Goal: Task Accomplishment & Management: Use online tool/utility

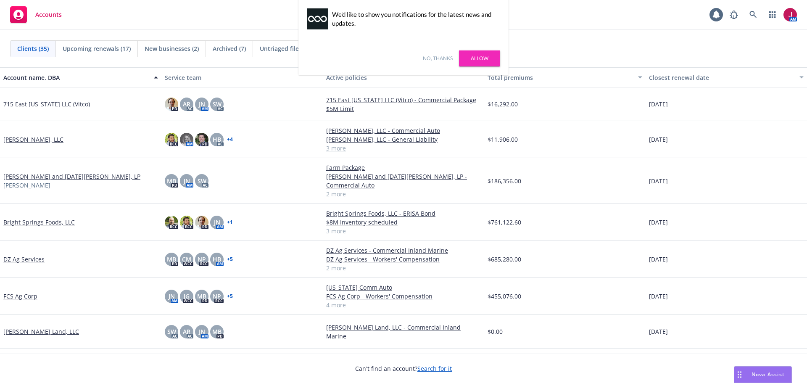
drag, startPoint x: 443, startPoint y: 59, endPoint x: 458, endPoint y: 59, distance: 15.1
click at [443, 59] on link "No, thanks" at bounding box center [438, 59] width 30 height 8
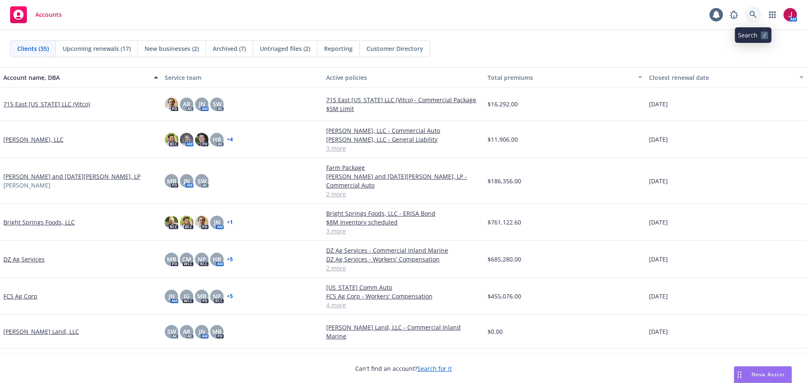
click at [751, 17] on icon at bounding box center [753, 15] width 8 height 8
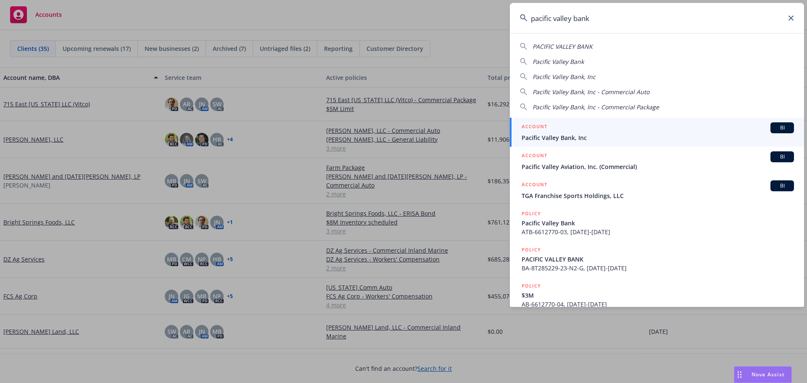
type input "pacific valley bank"
click at [680, 135] on span "Pacific Valley Bank, Inc" at bounding box center [657, 137] width 272 height 9
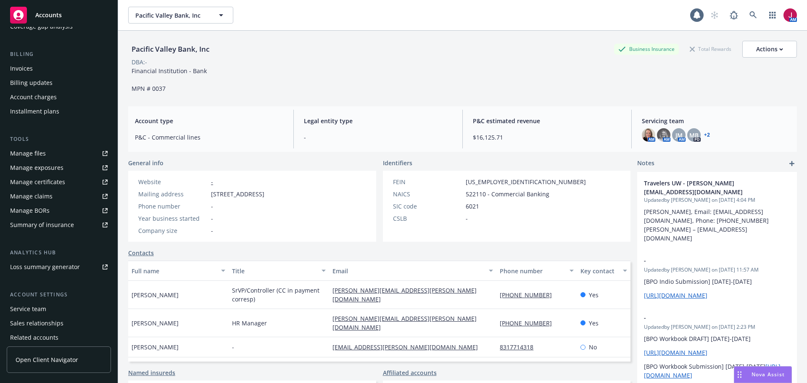
scroll to position [140, 0]
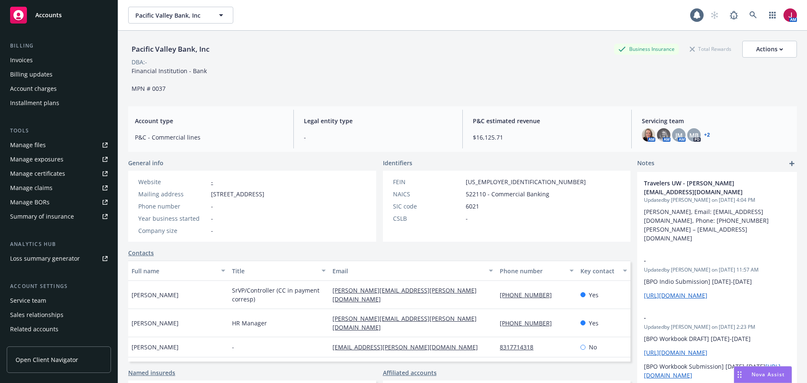
click at [21, 303] on div "Service team" at bounding box center [28, 300] width 36 height 13
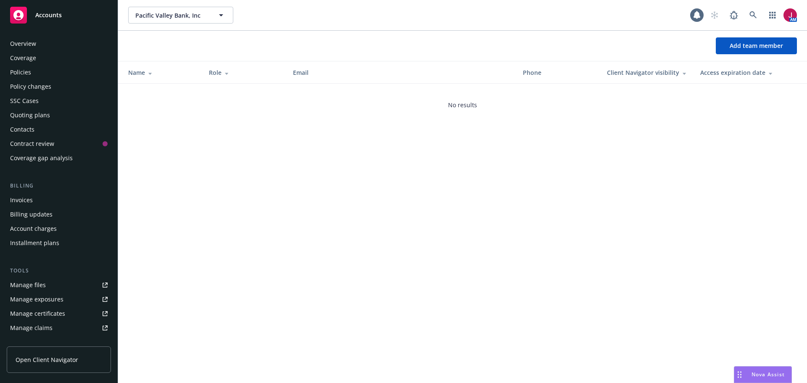
scroll to position [165, 0]
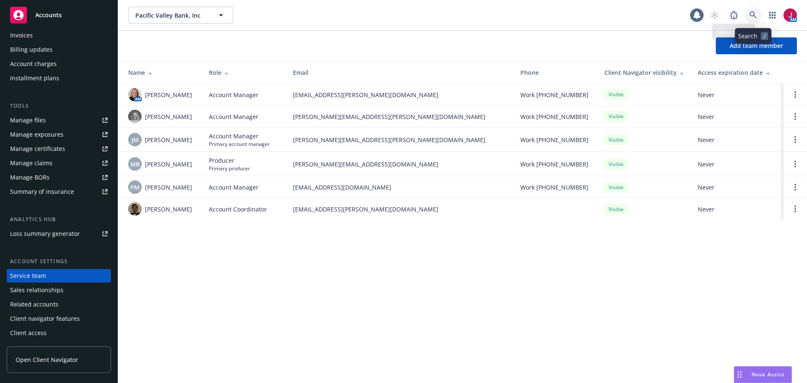
click at [749, 13] on icon at bounding box center [753, 15] width 8 height 8
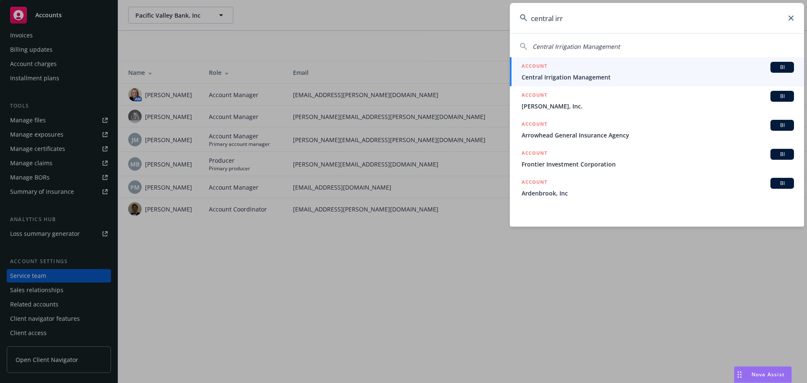
type input "central irr"
click at [692, 74] on span "Central Irrigation Management" at bounding box center [657, 77] width 272 height 9
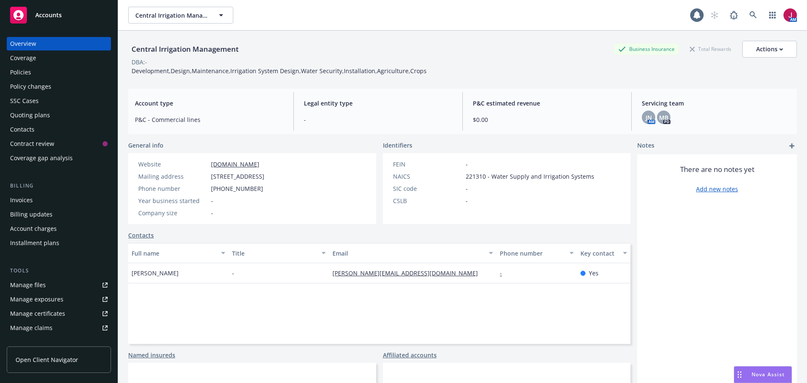
click at [24, 116] on div "Quoting plans" at bounding box center [30, 114] width 40 height 13
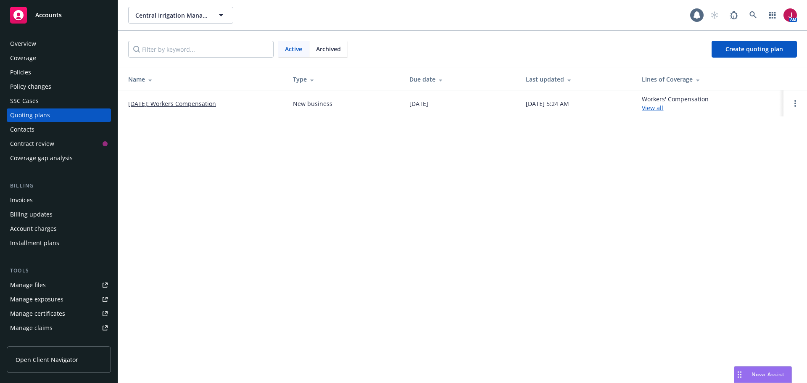
click at [209, 104] on link "09/02/2026: Workers Compensation" at bounding box center [172, 103] width 88 height 9
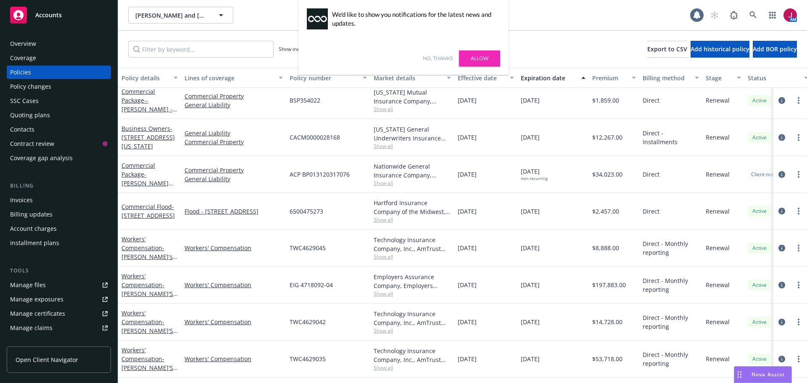
scroll to position [280, 0]
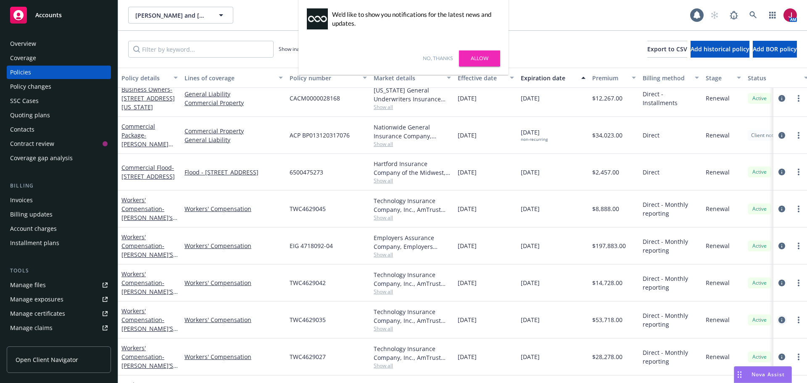
click at [778, 319] on icon "circleInformation" at bounding box center [781, 319] width 7 height 7
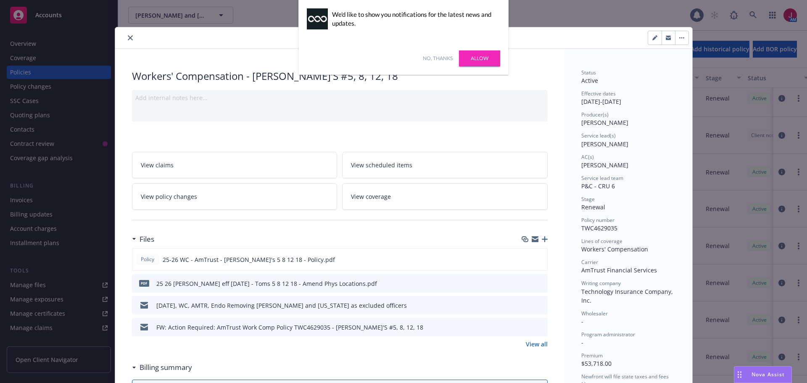
click at [438, 55] on link "No, thanks" at bounding box center [438, 59] width 30 height 8
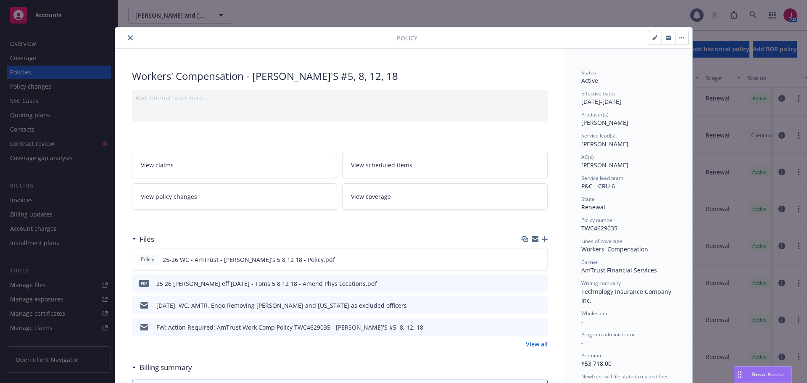
click at [537, 329] on icon "preview file" at bounding box center [540, 326] width 8 height 6
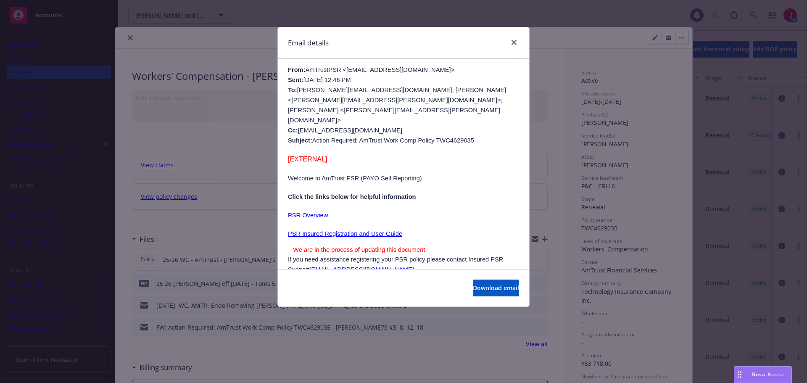
scroll to position [420, 0]
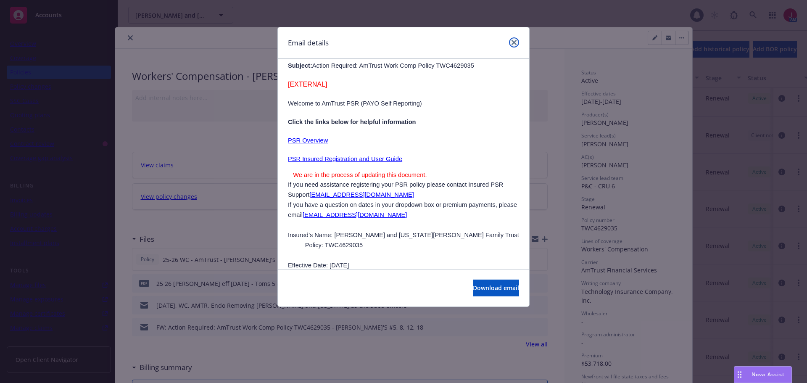
click at [515, 41] on icon "close" at bounding box center [513, 42] width 5 height 5
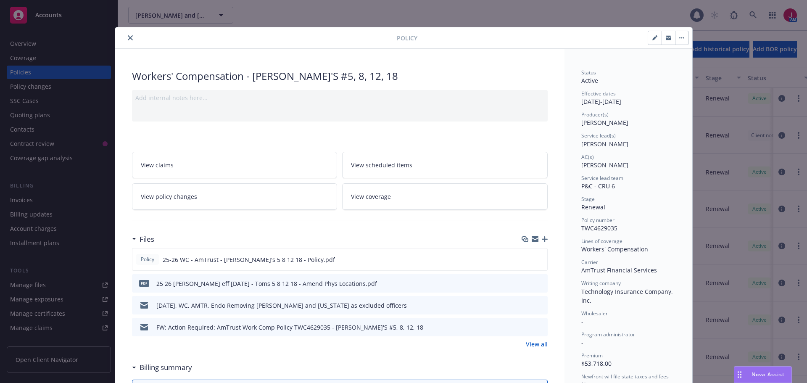
click at [128, 36] on icon "close" at bounding box center [130, 37] width 5 height 5
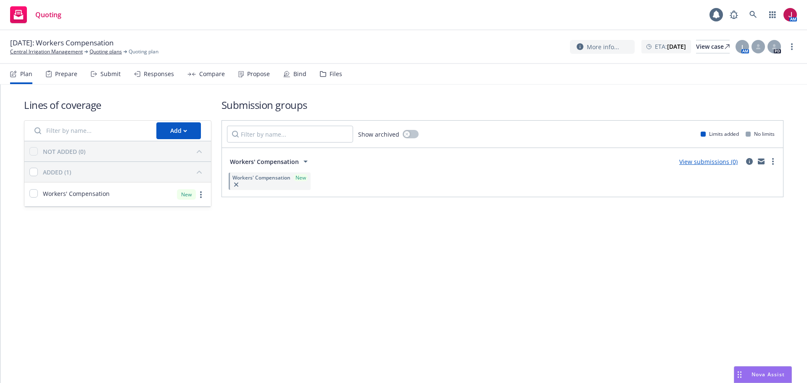
click at [722, 163] on link "View submissions (0)" at bounding box center [708, 162] width 58 height 8
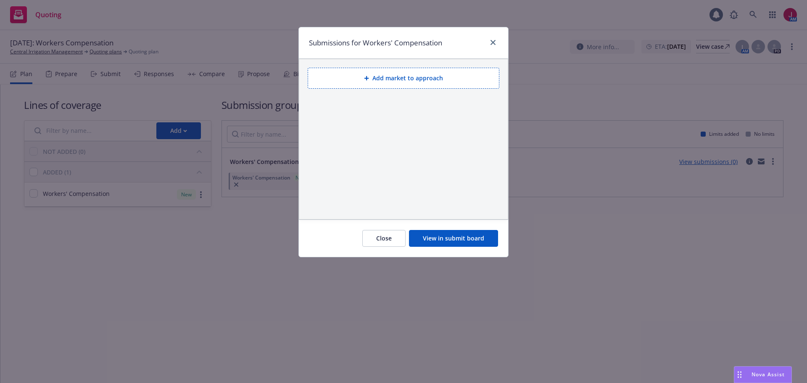
click at [391, 84] on button "Add market to approach" at bounding box center [404, 78] width 192 height 21
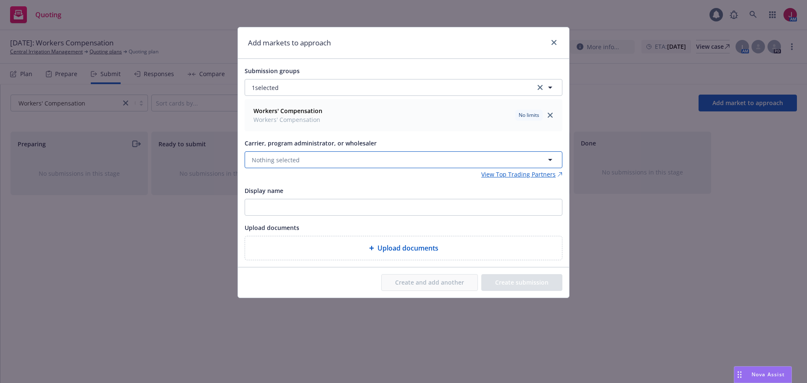
click at [376, 158] on button "Nothing selected" at bounding box center [404, 159] width 318 height 17
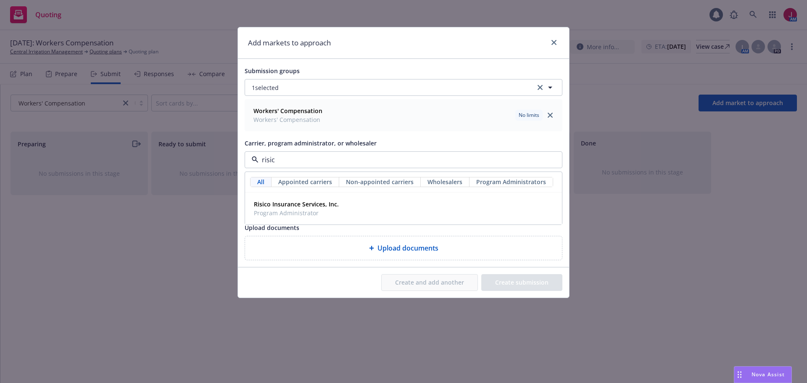
type input "risico"
click at [332, 205] on strong "Risico Insurance Services, Inc." at bounding box center [296, 204] width 85 height 8
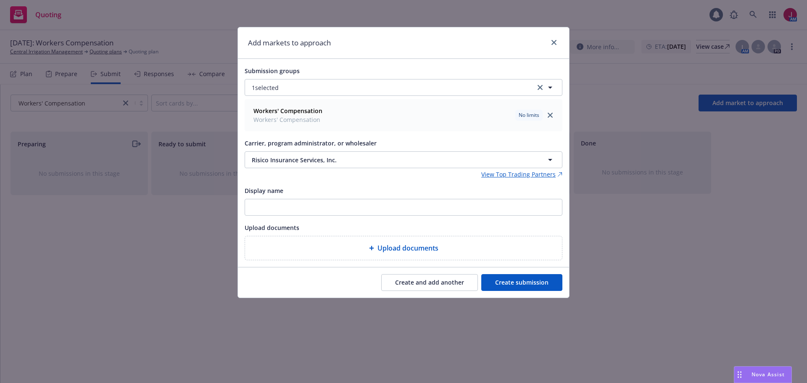
click at [413, 289] on button "Create and add another" at bounding box center [429, 282] width 97 height 17
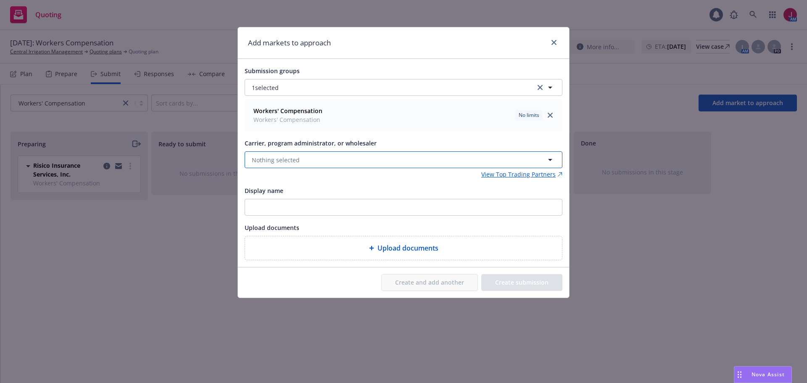
click at [348, 157] on button "Nothing selected" at bounding box center [404, 159] width 318 height 17
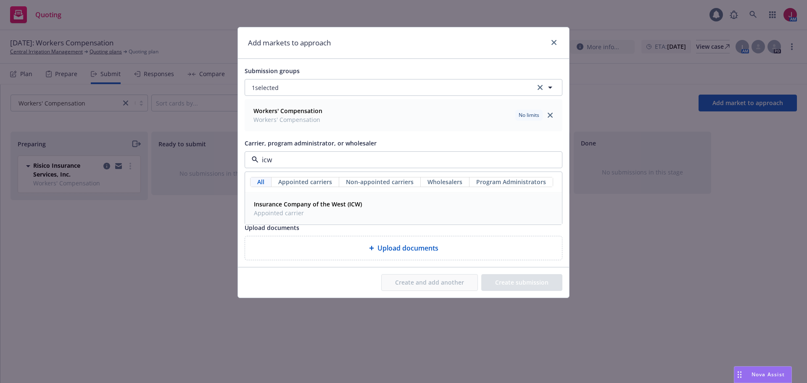
click at [347, 206] on strong "Insurance Company of the West (ICW)" at bounding box center [308, 204] width 108 height 8
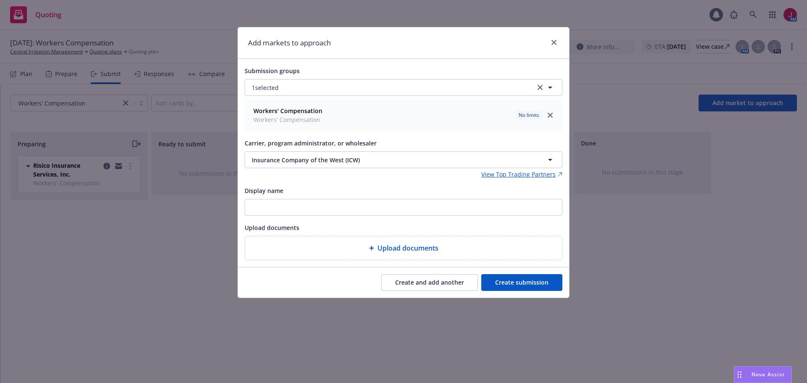
click at [431, 285] on button "Create and add another" at bounding box center [429, 282] width 97 height 17
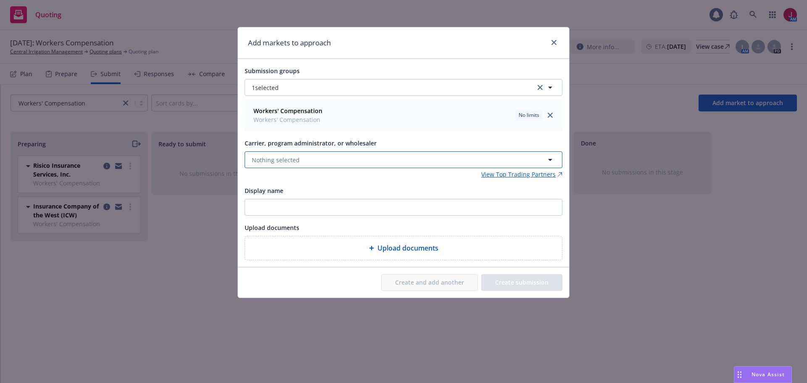
click at [353, 159] on button "Nothing selected" at bounding box center [404, 159] width 318 height 17
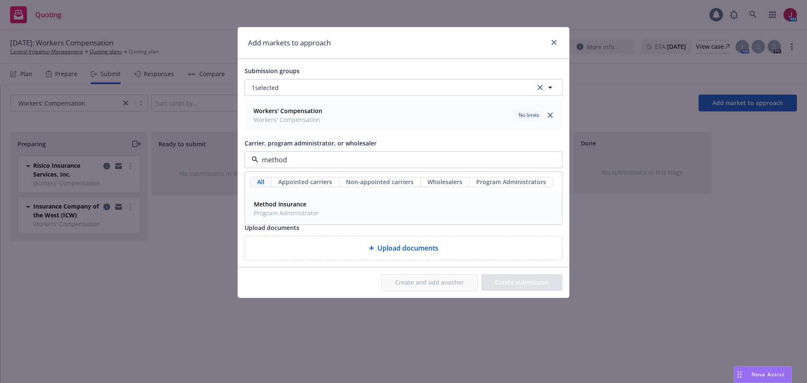
click at [339, 197] on div "Method Insurance Program Administrator" at bounding box center [403, 208] width 316 height 31
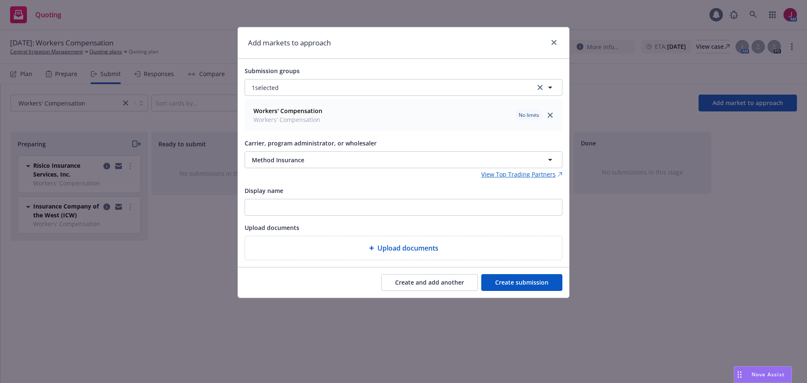
click at [402, 289] on button "Create and add another" at bounding box center [429, 282] width 97 height 17
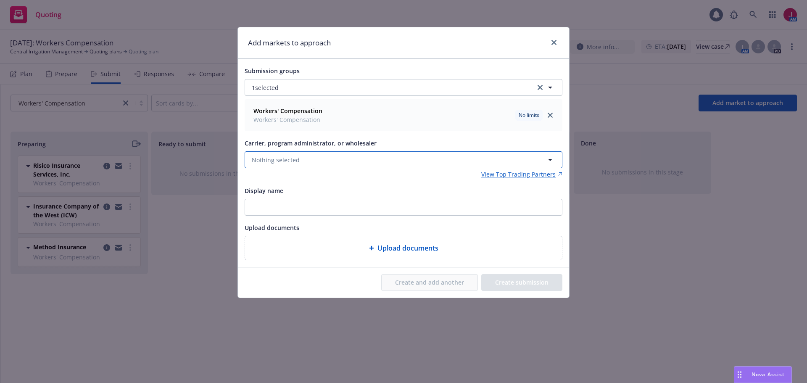
click at [301, 160] on button "Nothing selected" at bounding box center [404, 159] width 318 height 17
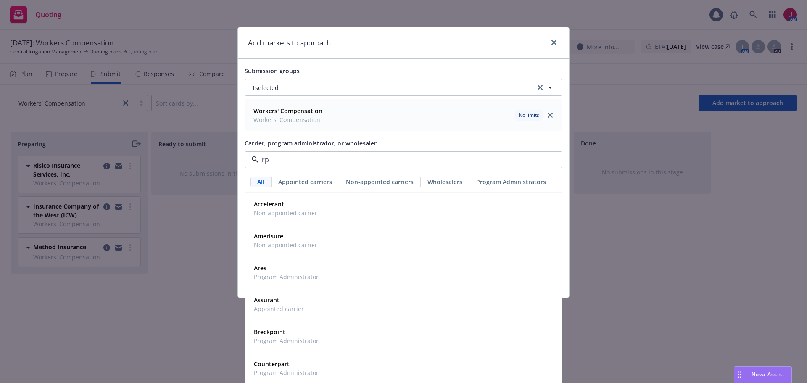
type input "rps"
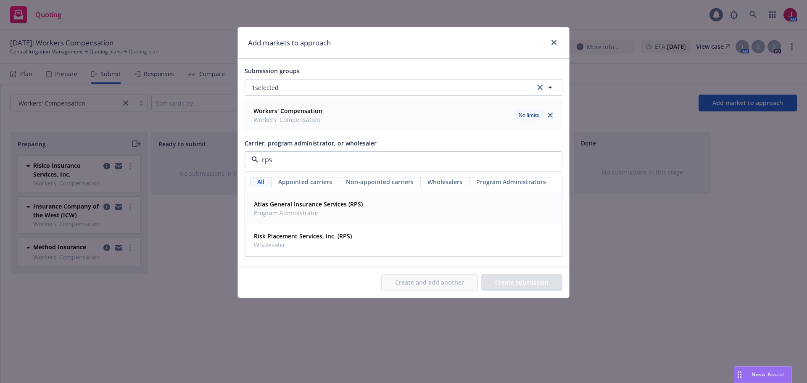
click at [303, 208] on span "Atlas General Insurance Services (RPS)" at bounding box center [308, 204] width 109 height 9
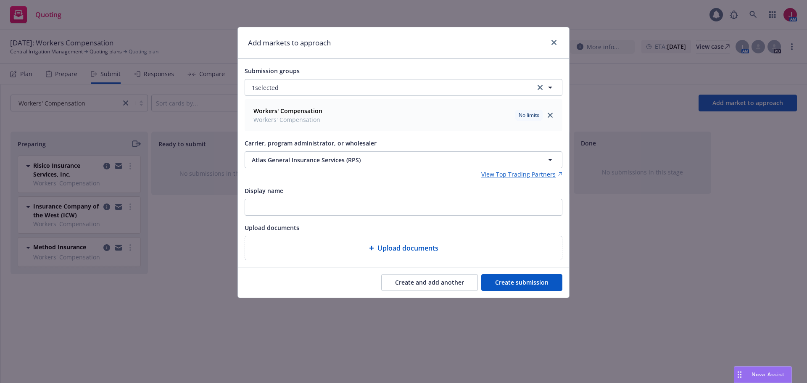
click at [548, 281] on button "Create submission" at bounding box center [521, 282] width 81 height 17
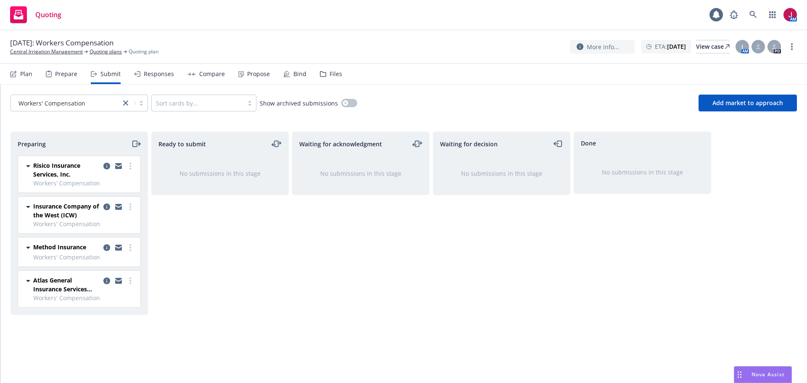
click at [330, 76] on div "Files" at bounding box center [335, 74] width 13 height 7
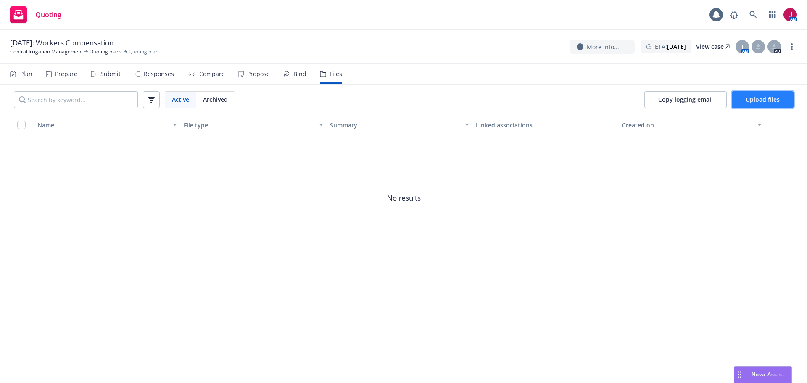
click at [758, 104] on button "Upload files" at bounding box center [762, 99] width 62 height 17
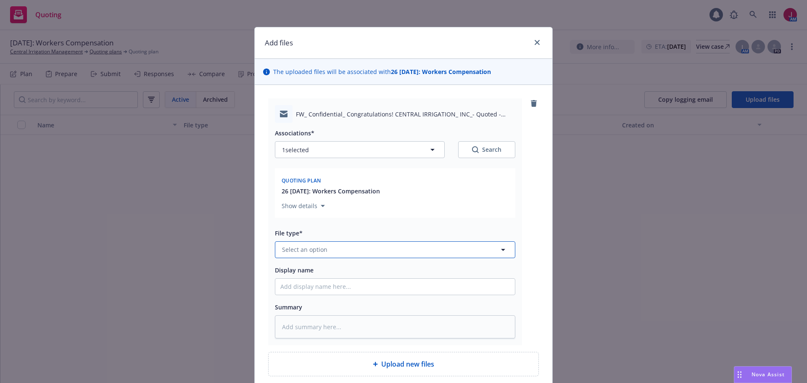
click at [371, 252] on button "Select an option" at bounding box center [395, 249] width 240 height 17
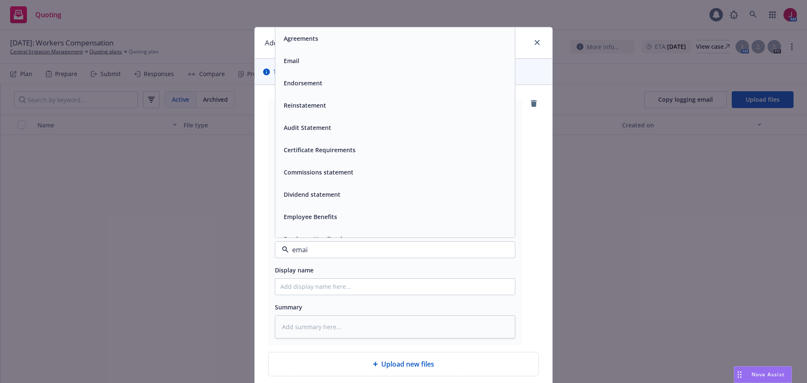
type input "email"
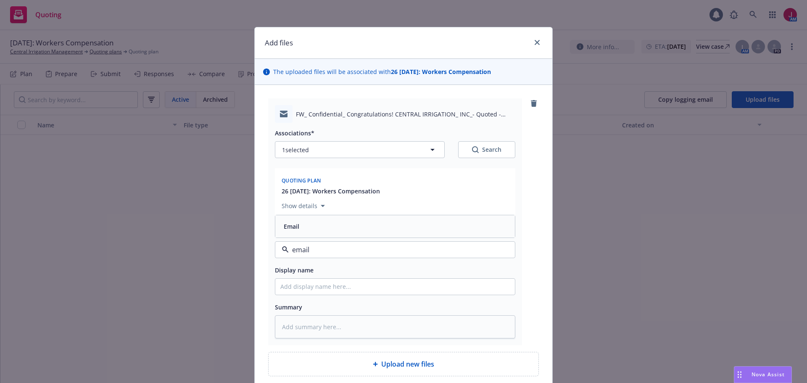
click at [368, 224] on div "Email" at bounding box center [394, 226] width 229 height 12
click at [361, 283] on input "Display name" at bounding box center [394, 287] width 239 height 16
type textarea "x"
type input "2"
type textarea "x"
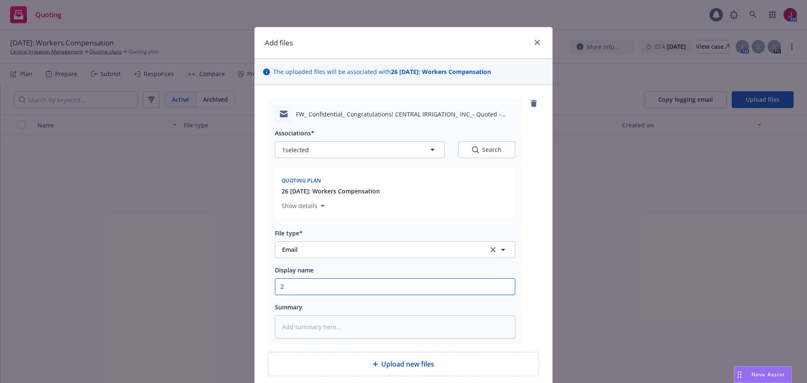
type input "25"
type textarea "x"
type input "25-"
type textarea "x"
type input "25-2"
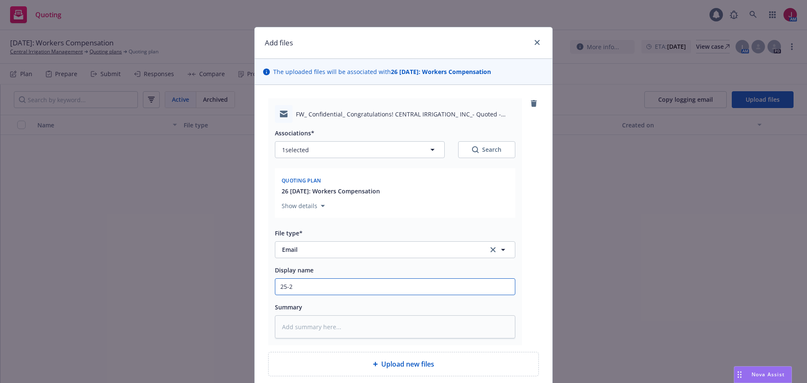
type textarea "x"
type input "25-26"
type textarea "x"
type input "25-26"
type textarea "x"
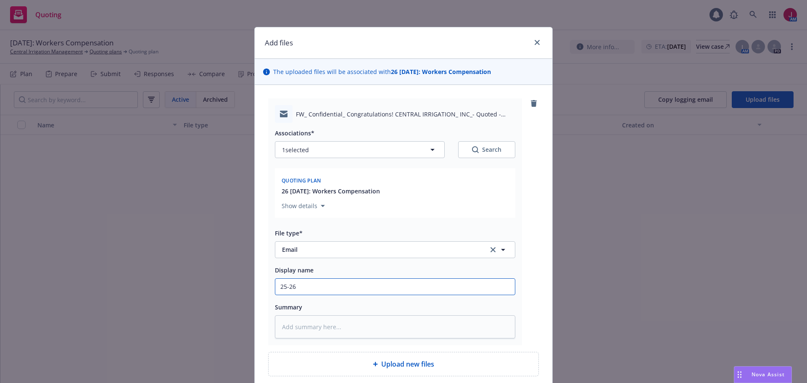
type input "25-26 W"
type textarea "x"
type input "25-26 WC"
type textarea "x"
type input "25-26 WC"
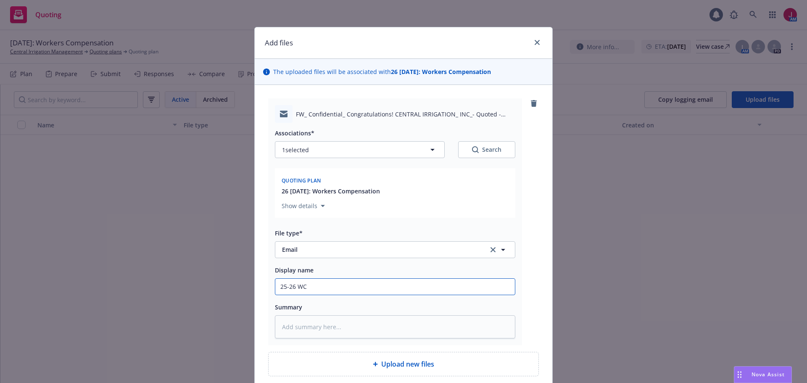
type textarea "x"
type input "25-26 WC -"
type textarea "x"
type input "25-26 WC -"
type textarea "x"
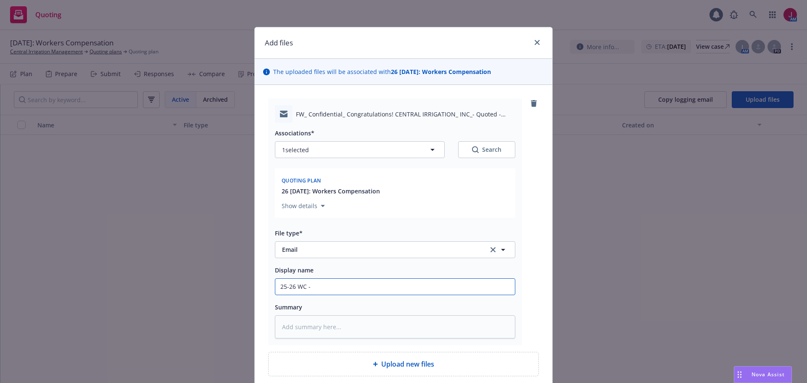
type input "25-26 WC - C"
type textarea "x"
type input "25-26 WC - Cu"
type textarea "x"
type input "25-26 WC - Cur"
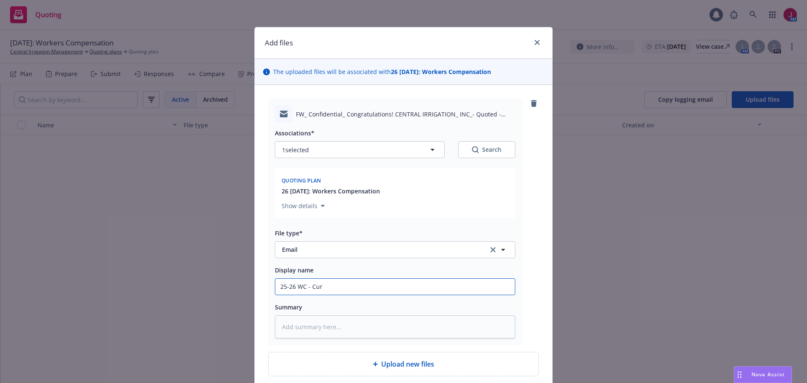
type textarea "x"
type input "25-26 WC - Curr"
type textarea "x"
type input "25-26 WC - Curre"
type textarea "x"
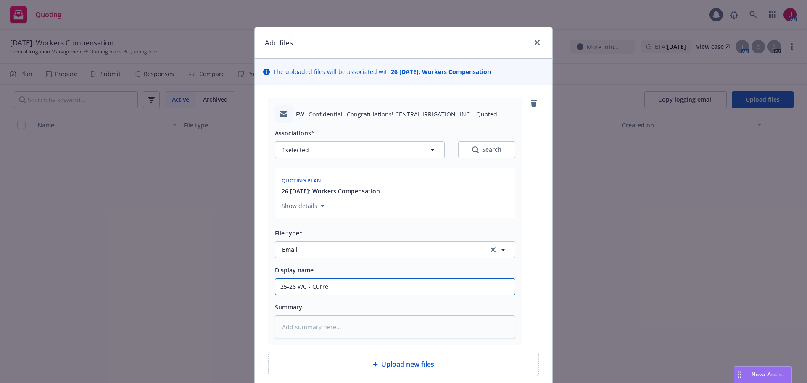
type input "25-26 WC - Curren"
type textarea "x"
type input "25-26 WC - Current"
type textarea "x"
type input "25-26 WC - Current"
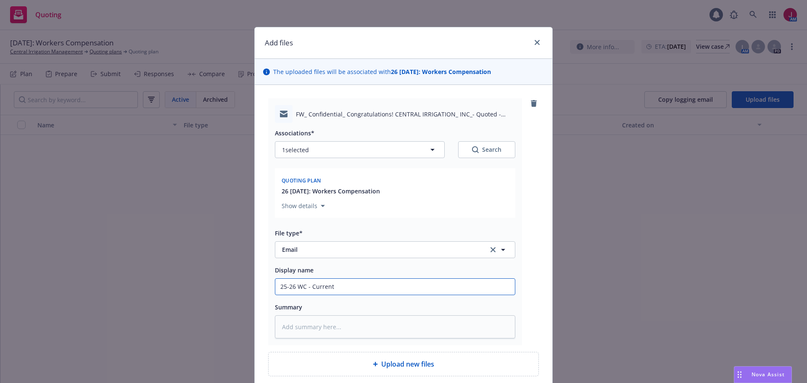
type textarea "x"
type input "25-26 WC - Current Z"
type textarea "x"
type input "25-26 WC - Current Ze"
type textarea "x"
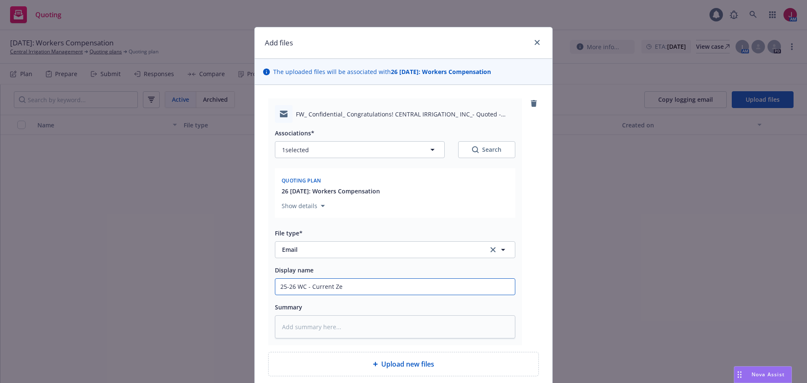
type input "25-26 WC - Current Zen"
type textarea "x"
type input "25-26 WC - Current Zeni"
type textarea "x"
type input "25-26 WC - Current Zenit"
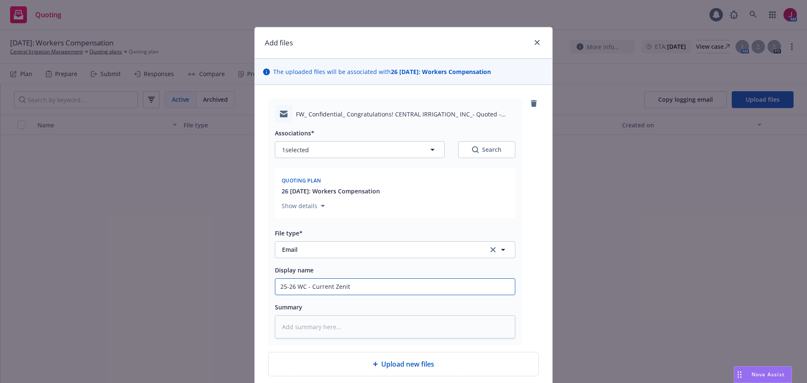
type textarea "x"
type input "25-26 WC - Current Zenith"
type textarea "x"
type input "25-26 WC - Current Zenith"
type textarea "x"
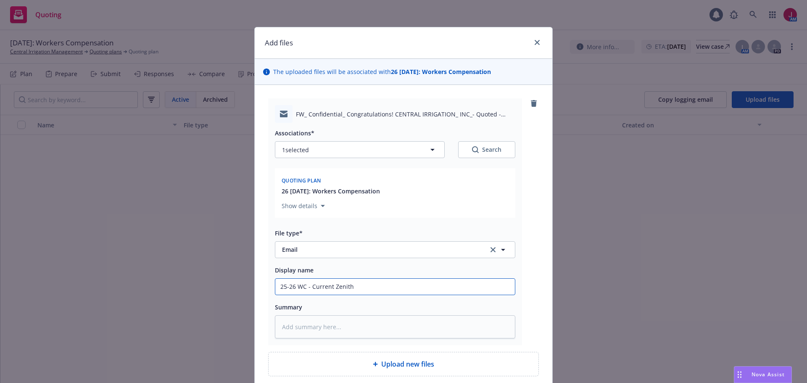
type input "25-26 WC - Current Zenith q"
type textarea "x"
type input "25-26 WC - Current Zenith qu"
type textarea "x"
type input "25-26 WC - Current Zenith quo"
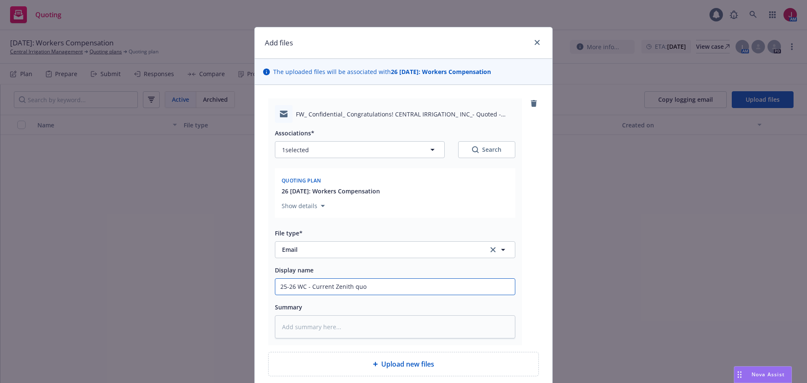
type textarea "x"
type input "25-26 WC - Current Zenith quot"
type textarea "x"
type input "25-26 WC - Current Zenith quote"
type textarea "x"
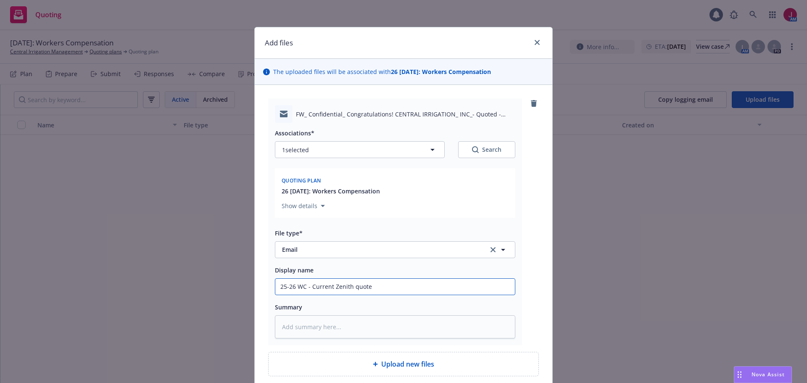
type input "25-26 WC - Current Zenith quote"
type textarea "x"
type input "25-26 WC - Current Zenith quote ("
type textarea "x"
type input "25-26 WC - Current Zenith quote (o"
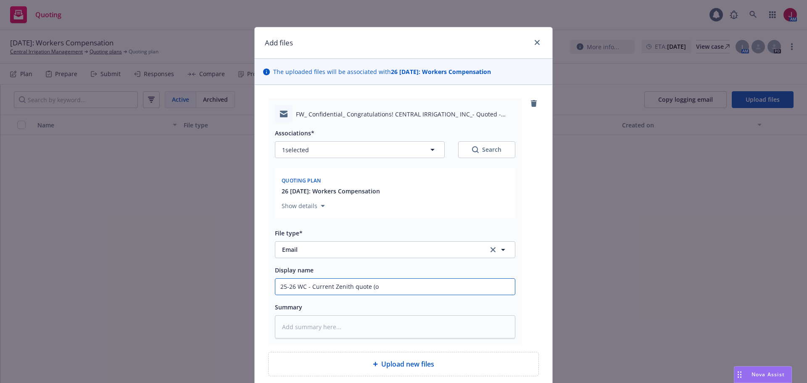
type textarea "x"
type input "25-26 WC - Current Zenith quote (ot"
type textarea "x"
type input "25-26 WC - Current Zenith quote (oth"
type textarea "x"
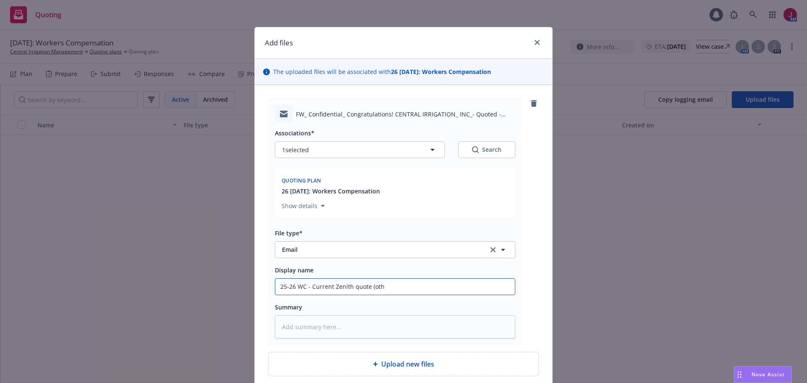
type input "25-26 WC - Current Zenith quote (othe"
type textarea "x"
type input "25-26 WC - Current Zenith quote (othe"
type textarea "x"
type input "25-26 WC - Current Zenith quote (othe"
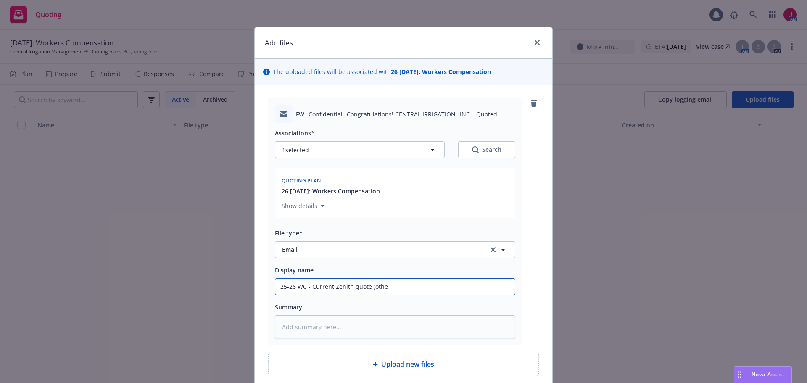
type textarea "x"
type input "25-26 WC - Current Zenith quote (other"
type textarea "x"
type input "25-26 WC - Current Zenith quote (other"
type textarea "x"
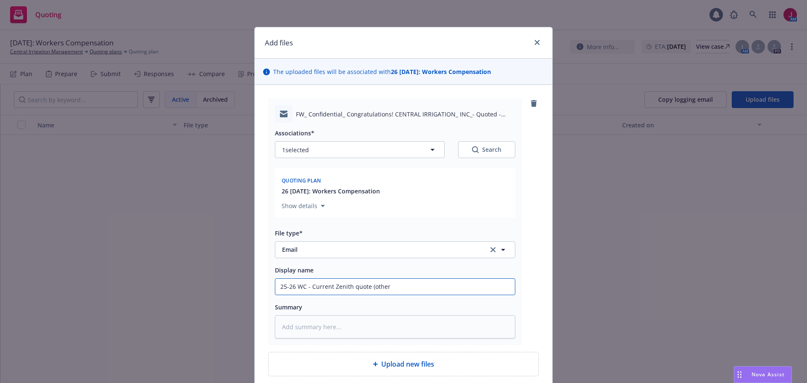
type input "25-26 WC - Current Zenith quote (other b"
type textarea "x"
type input "25-26 WC - Current Zenith quote (other br"
type textarea "x"
type input "25-26 WC - Current Zenith quote (other bro"
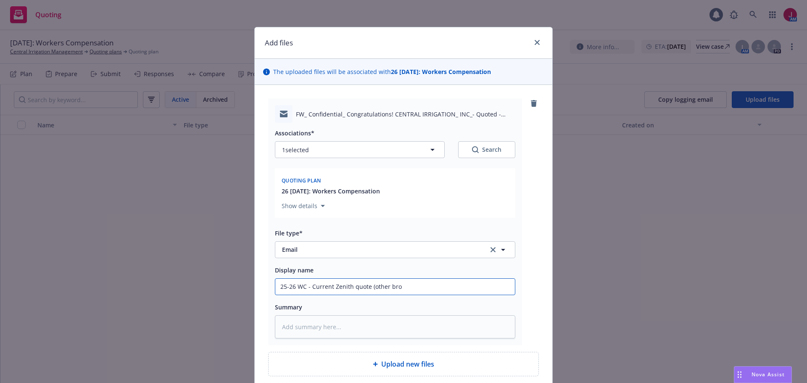
type textarea "x"
type input "25-26 WC - Current Zenith quote (other brok"
type textarea "x"
type input "25-26 WC - Current Zenith quote (other broke"
type textarea "x"
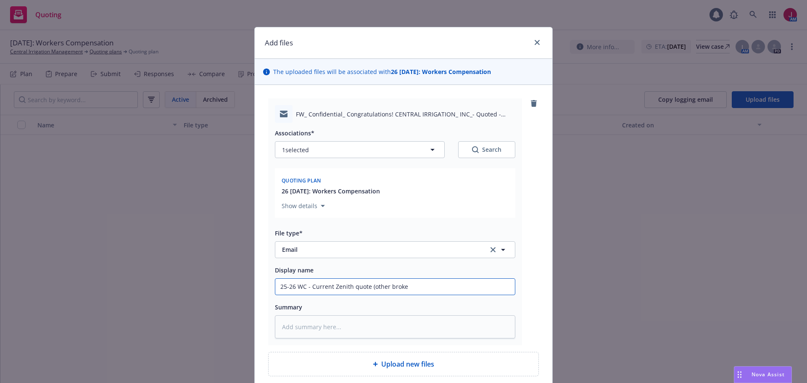
type input "25-26 WC - Current Zenith quote (other broker"
type textarea "x"
type input "25-26 WC - Current Zenith quote (other broker)"
type textarea "x"
type input "25-26 WC - Current Zenith quote (other broker),"
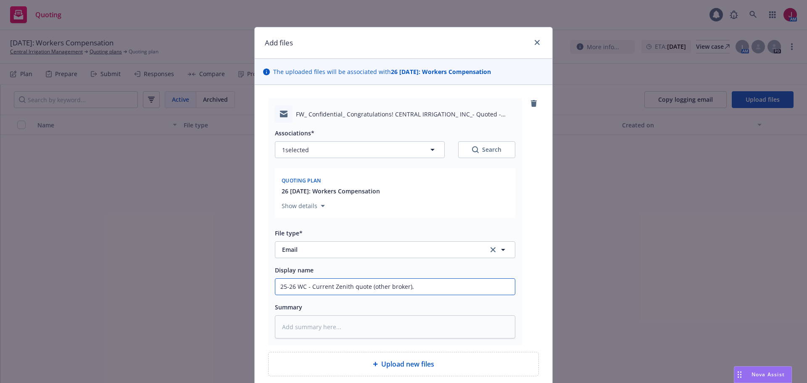
type textarea "x"
type input "25-26 WC - Current Zenith quote (other broker),"
type textarea "x"
type input "25-26 WC - Current Zenith quote (other broker), l"
type textarea "x"
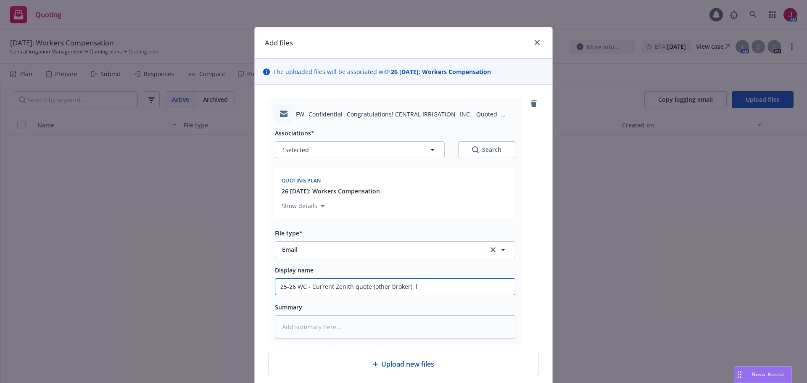
type input "25-26 WC - Current Zenith quote (other broker), lo"
type textarea "x"
type input "25-26 WC - Current Zenith quote (other broker), los"
type textarea "x"
type input "25-26 WC - Current Zenith quote (other broker), loss"
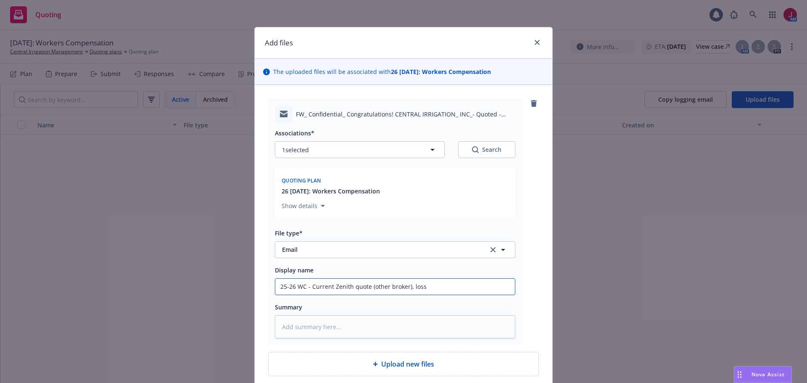
type textarea "x"
type input "25-26 WC - Current Zenith quote (other broker), loss"
type textarea "x"
type input "25-26 WC - Current Zenith quote (other broker), loss r"
type textarea "x"
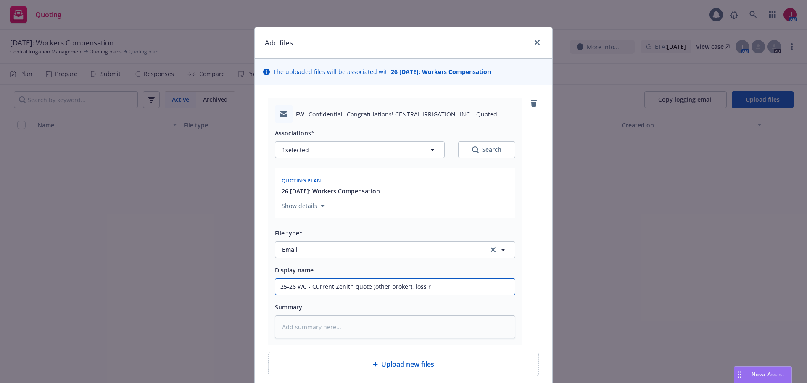
type input "25-26 WC - Current Zenith quote (other broker), loss ru"
type textarea "x"
type input "25-26 WC - Current Zenith quote (other broker), loss run"
type textarea "x"
type input "25-26 WC - Current Zenith quote (other broker), loss runs"
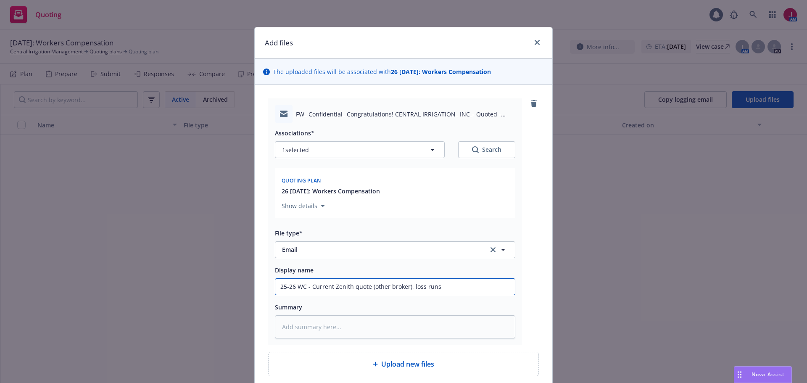
type textarea "x"
type input "25-26 WC - Current Zenith quote (other broker), loss runs,"
type textarea "x"
type input "25-26 WC - Current Zenith quote (other broker), loss runs,"
type textarea "x"
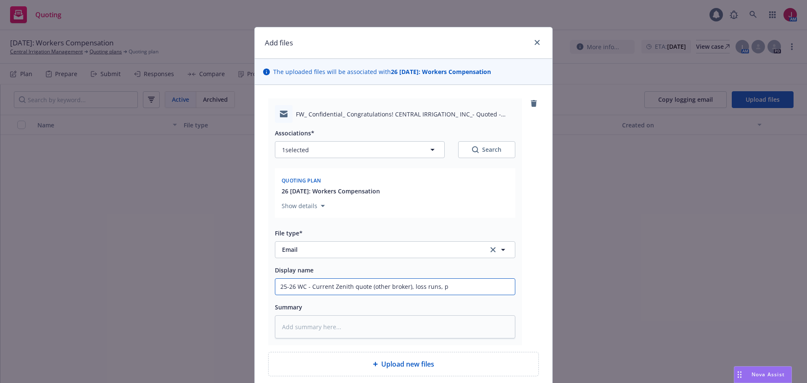
type input "25-26 WC - Current Zenith quote (other broker), loss runs, pa"
type textarea "x"
type input "25-26 WC - Current Zenith quote (other broker), loss runs, pay"
type textarea "x"
type input "25-26 WC - Current Zenith quote (other broker), loss runs, payr"
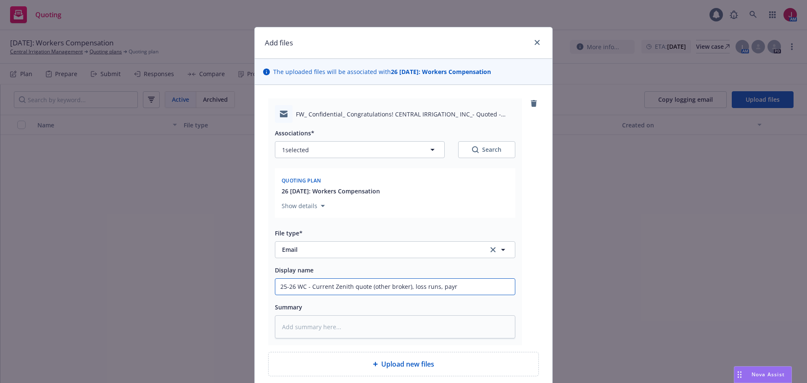
type textarea "x"
type input "25-26 WC - Current Zenith quote (other broker), loss runs, payro"
type textarea "x"
type input "25-26 WC - Current Zenith quote (other broker), loss runs, payrol"
type textarea "x"
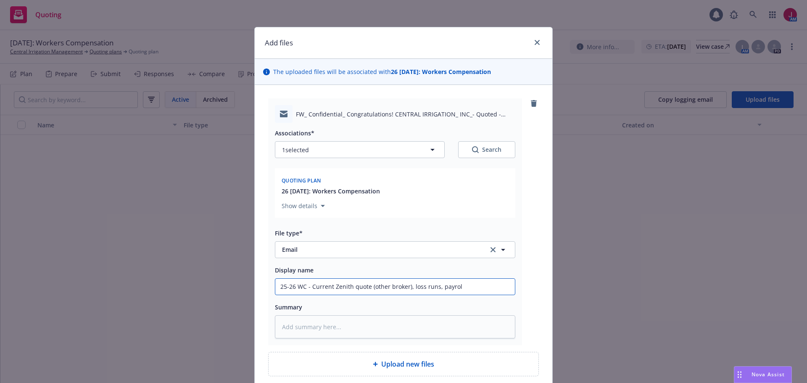
type input "25-26 WC - Current Zenith quote (other broker), loss runs, payroll"
type textarea "x"
type input "25-26 WC - Current Zenith quote (other broker), loss runs, payroll"
type textarea "x"
type input "25-26 WC - Current Zenith quote (other broker), loss runs, payroll t"
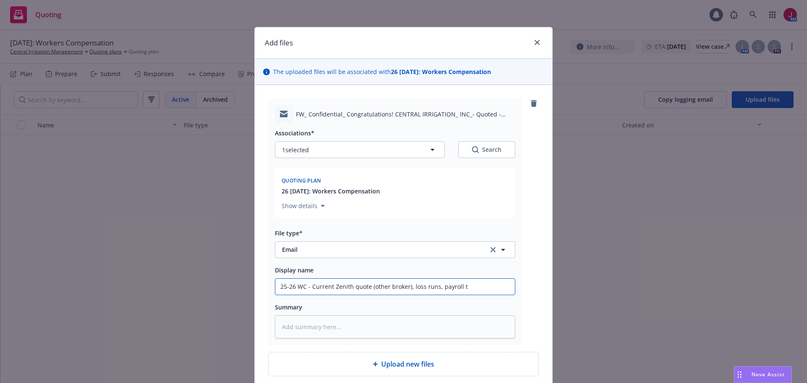
type textarea "x"
type input "25-26 WC - Current Zenith quote (other broker), loss runs, payroll to"
type textarea "x"
type input "25-26 WC - Current Zenith quote (other broker), loss runs, payroll to"
type textarea "x"
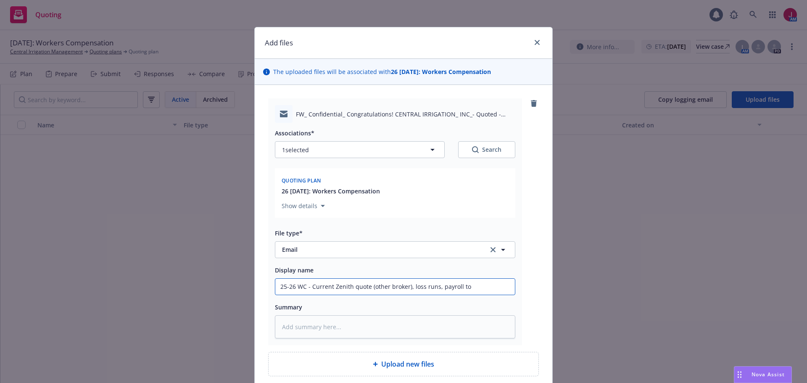
type input "25-26 WC - Current Zenith quote (other broker), loss runs, payroll to d"
type textarea "x"
type input "25-26 WC - Current Zenith quote (other broker), loss runs, payroll to da"
type textarea "x"
type input "25-26 WC - Current Zenith quote (other broker), loss runs, payroll to dat"
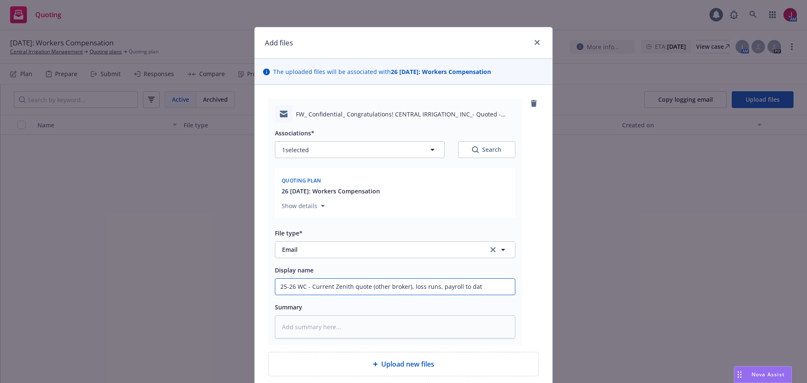
type textarea "x"
type input "25-26 WC - Current Zenith quote (other broker), loss runs, payroll to date"
type textarea "x"
type input "25-26 WC - Current Zenith quote (other broker), loss runs, payroll to date,"
type textarea "x"
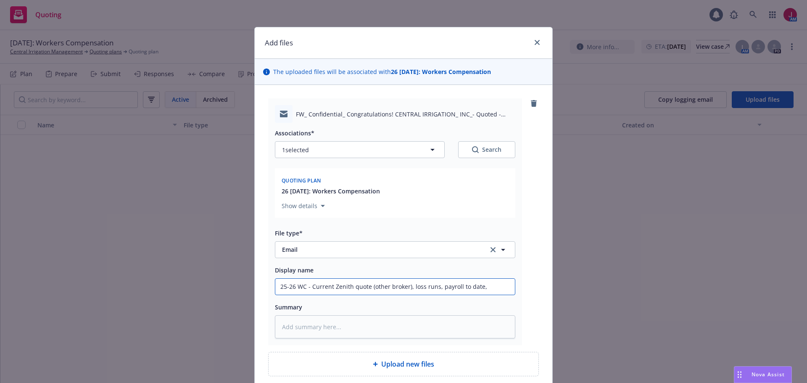
type input "25-26 WC - Current Zenith quote (other broker), loss runs, payroll to date,"
type textarea "x"
type input "25-26 WC - Current Zenith quote (other broker), loss runs, payroll to date, e"
type textarea "x"
type input "25-26 WC - Current Zenith quote (other broker), loss runs, payroll to date, et"
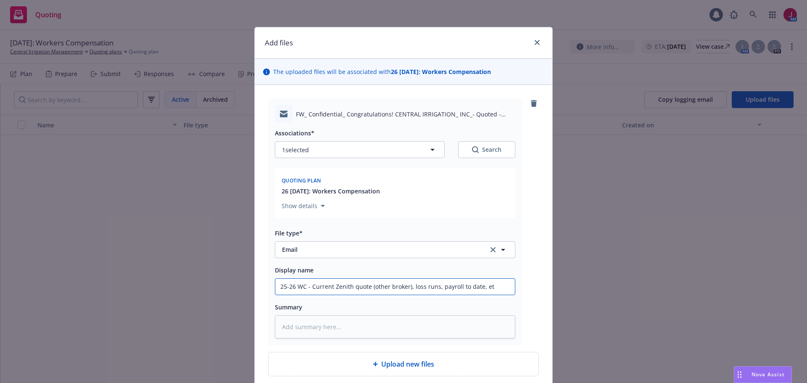
type textarea "x"
type input "25-26 WC - Current Zenith quote (other broker), loss runs, payroll to date, etc"
click at [520, 241] on div "FW_ Confidential_ Congratulations! CENTRAL IRRIGATION_ INC_- Quoted - Expiring …" at bounding box center [403, 221] width 271 height 247
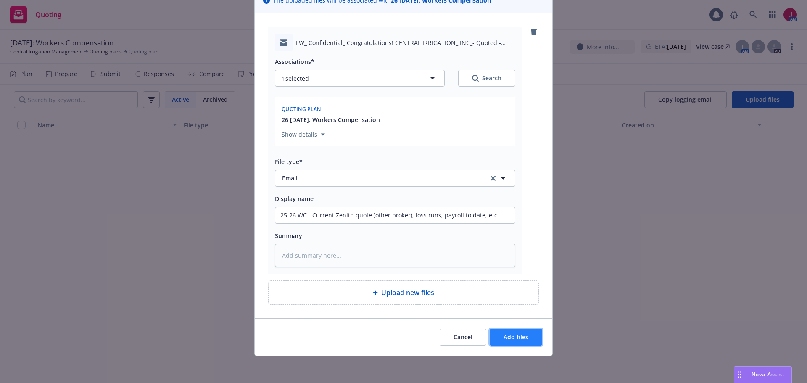
click at [524, 336] on span "Add files" at bounding box center [515, 337] width 25 height 8
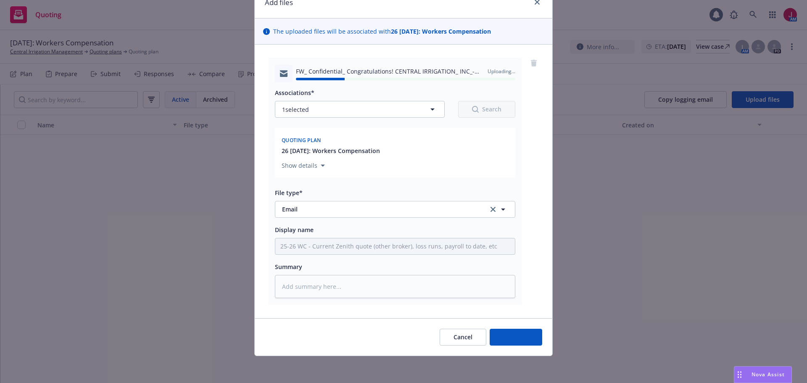
click at [755, 103] on div "Add files The uploaded files will be associated with 26 09/02/2026: Workers Com…" at bounding box center [403, 191] width 807 height 383
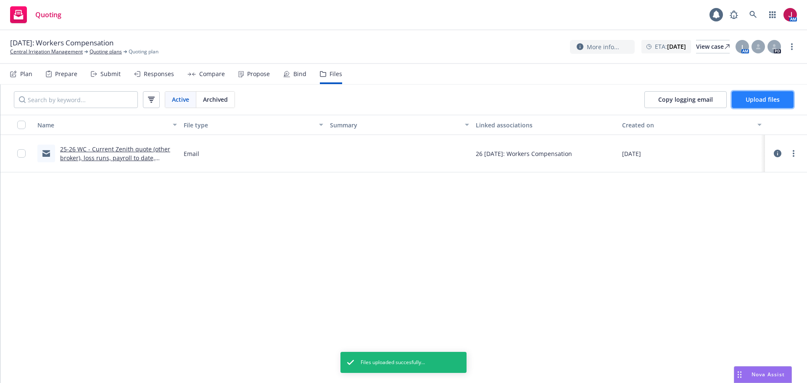
click at [779, 100] on span "Upload files" at bounding box center [762, 99] width 34 height 8
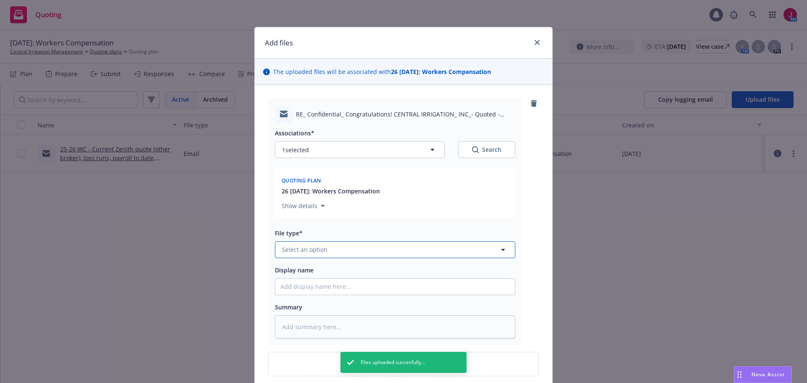
click at [386, 248] on button "Select an option" at bounding box center [395, 249] width 240 height 17
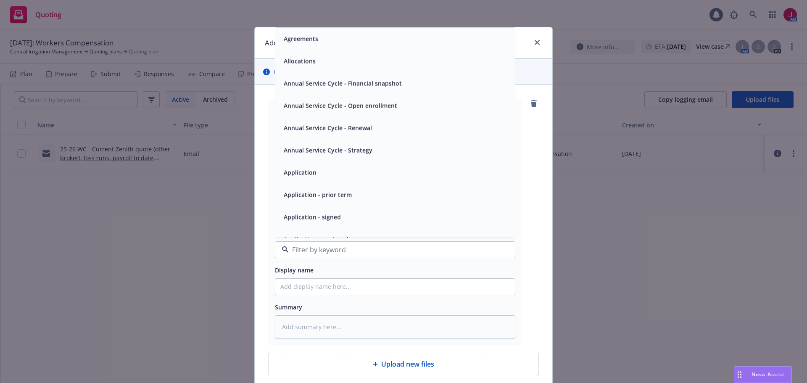
type textarea "x"
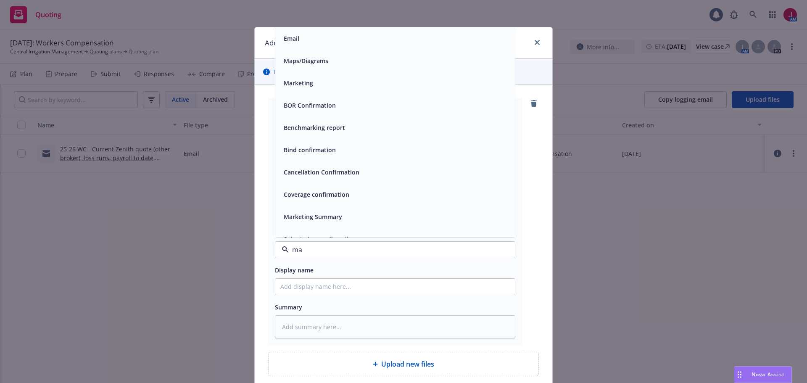
type input "mar"
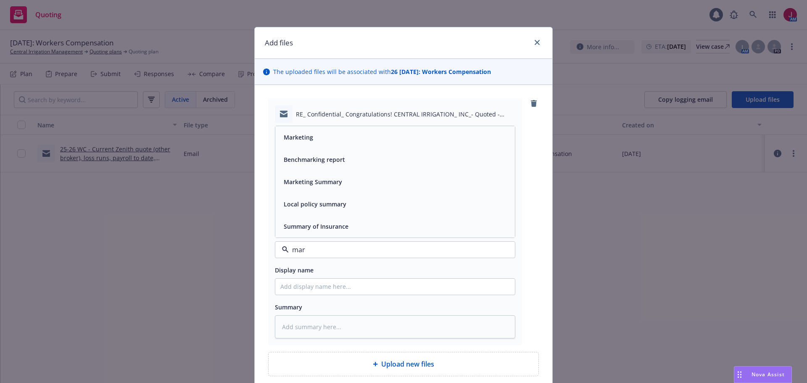
click at [308, 130] on div "Marketing" at bounding box center [394, 137] width 239 height 22
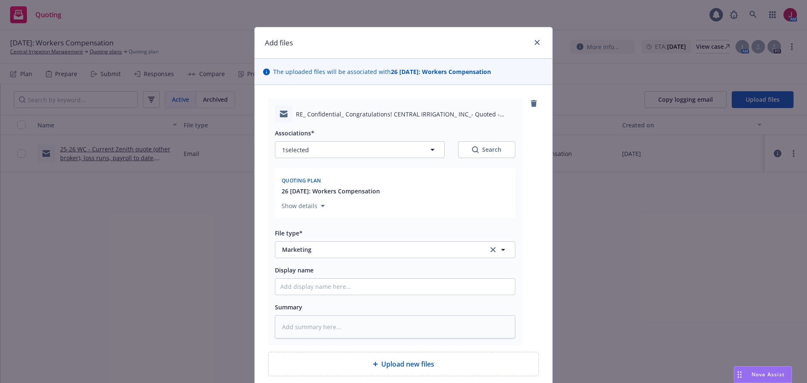
click at [327, 295] on div at bounding box center [395, 286] width 240 height 17
click at [330, 284] on input "Display name" at bounding box center [394, 287] width 239 height 16
type textarea "x"
type input "2"
type textarea "x"
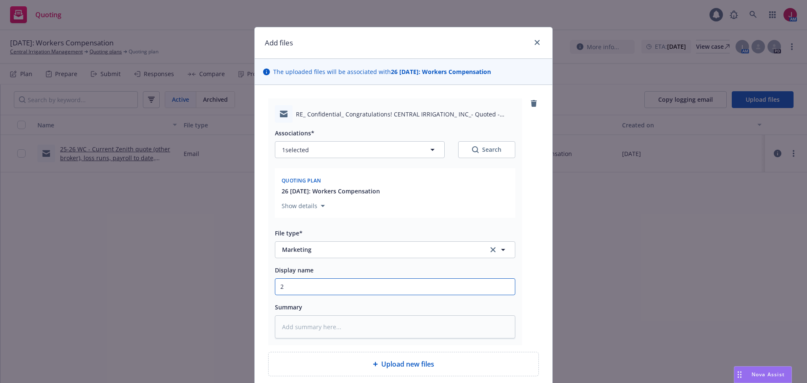
type input "25"
type textarea "x"
type input "25-"
type textarea "x"
type input "25-2"
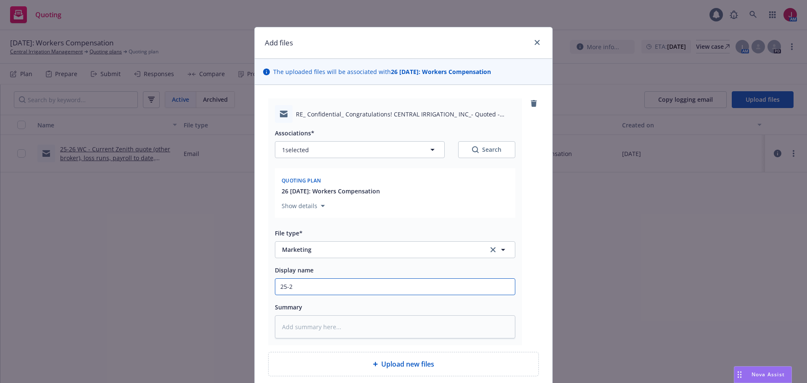
type textarea "x"
type input "25-26"
type textarea "x"
type input "25-26"
type textarea "x"
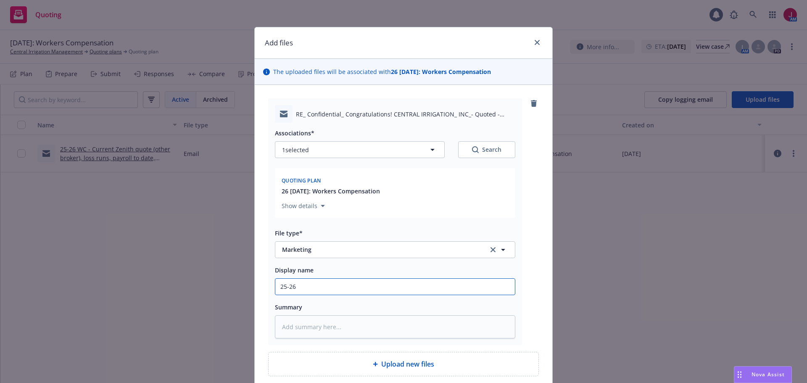
type input "25-26 W"
type textarea "x"
type input "25-26 WC"
type textarea "x"
type input "25-26 WC"
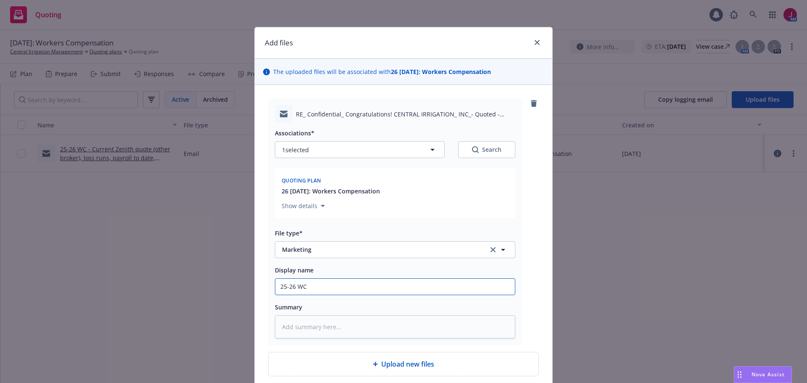
type textarea "x"
type input "25-26 WC -"
type textarea "x"
type input "25-26 WC -"
type textarea "x"
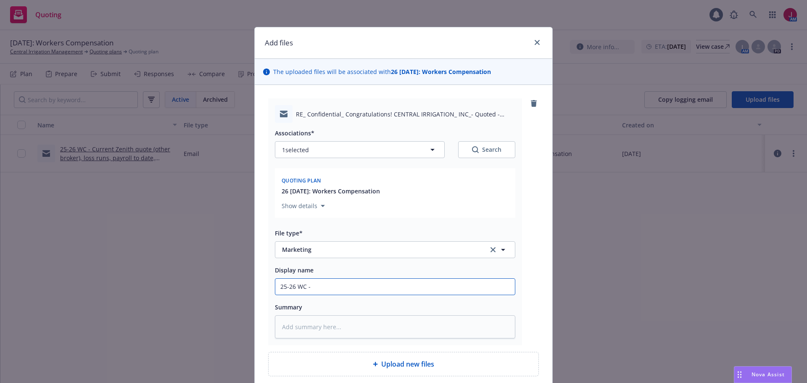
type input "25-26 WC - M"
type textarea "x"
type input "25-26 WC - Ma"
type textarea "x"
type input "25-26 WC - Mar"
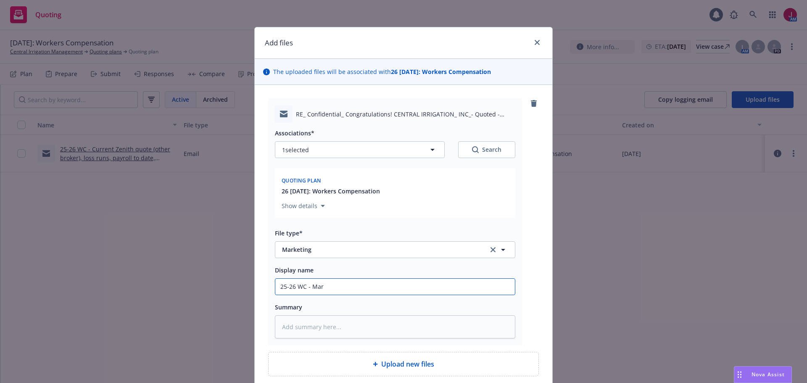
type textarea "x"
type input "25-26 WC - Mark"
type textarea "x"
type input "25-26 WC - Marke"
type textarea "x"
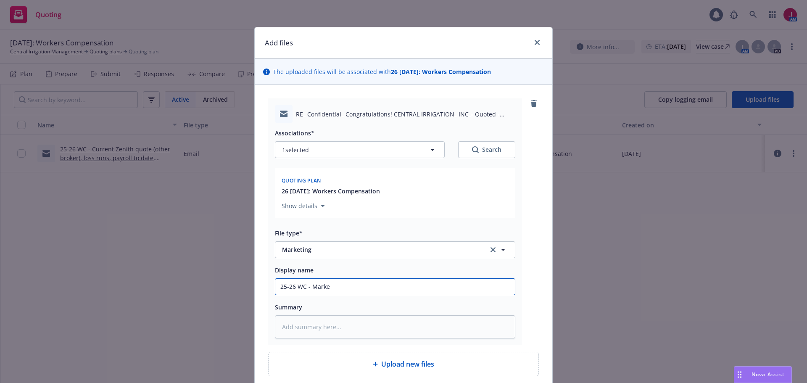
type input "25-26 WC - Market"
type textarea "x"
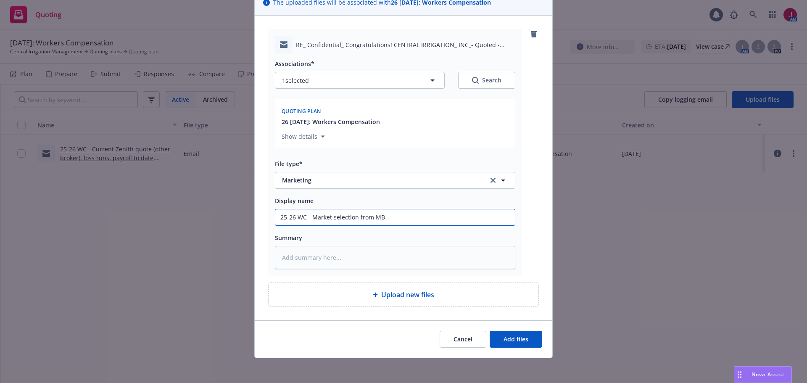
scroll to position [71, 0]
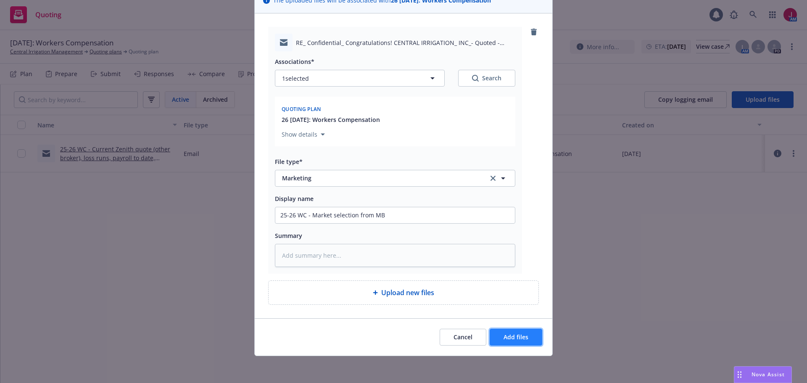
click at [524, 337] on span "Add files" at bounding box center [515, 337] width 25 height 8
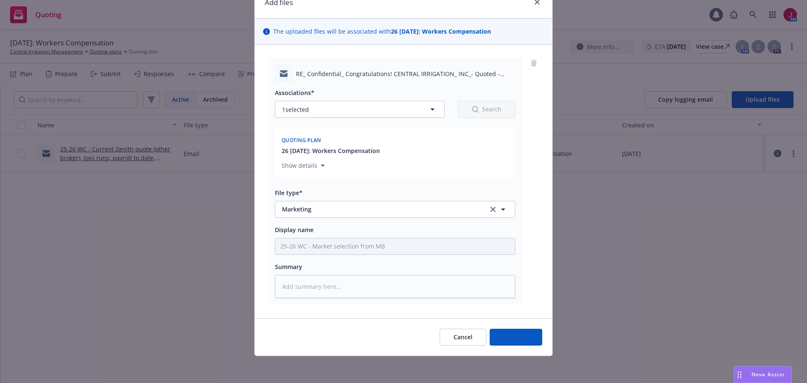
scroll to position [40, 0]
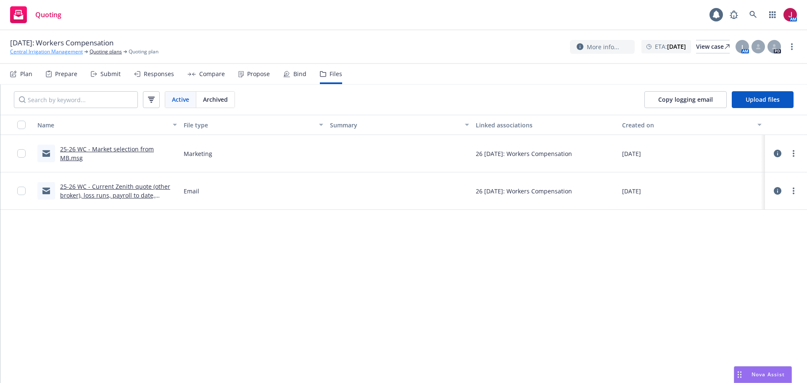
click at [53, 54] on link "Central Irrigation Management" at bounding box center [46, 52] width 73 height 8
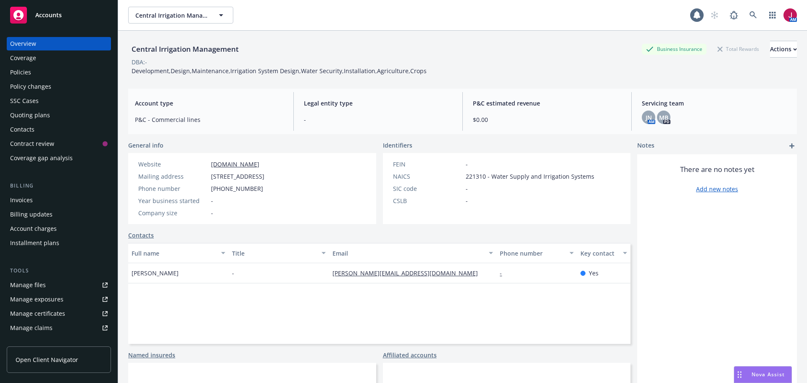
click at [239, 164] on link "centralirrigation.com" at bounding box center [235, 164] width 48 height 8
click at [777, 44] on button "Actions" at bounding box center [783, 49] width 27 height 17
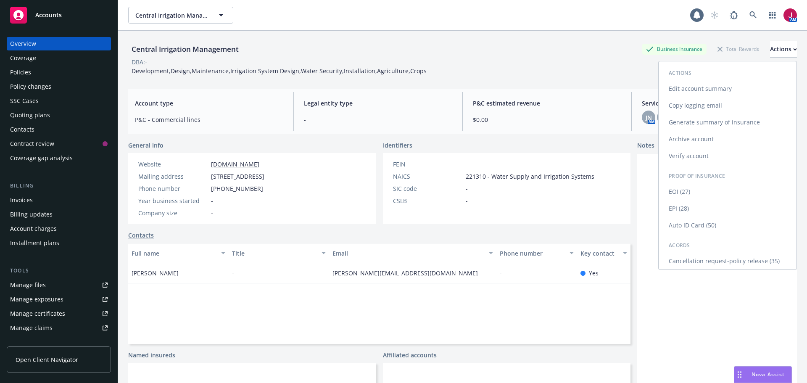
click at [711, 88] on link "Edit account summary" at bounding box center [727, 88] width 138 height 17
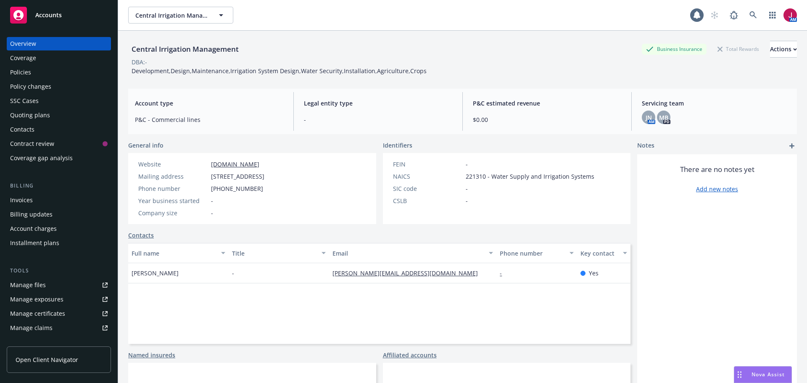
select select "US"
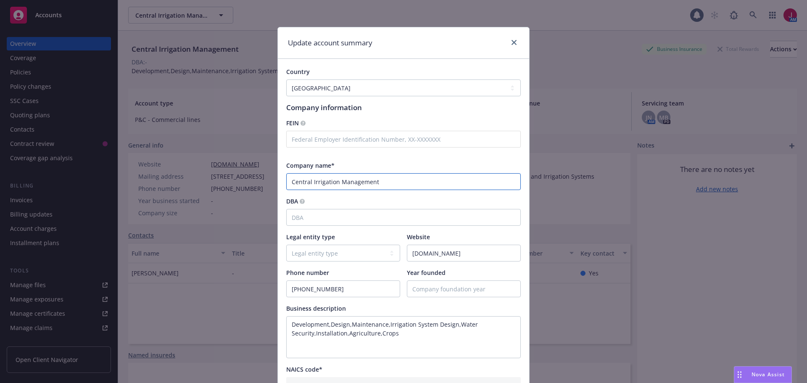
click at [374, 179] on input "Central Irrigation Management" at bounding box center [403, 181] width 234 height 17
type input "Central Irrigation, Inc."
click at [356, 254] on select "Legal entity type C-corporation Government entity Independent contractor Joint …" at bounding box center [343, 253] width 114 height 17
select select "C-corporation"
click at [286, 245] on select "Legal entity type C-corporation Government entity Independent contractor Joint …" at bounding box center [343, 253] width 114 height 17
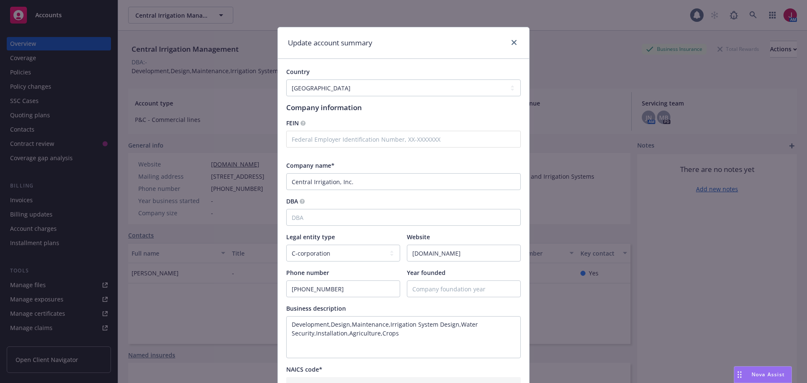
click at [387, 197] on div "DBA" at bounding box center [403, 201] width 234 height 9
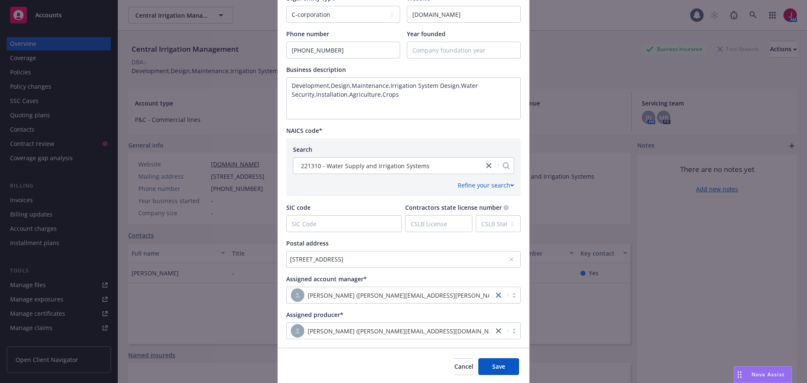
scroll to position [268, 0]
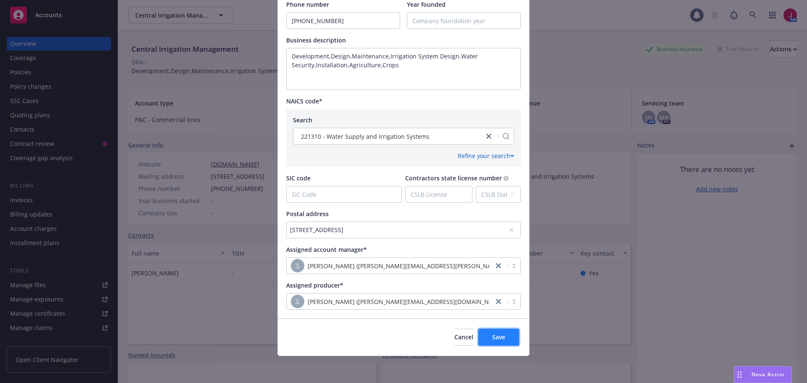
click at [498, 334] on span "Save" at bounding box center [498, 337] width 13 height 8
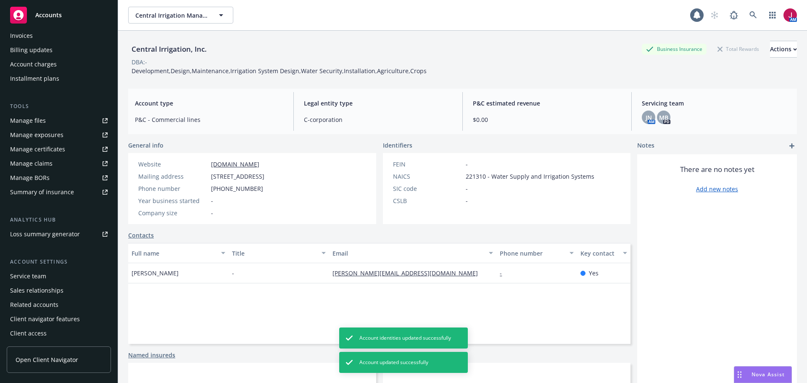
scroll to position [165, 0]
click at [56, 272] on div "Service team" at bounding box center [58, 275] width 97 height 13
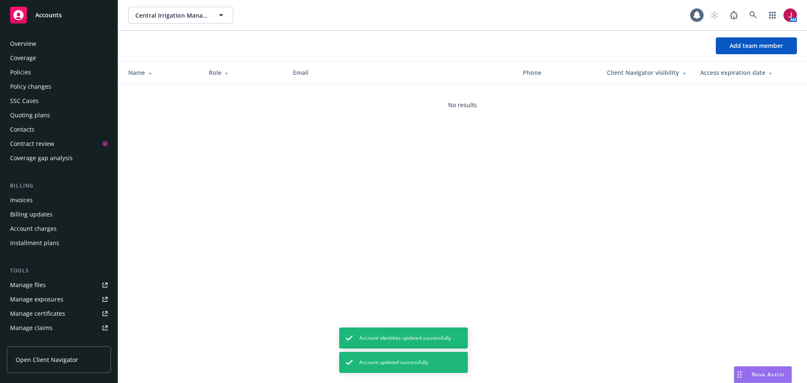
scroll to position [165, 0]
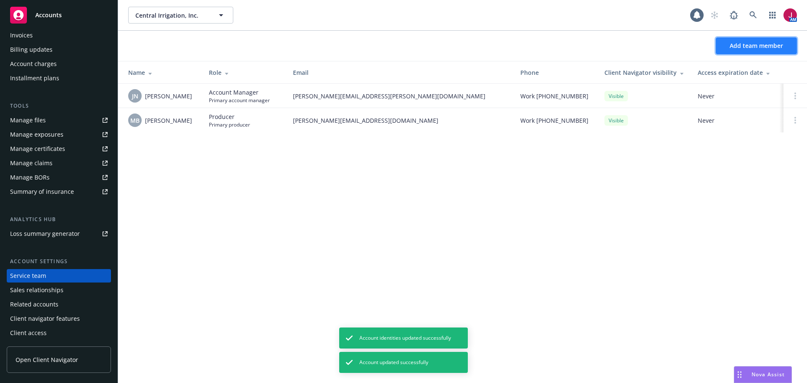
click at [769, 46] on span "Add team member" at bounding box center [755, 46] width 53 height 8
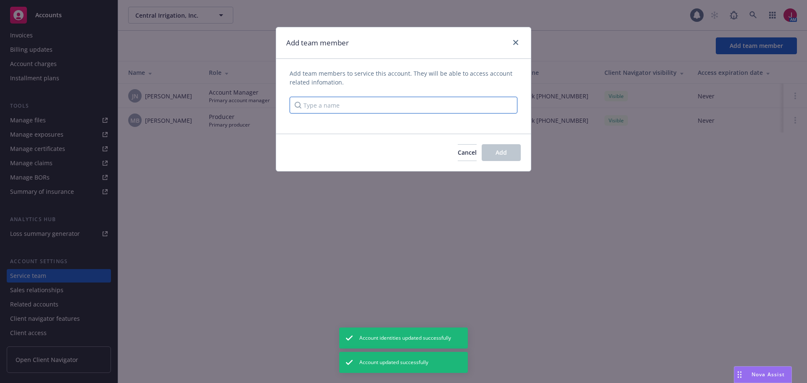
click at [340, 110] on input "Type a name" at bounding box center [403, 105] width 228 height 17
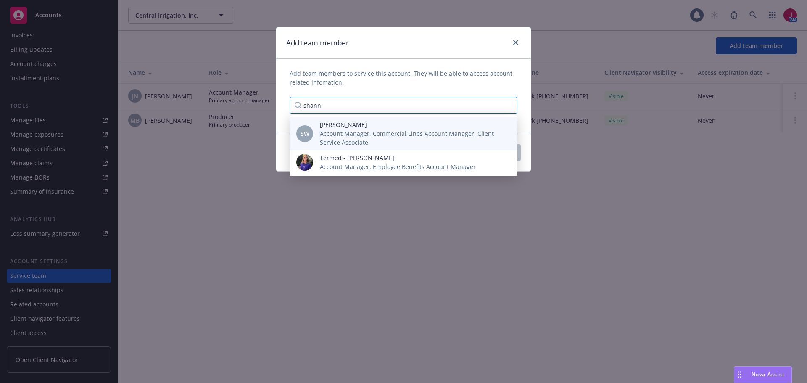
type input "shann"
click at [347, 129] on span "Account Manager, Commercial Lines Account Manager, Client Service Associate" at bounding box center [412, 138] width 184 height 18
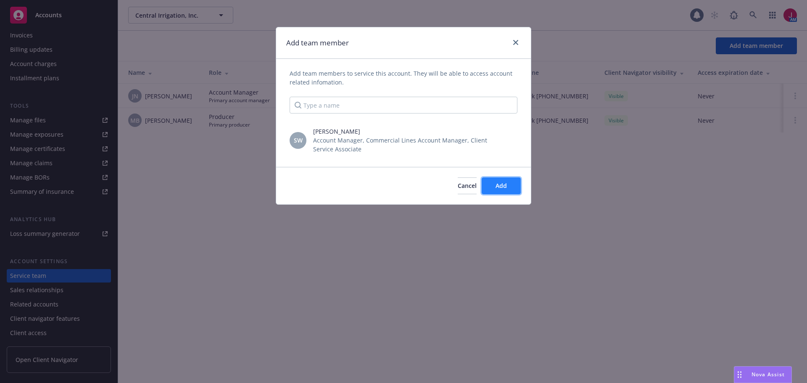
click at [482, 189] on button "Add" at bounding box center [500, 185] width 39 height 17
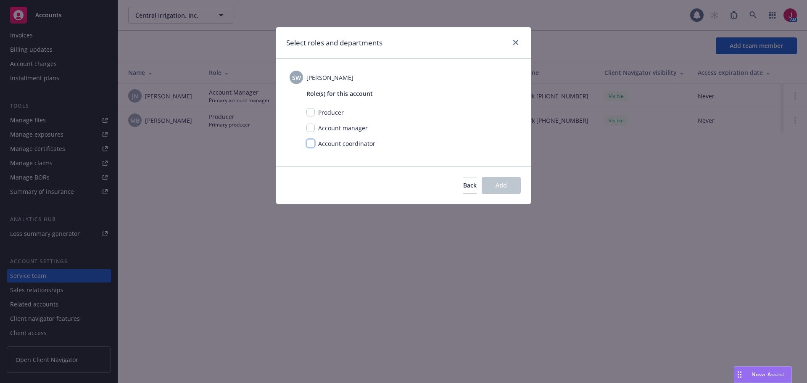
click at [308, 141] on input "checkbox" at bounding box center [310, 143] width 8 height 8
checkbox input "true"
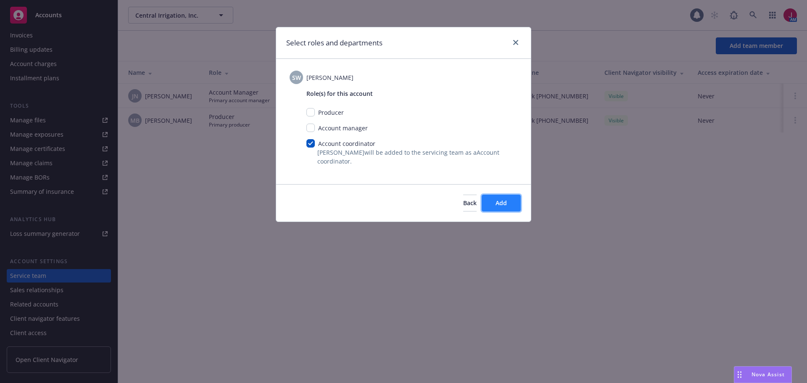
click at [507, 199] on button "Add" at bounding box center [500, 203] width 39 height 17
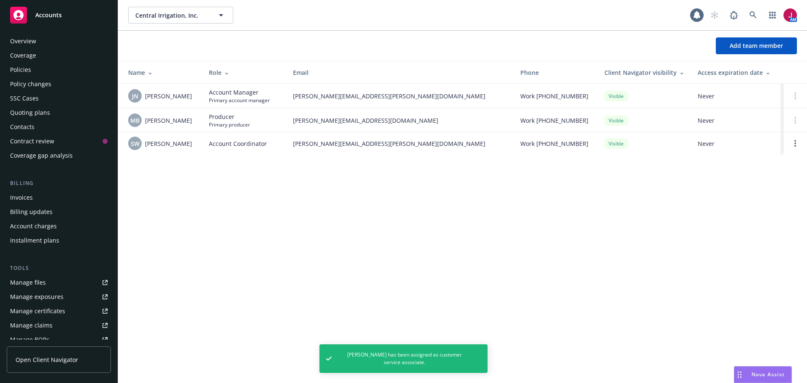
scroll to position [0, 0]
click at [45, 119] on div "Quoting plans" at bounding box center [30, 114] width 40 height 13
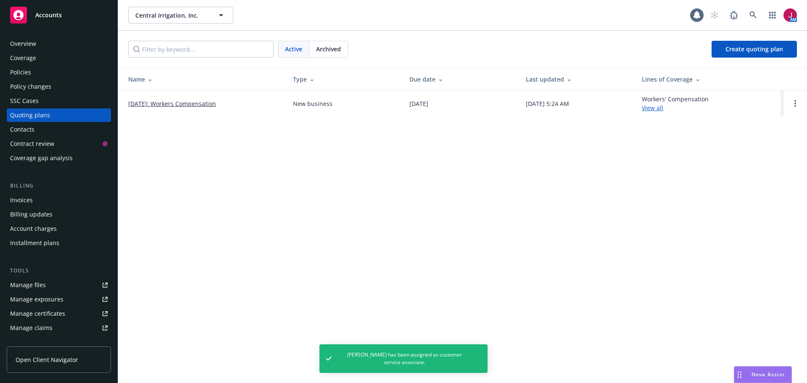
click at [194, 104] on link "[DATE]: Workers Compensation" at bounding box center [172, 103] width 88 height 9
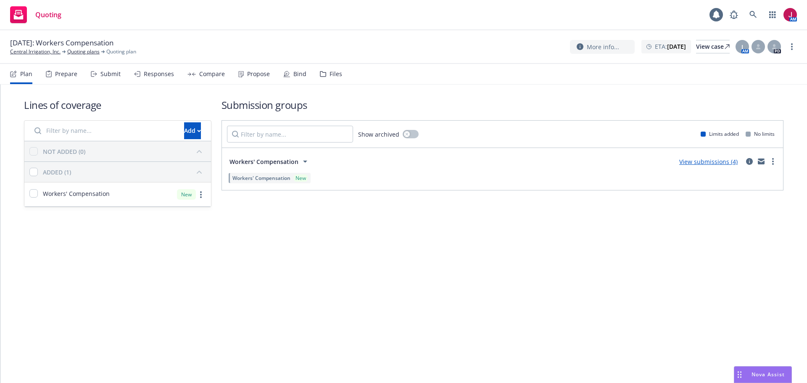
click at [116, 77] on div "Submit" at bounding box center [110, 74] width 20 height 7
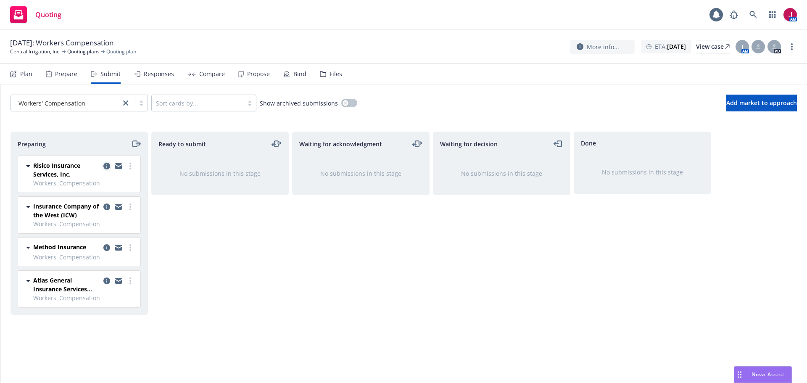
click at [107, 166] on icon "copy logging email" at bounding box center [106, 166] width 7 height 7
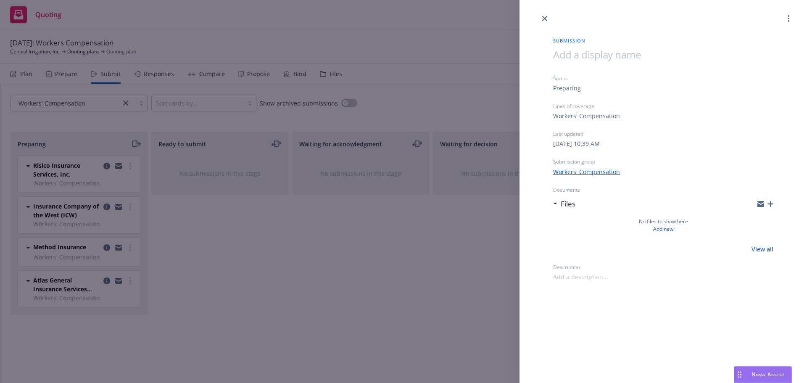
click at [765, 204] on div at bounding box center [765, 203] width 16 height 7
click at [766, 204] on div at bounding box center [765, 203] width 16 height 7
click at [769, 204] on icon "button" at bounding box center [770, 204] width 6 height 6
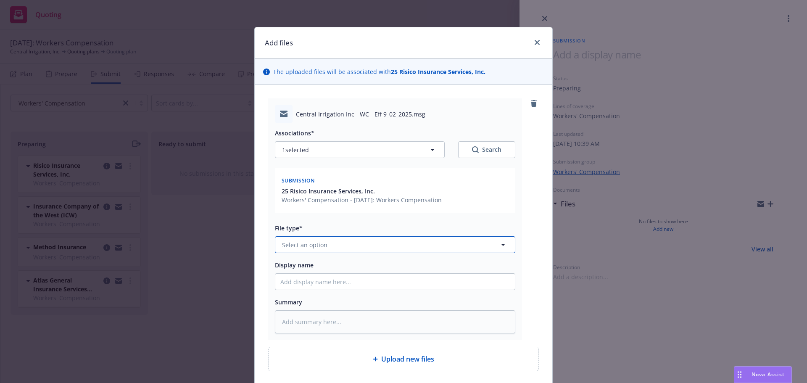
click at [374, 247] on button "Select an option" at bounding box center [395, 244] width 240 height 17
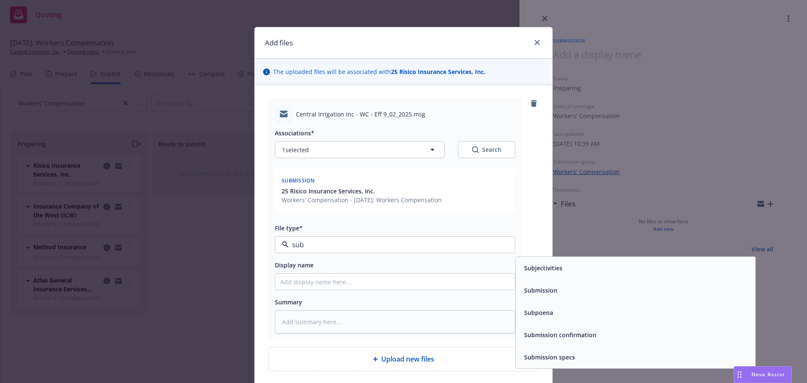
type input "subm"
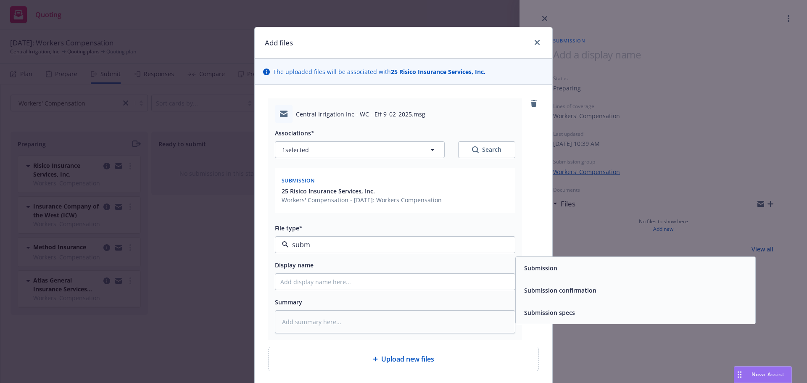
drag, startPoint x: 543, startPoint y: 276, endPoint x: 513, endPoint y: 277, distance: 30.7
click at [543, 276] on div "Submission" at bounding box center [634, 268] width 239 height 22
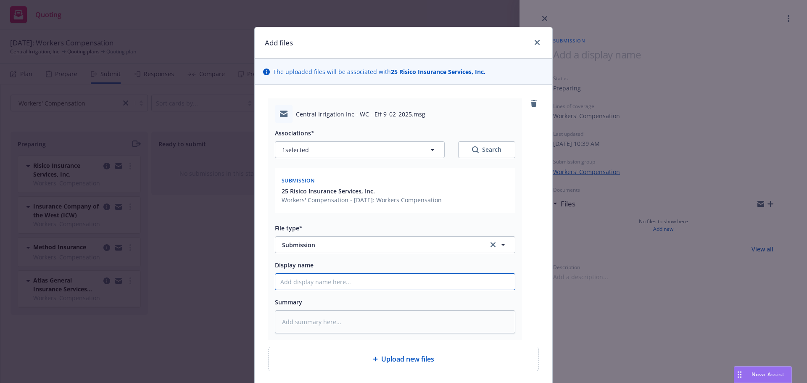
click at [345, 287] on input "Display name" at bounding box center [394, 282] width 239 height 16
type textarea "x"
type input "2"
type textarea "x"
type input "25"
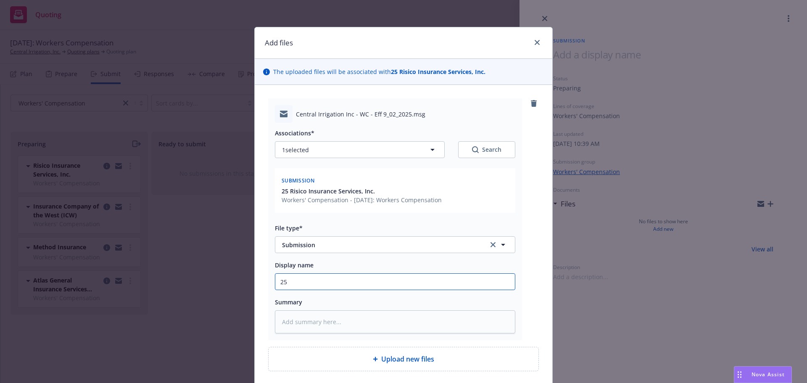
type textarea "x"
type input "25-"
type textarea "x"
type input "25-2"
type textarea "x"
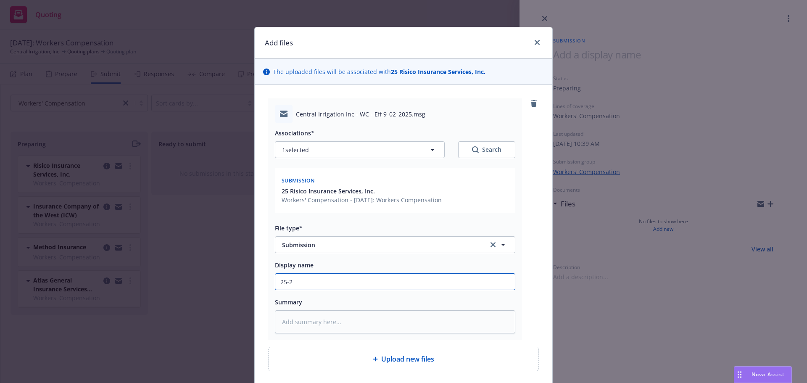
type input "25-26"
type textarea "x"
type input "25-26"
type textarea "x"
type input "25-26 W"
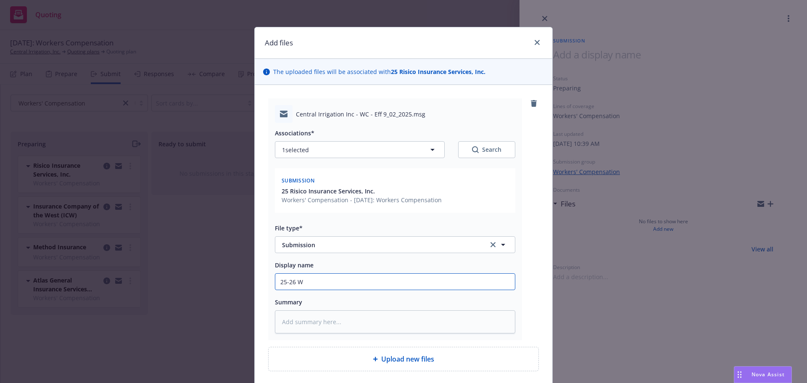
type textarea "x"
type input "25-26 WC"
type textarea "x"
type input "25-26 WC"
type textarea "x"
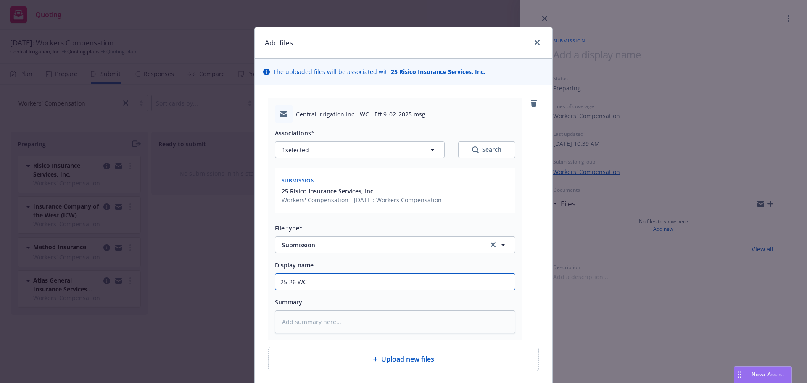
type input "25-26 WC -"
type textarea "x"
type input "25-26 WC -"
type textarea "x"
type input "25-26 WC - R"
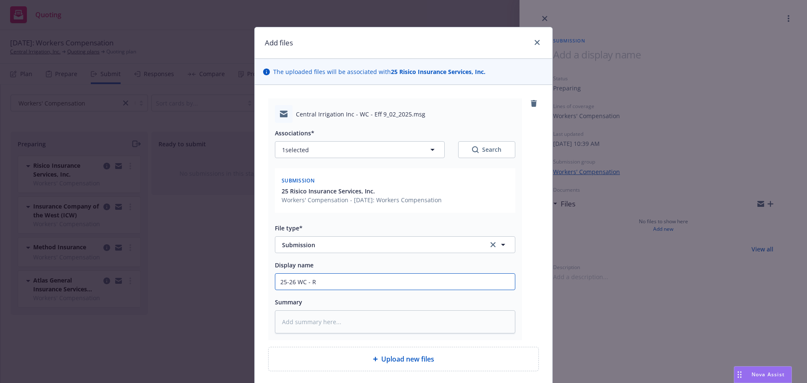
type textarea "x"
type input "25-26 WC - Ri"
type textarea "x"
type input "25-26 WC - Ris"
type textarea "x"
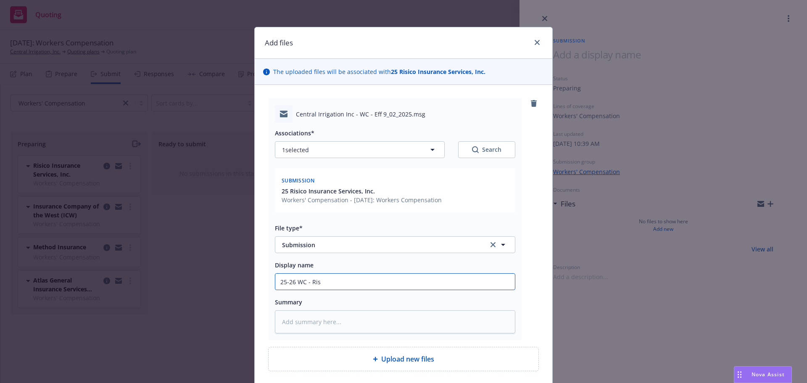
type input "25-26 WC - Risi"
type textarea "x"
type input "25-26 WC - Risic"
type textarea "x"
type input "25-26 WC - Risico"
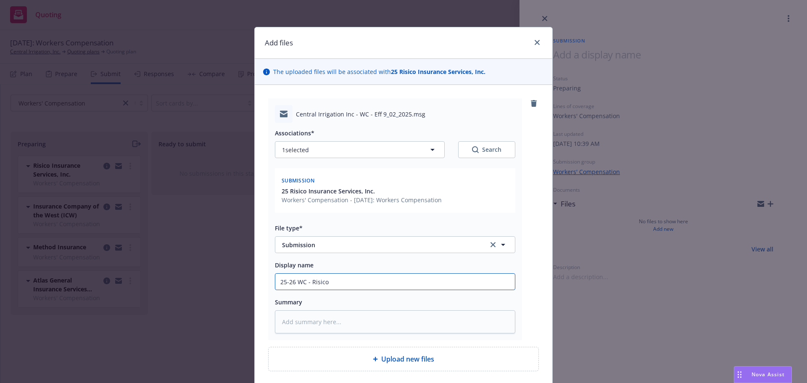
type textarea "x"
type input "25-26 WC - Risico"
type textarea "x"
type input "25-26 WC - Risico -"
type textarea "x"
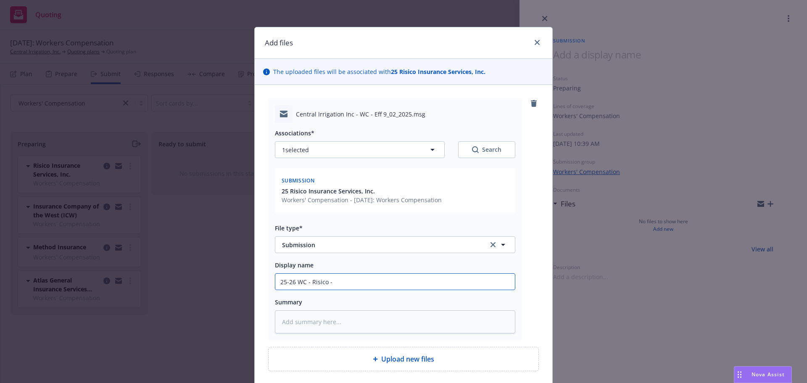
type input "25-26 WC - Risico -"
type textarea "x"
type input "25-26 WC - Risico - S"
type textarea "x"
type input "25-26 WC - Risico - Su"
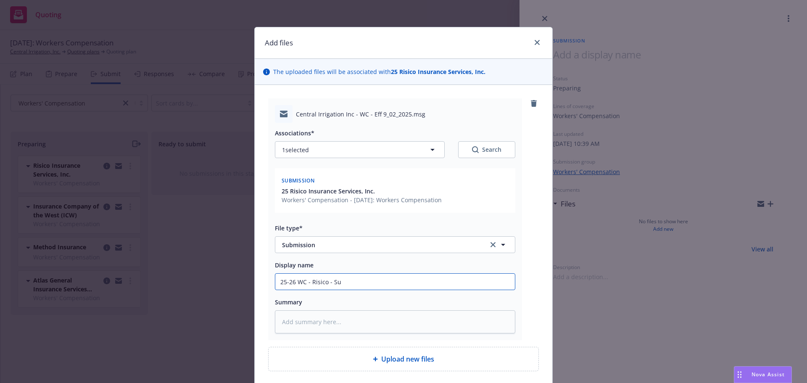
type textarea "x"
type input "25-26 WC - Risico - Sub"
type textarea "x"
type input "25-26 WC - Risico - Subm"
type textarea "x"
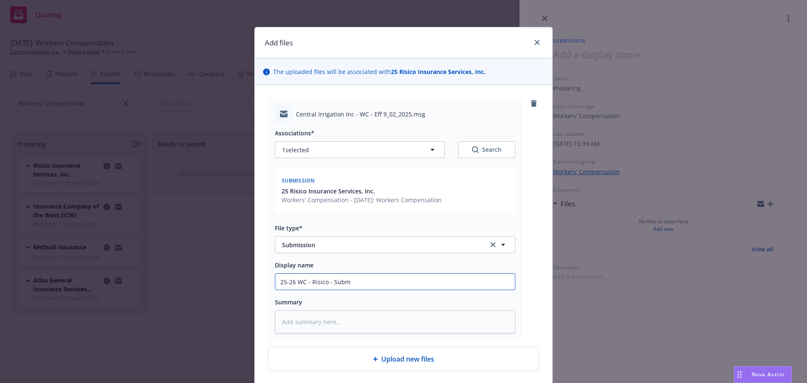
type input "25-26 WC - Risico - Submi"
type textarea "x"
type input "25-26 WC - Risico - Submis"
type textarea "x"
type input "25-26 WC - Risico - Submiss"
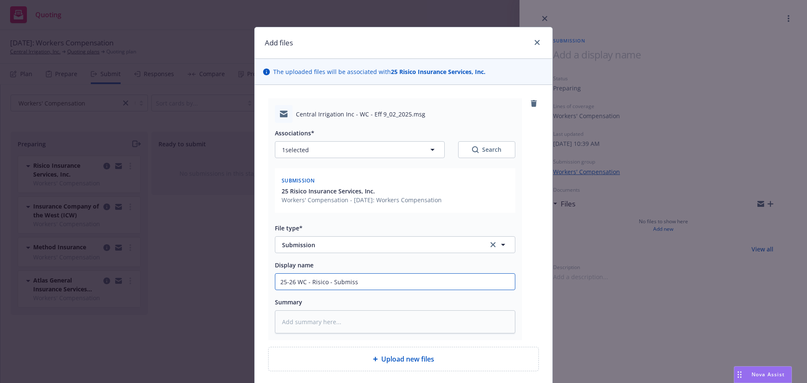
type textarea "x"
type input "25-26 WC - Risico - Submissi"
type textarea "x"
type input "25-26 WC - Risico - Submissio"
type textarea "x"
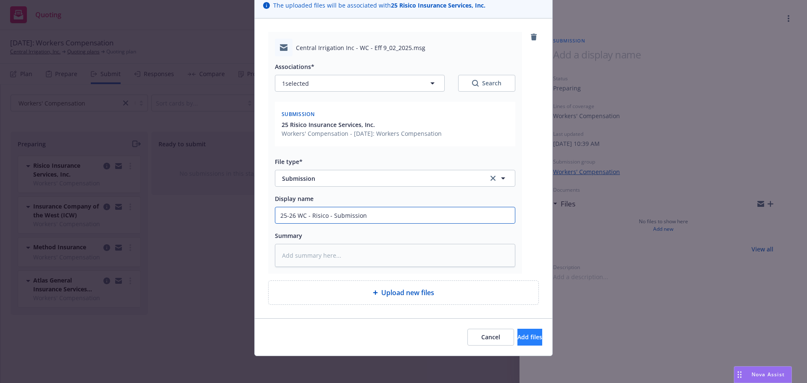
type input "25-26 WC - Risico - Submission"
click at [517, 335] on span "Add files" at bounding box center [529, 337] width 25 height 8
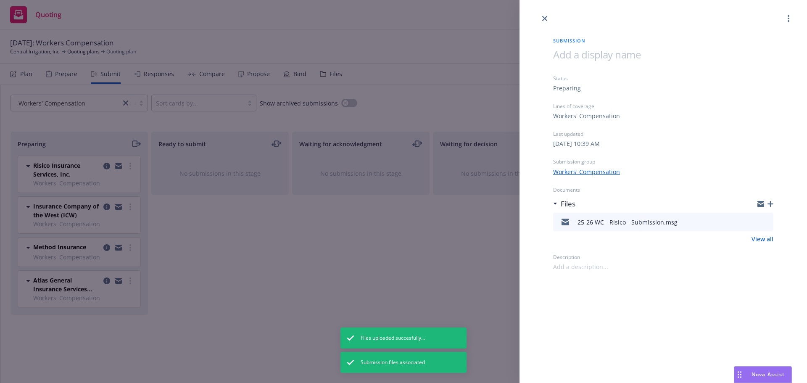
click at [544, 20] on icon "close" at bounding box center [544, 18] width 5 height 5
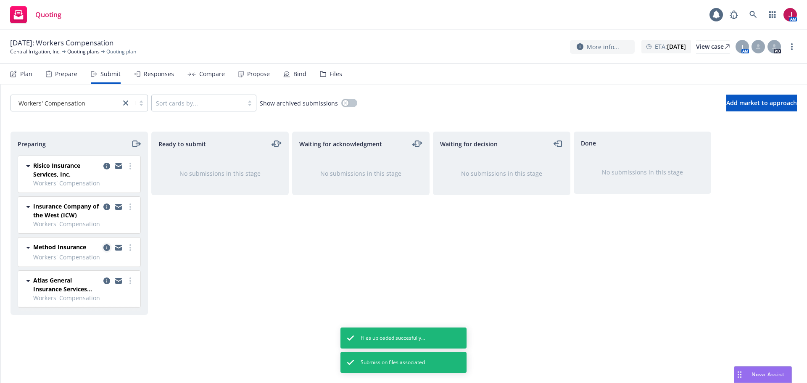
click at [108, 244] on link "copy logging email" at bounding box center [107, 247] width 10 height 10
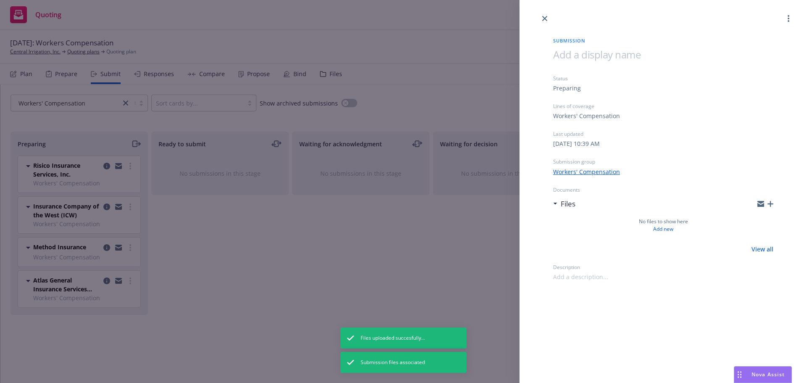
click at [770, 203] on icon "button" at bounding box center [770, 204] width 6 height 6
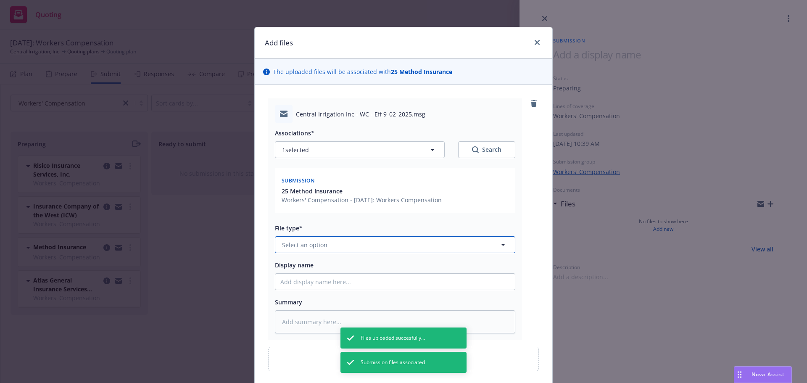
click at [404, 247] on button "Select an option" at bounding box center [395, 244] width 240 height 17
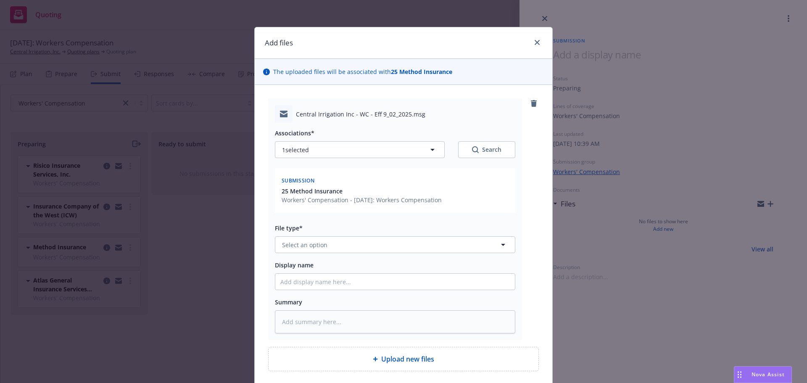
type textarea "x"
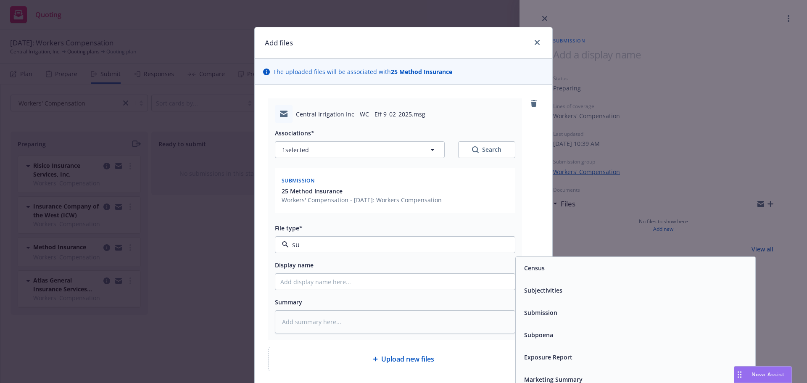
type input "sub"
click at [539, 293] on span "Submission" at bounding box center [540, 290] width 33 height 9
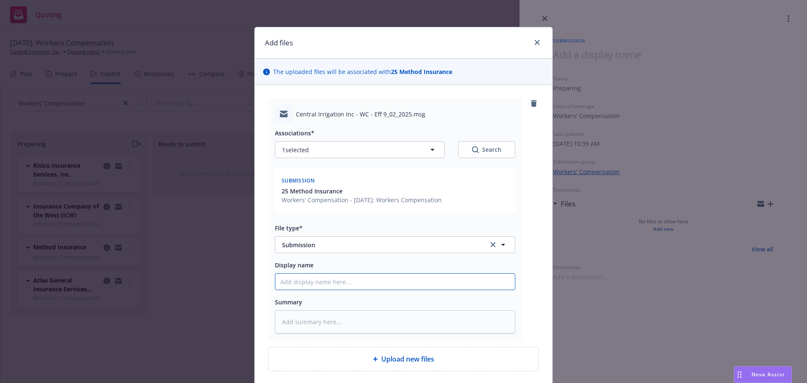
click at [313, 279] on input "Display name" at bounding box center [394, 282] width 239 height 16
type textarea "x"
type input "2"
type textarea "x"
type input "25"
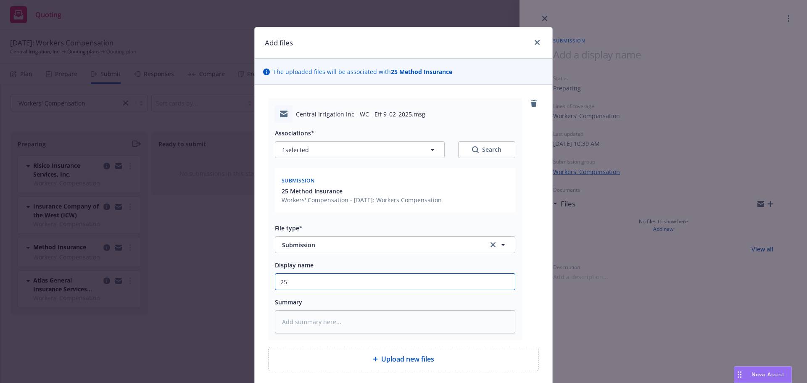
type textarea "x"
type input "25-"
type textarea "x"
type input "25-2"
type textarea "x"
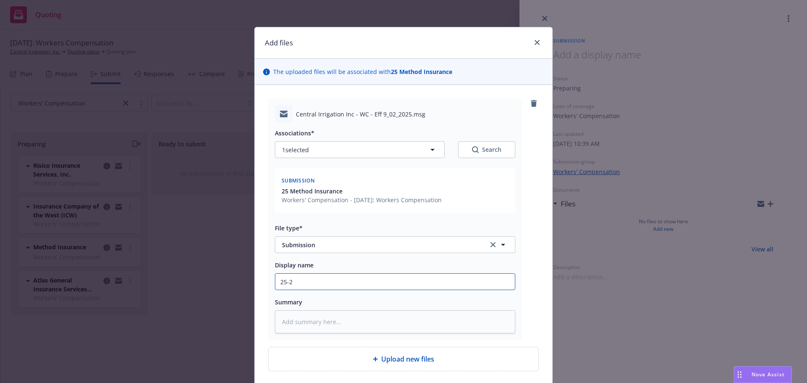
type input "25-26"
type textarea "x"
type input "25-26"
type textarea "x"
type input "25-26 W"
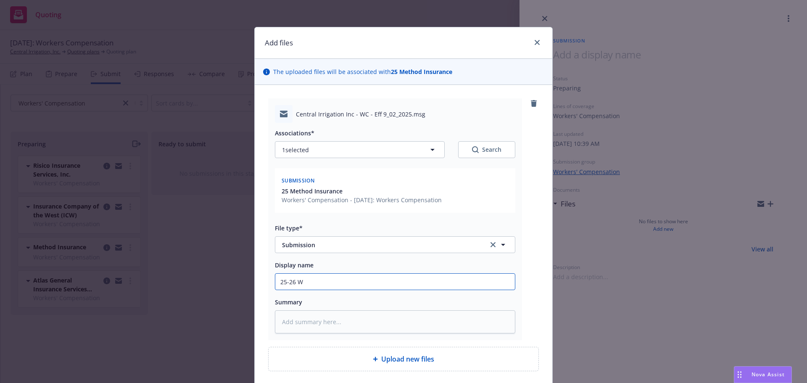
type textarea "x"
type input "25-26 WC"
type textarea "x"
type input "25-26 WC"
type textarea "x"
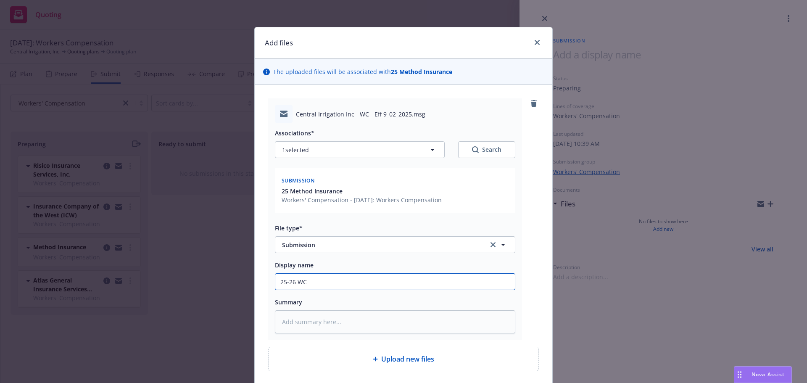
type input "25-26 WC -"
type textarea "x"
type input "25-26 WC -"
type textarea "x"
type input "25-26 WC - M"
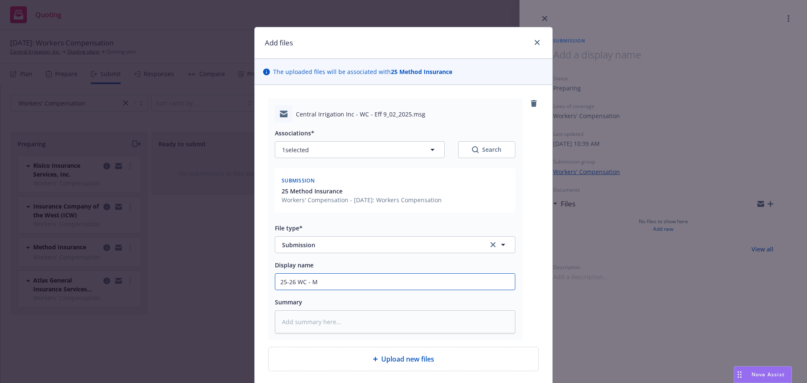
type textarea "x"
type input "25-26 WC - Me"
type textarea "x"
type input "25-26 WC - Meth"
type textarea "x"
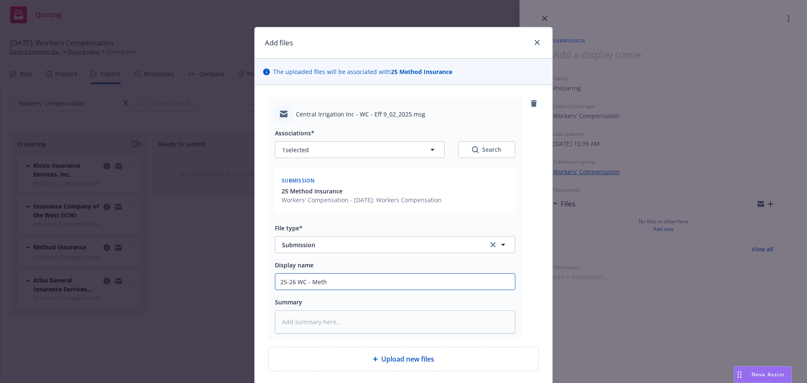
type input "25-26 WC - Metho"
type textarea "x"
type input "25-26 WC - Method"
type textarea "x"
type input "25-26 WC - Method"
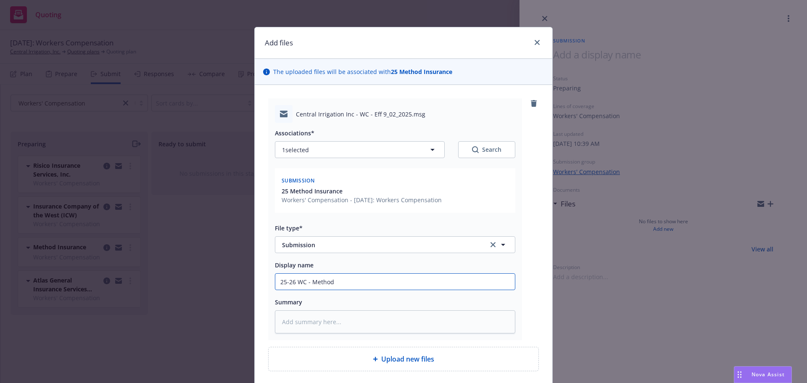
type textarea "x"
type input "25-26 WC - Method -"
type textarea "x"
type input "25-26 WC - Method -"
type textarea "x"
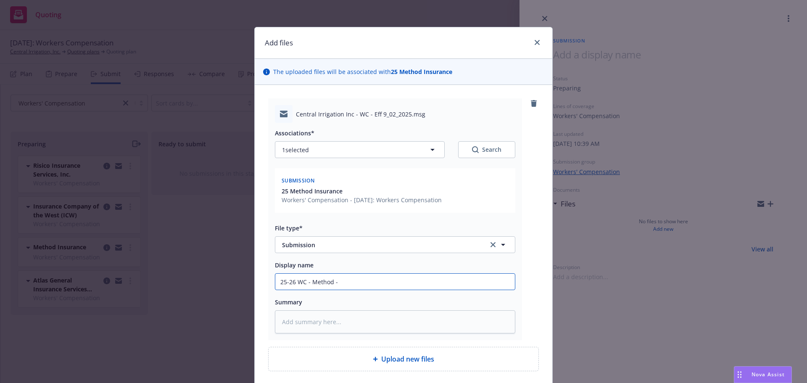
type input "25-26 WC - Method - S"
type textarea "x"
type input "25-26 WC - Method - Su"
type textarea "x"
type input "25-26 WC - Method - Sub"
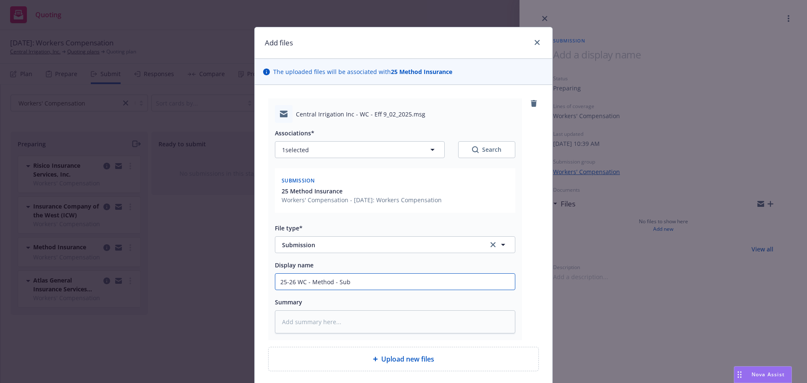
type textarea "x"
type input "25-26 WC - Method - Subm"
type textarea "x"
type input "25-26 WC - Method - Submi"
type textarea "x"
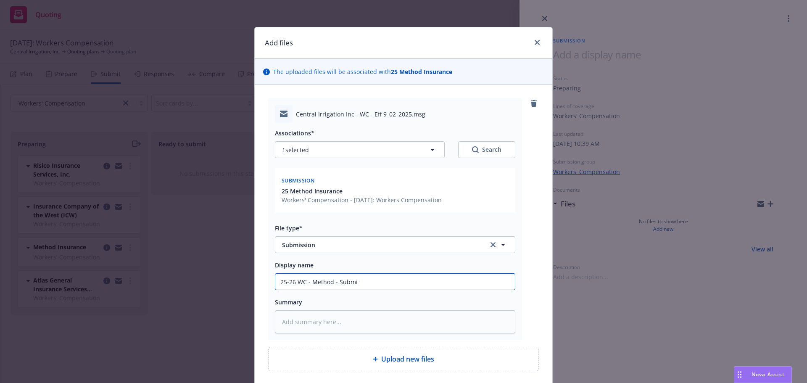
type input "25-26 WC - Method - Submis"
type textarea "x"
type input "25-26 WC - Method - Submiss"
type textarea "x"
type input "25-26 WC - Method - Submissi"
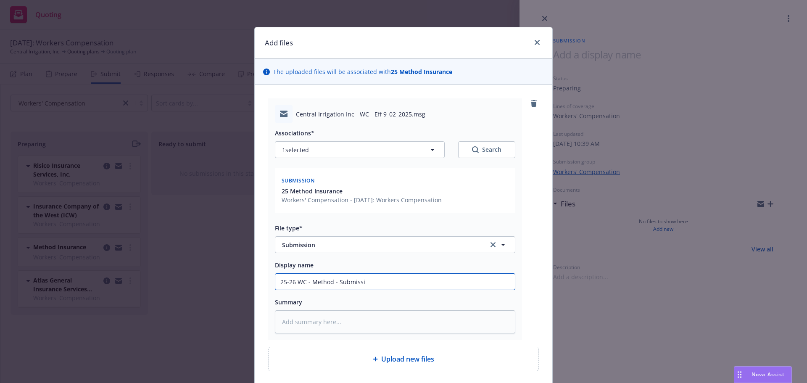
type textarea "x"
type input "25-26 WC - Method - Submissio"
type textarea "x"
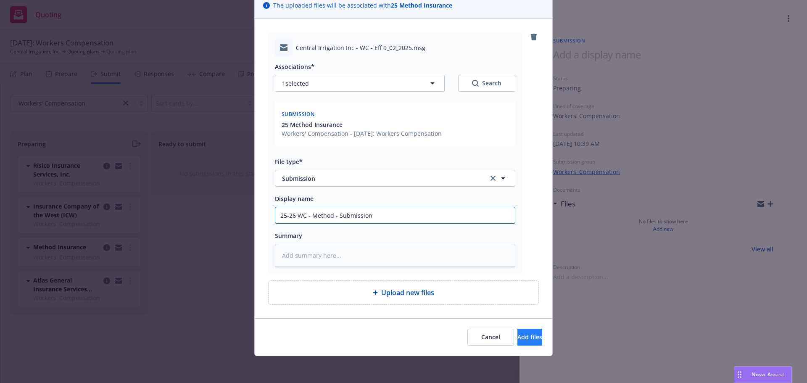
type input "25-26 WC - Method - Submission"
click at [520, 335] on span "Add files" at bounding box center [529, 337] width 25 height 8
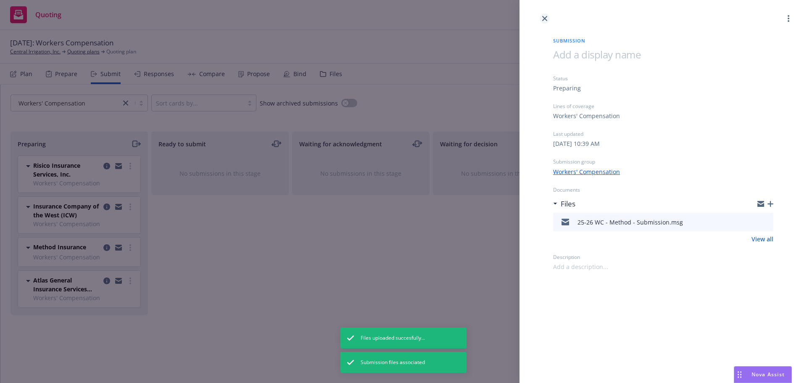
click at [544, 16] on link "close" at bounding box center [544, 18] width 10 height 10
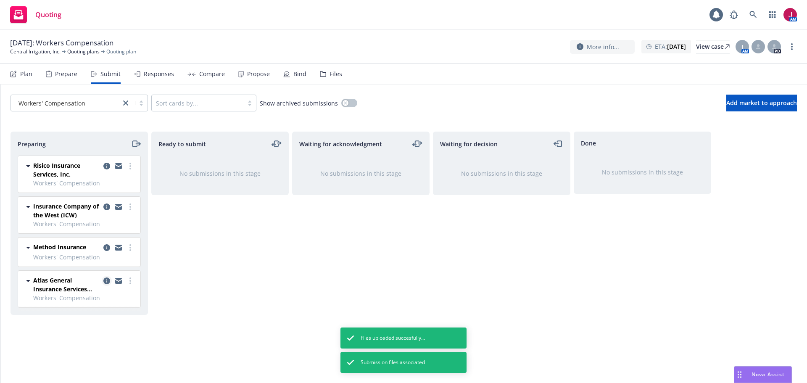
click at [109, 281] on icon "copy logging email" at bounding box center [106, 280] width 7 height 7
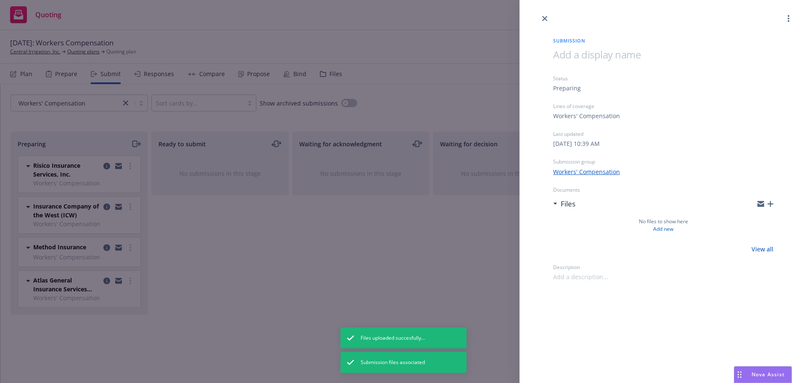
click at [769, 201] on icon "button" at bounding box center [770, 204] width 6 height 6
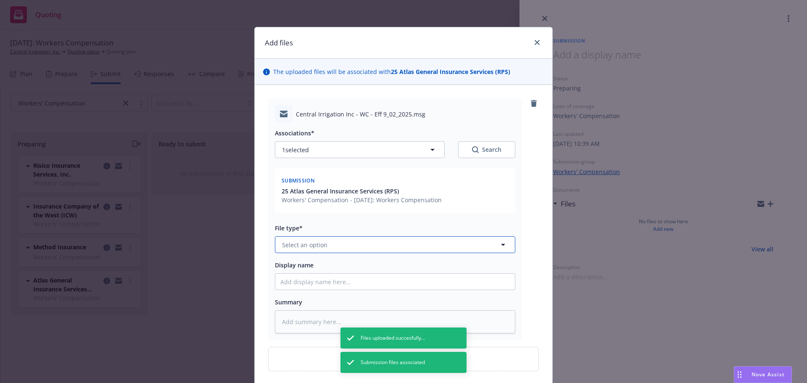
click at [384, 249] on button "Select an option" at bounding box center [395, 244] width 240 height 17
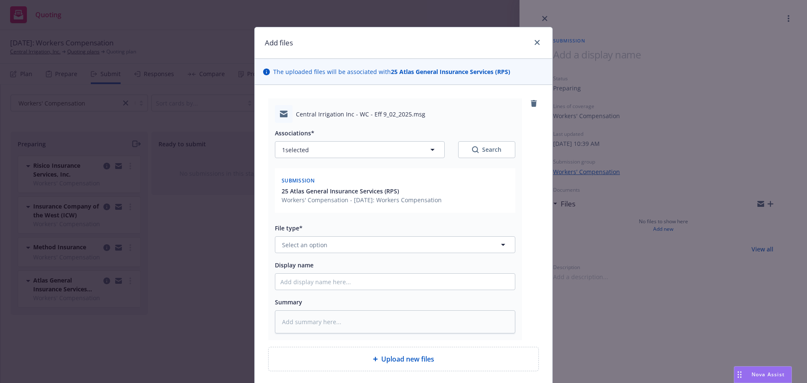
type textarea "x"
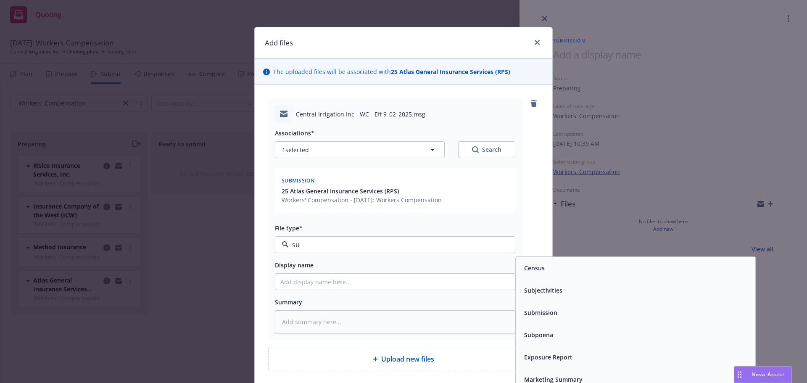
type input "sub"
click at [550, 299] on div "Submission" at bounding box center [634, 290] width 239 height 22
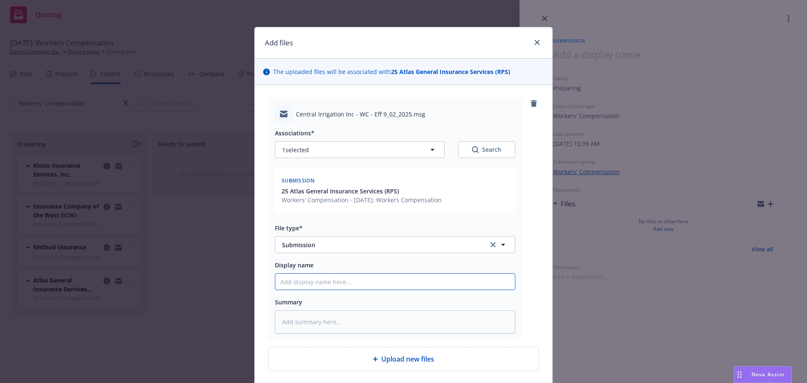
click at [344, 288] on input "Display name" at bounding box center [394, 282] width 239 height 16
type textarea "x"
type input "2"
type textarea "x"
type input "25"
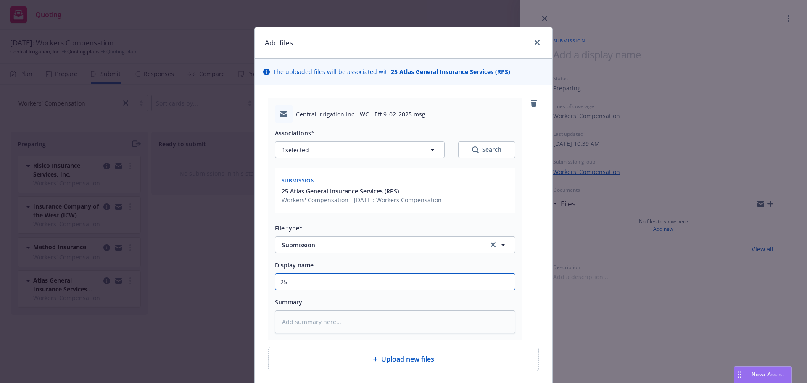
type textarea "x"
type input "25-"
type textarea "x"
type input "25-2"
type textarea "x"
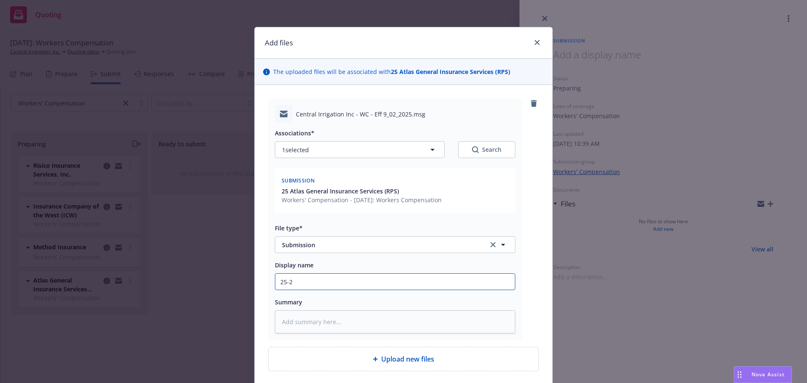
type input "25-26"
type textarea "x"
type input "25-26"
type textarea "x"
type input "25-26 W"
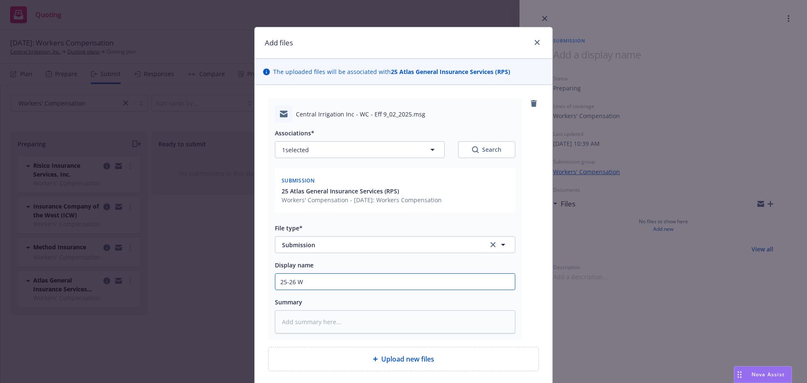
type textarea "x"
type input "25-26 WC"
type textarea "x"
type input "25-26 WC"
type textarea "x"
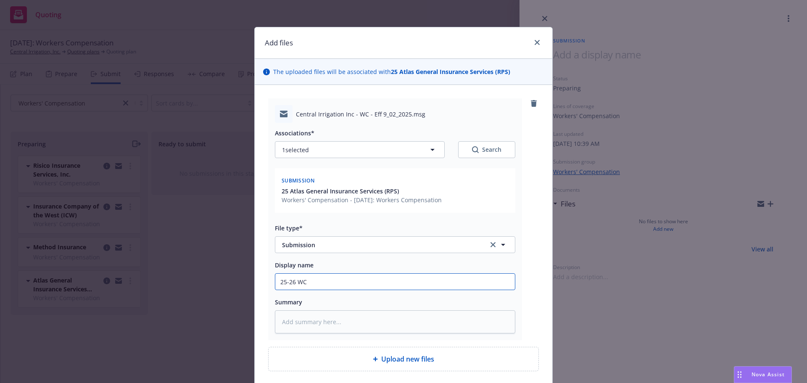
type input "25-26 WC -"
type textarea "x"
type input "25-26 WC -"
type textarea "x"
type input "25-26 WC - A"
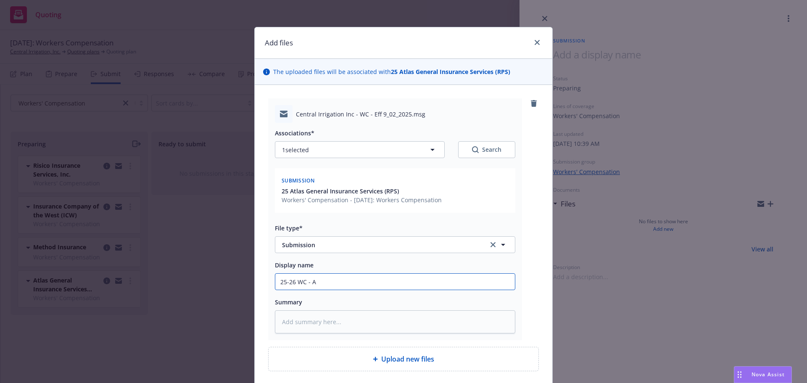
type textarea "x"
type input "25-26 WC - At"
type textarea "x"
type input "25-26 WC - Atl"
type textarea "x"
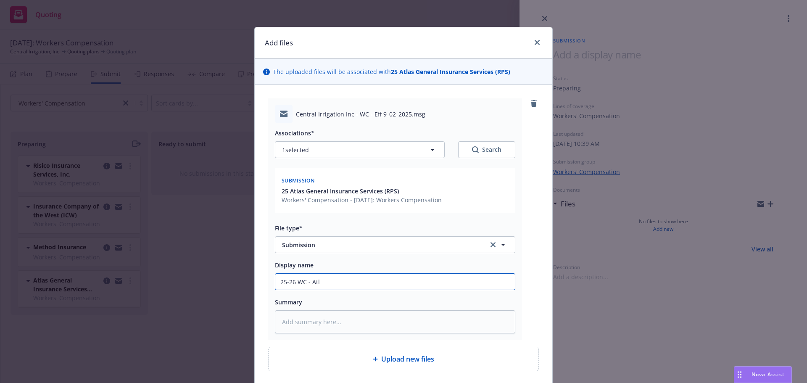
type input "25-26 WC - Atla"
type textarea "x"
type input "25-26 WC - Atlas"
type textarea "x"
type input "25-26 WC - Atlas/"
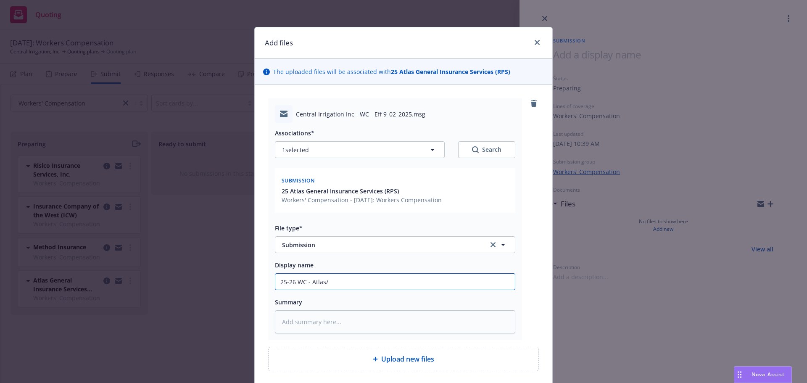
type textarea "x"
type input "25-26 WC - Atlas/R"
type textarea "x"
type input "25-26 WC - Atlas/RS"
type textarea "x"
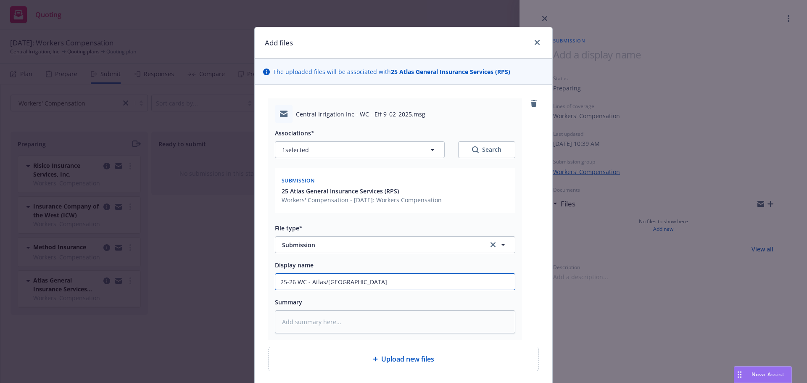
type input "25-26 WC - Atlas/RSP"
type textarea "x"
type input "25-26 WC - Atlas/RSP"
type textarea "x"
type input "25-26 WC - Atlas/RSP -"
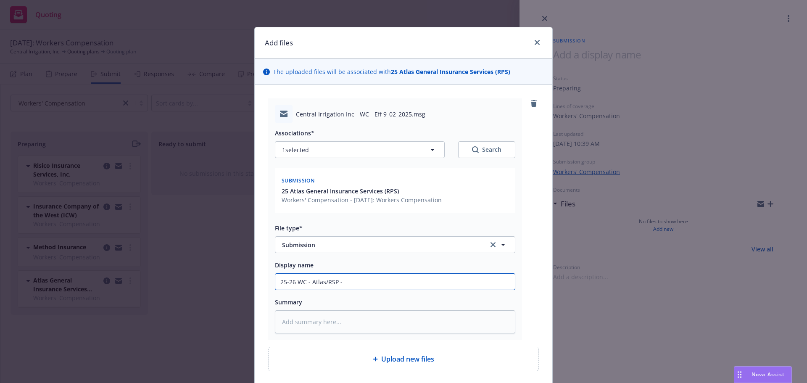
type textarea "x"
type input "25-26 WC - Atlas/RSP -"
type textarea "x"
type input "25-26 WC - Atlas/RSP - S"
type textarea "x"
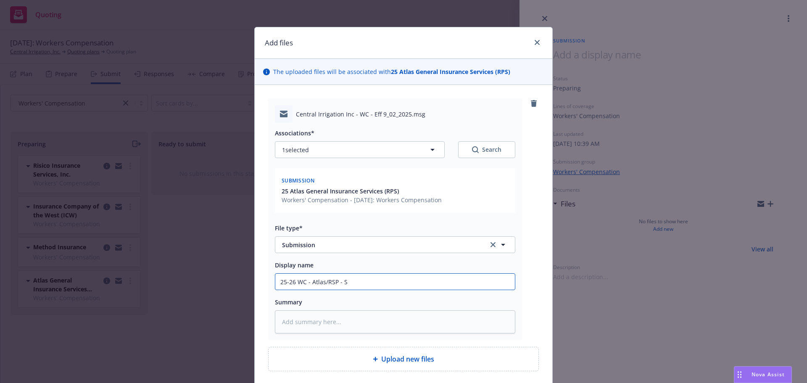
type input "25-26 WC - Atlas/RSP - Su"
type textarea "x"
type input "25-26 WC - Atlas/RSP - Sub"
type textarea "x"
type input "25-26 WC - Atlas/RSP - Subm"
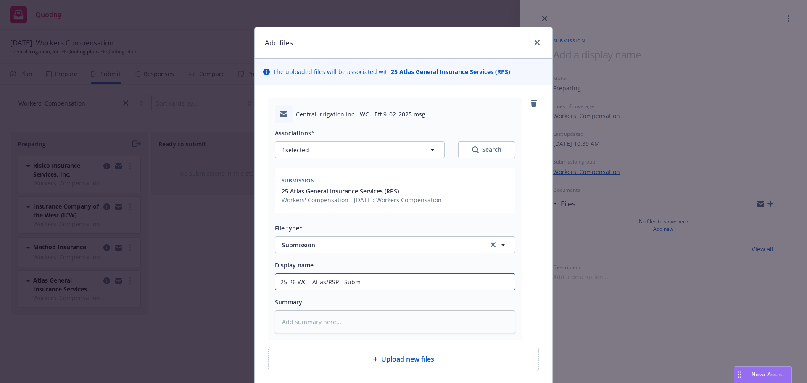
type textarea "x"
type input "25-26 WC - Atlas/RSP - Submi"
type textarea "x"
type input "25-26 WC - Atlas/RSP - Submis"
type textarea "x"
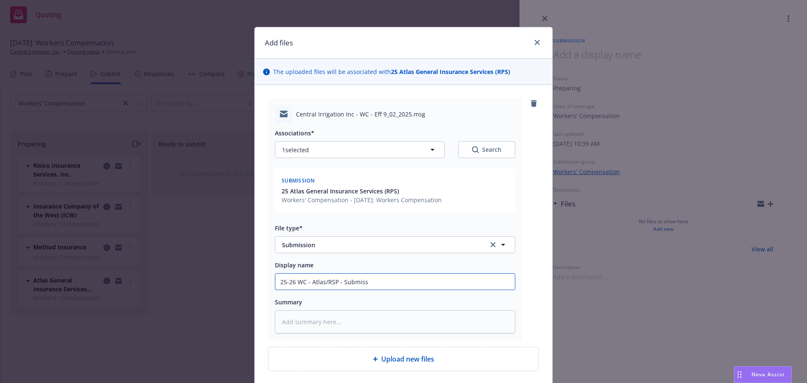
type input "25-26 WC - Atlas/RSP - Submissi"
type textarea "x"
type input "25-26 WC - Atlas/RSP - Submission"
type textarea "x"
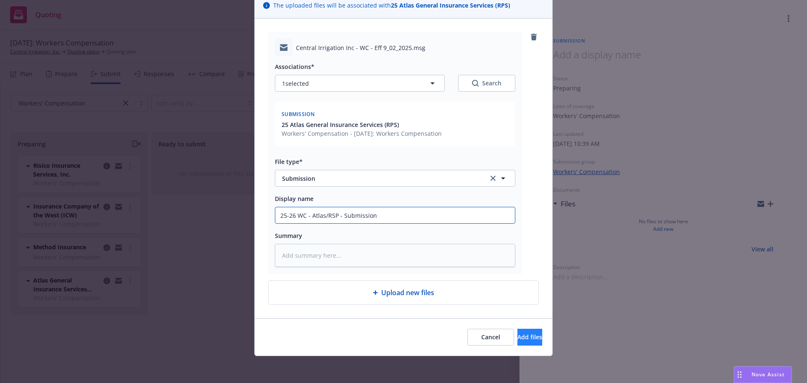
type input "25-26 WC - Atlas/RSP - Submission"
click at [517, 339] on span "Add files" at bounding box center [529, 337] width 25 height 8
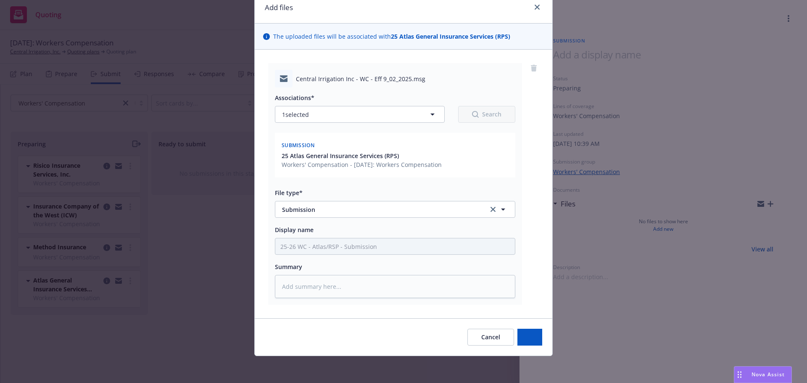
scroll to position [35, 0]
type textarea "x"
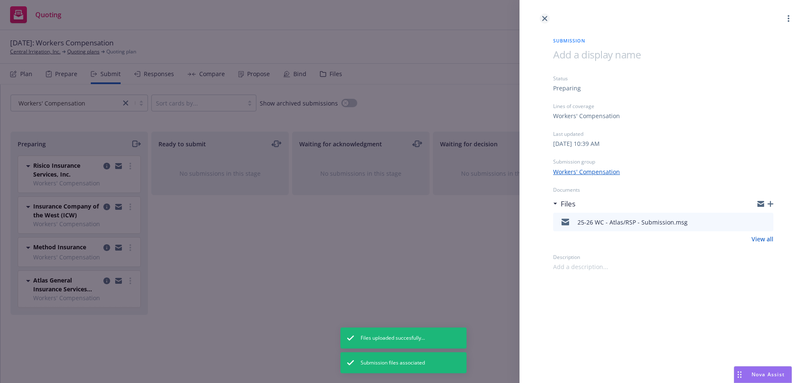
click at [545, 17] on icon "close" at bounding box center [544, 18] width 5 height 5
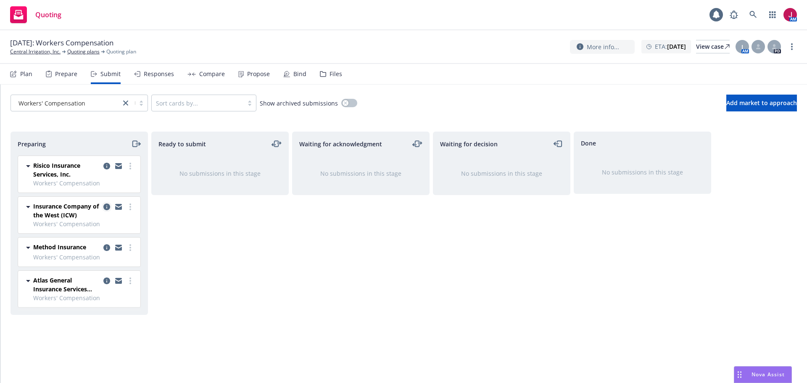
click at [108, 204] on icon "copy logging email" at bounding box center [106, 206] width 7 height 7
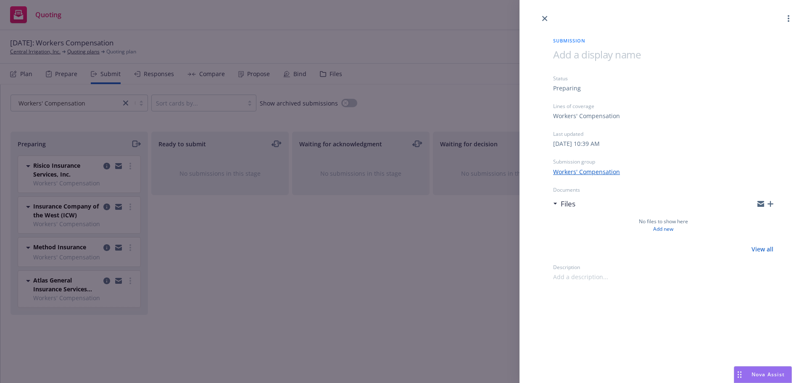
click at [594, 61] on span at bounding box center [596, 54] width 87 height 14
click at [770, 202] on icon "button" at bounding box center [770, 204] width 6 height 6
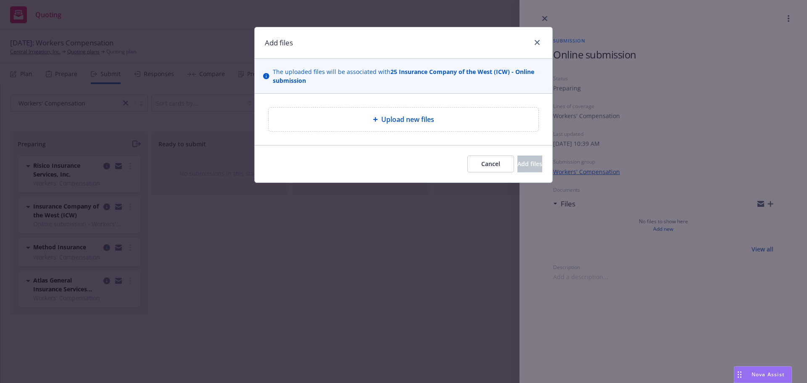
type textarea "x"
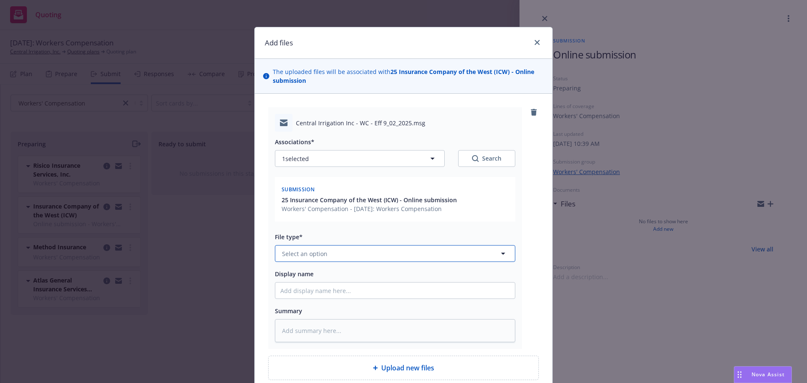
click at [347, 247] on button "Select an option" at bounding box center [395, 253] width 240 height 17
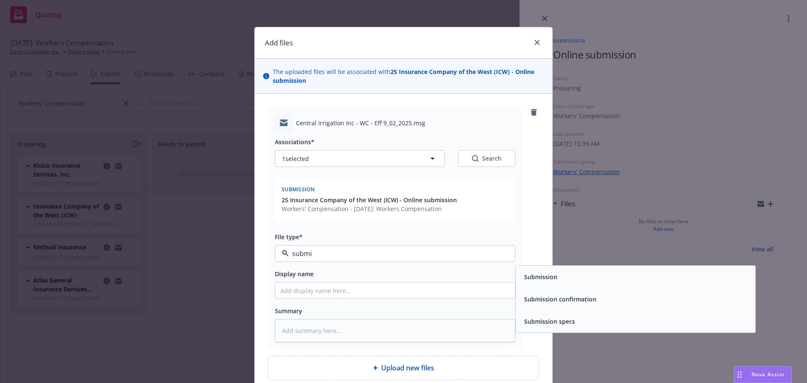
type input "submis"
click at [553, 269] on div "Submission" at bounding box center [634, 277] width 239 height 22
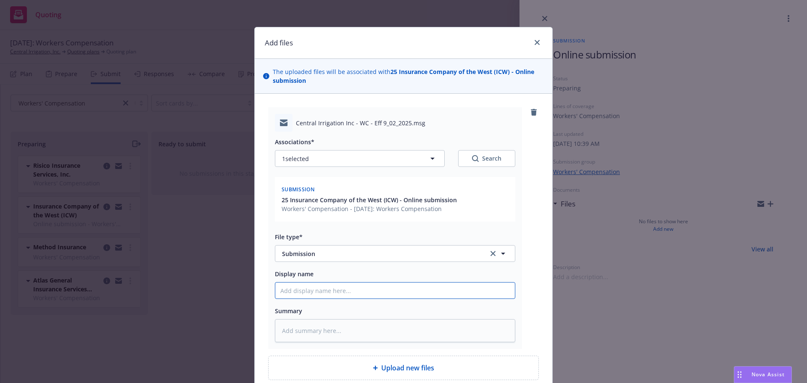
click at [316, 289] on input "Display name" at bounding box center [394, 290] width 239 height 16
type textarea "x"
type input "2"
type textarea "x"
type input "25"
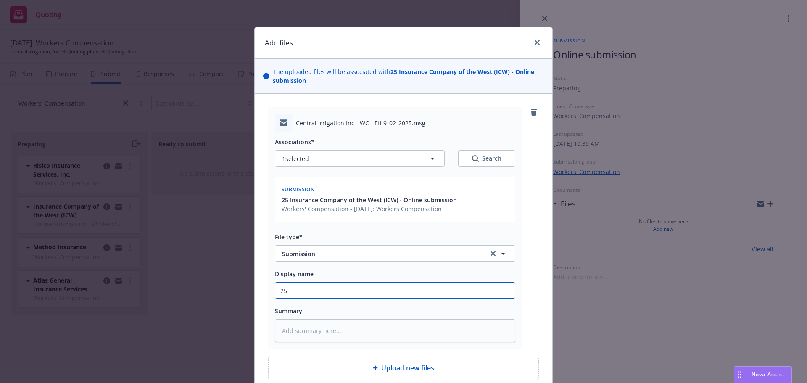
type textarea "x"
type input "25-"
type textarea "x"
type input "25-2"
type textarea "x"
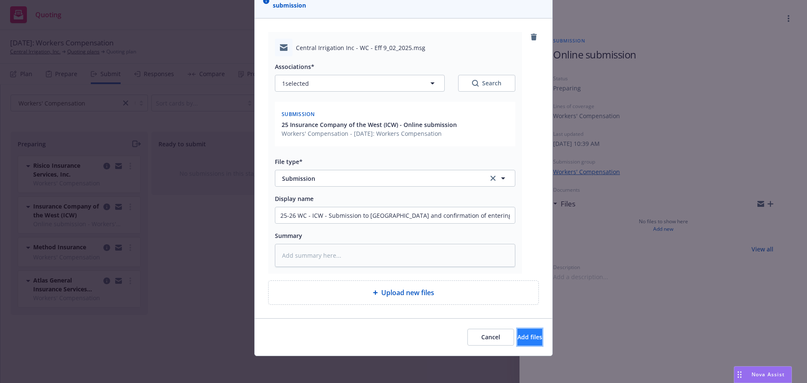
click at [523, 337] on span "Add files" at bounding box center [529, 337] width 25 height 8
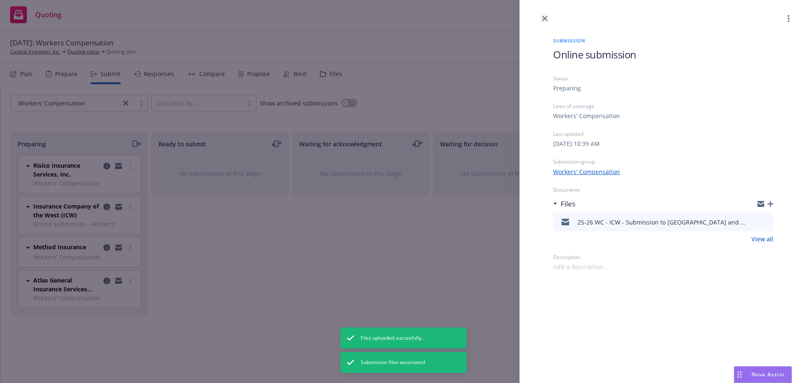
click at [546, 19] on icon "close" at bounding box center [544, 18] width 5 height 5
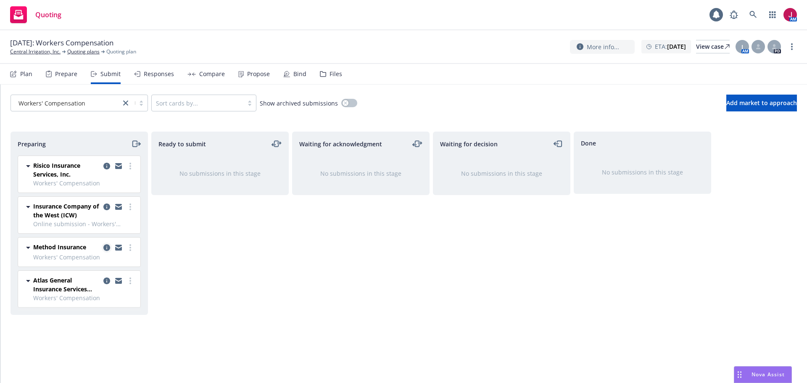
click at [108, 248] on icon "copy logging email" at bounding box center [106, 247] width 7 height 7
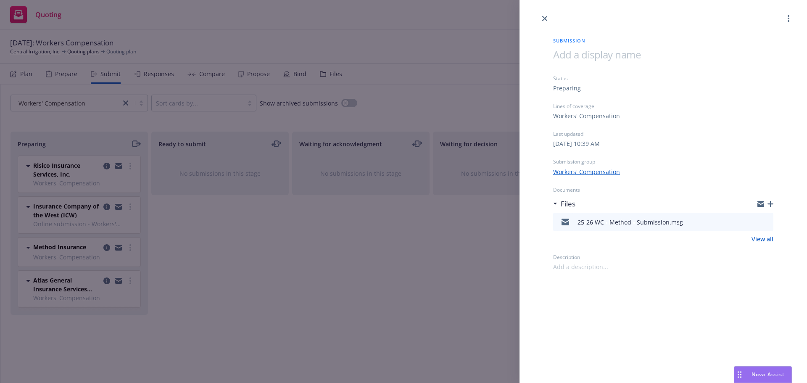
click at [772, 206] on icon "button" at bounding box center [770, 204] width 6 height 6
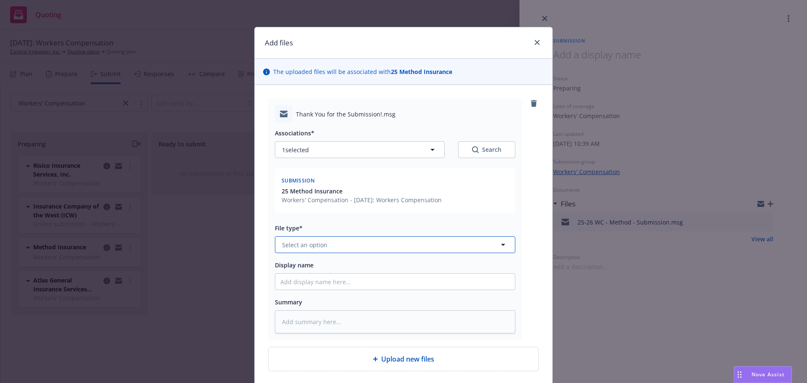
click at [328, 240] on button "Select an option" at bounding box center [395, 244] width 240 height 17
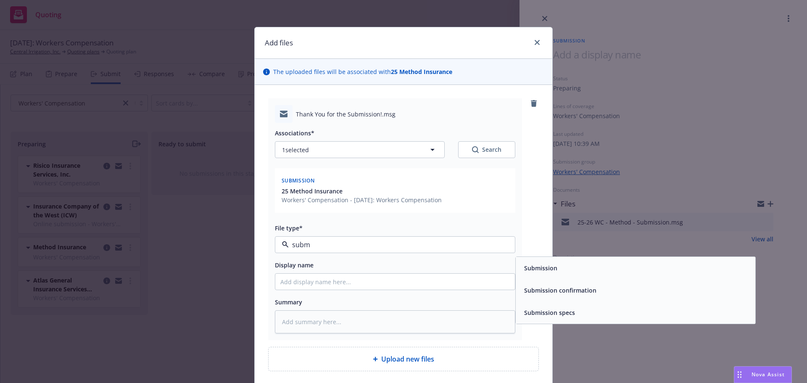
click at [555, 300] on div "Submission confirmation" at bounding box center [634, 290] width 239 height 22
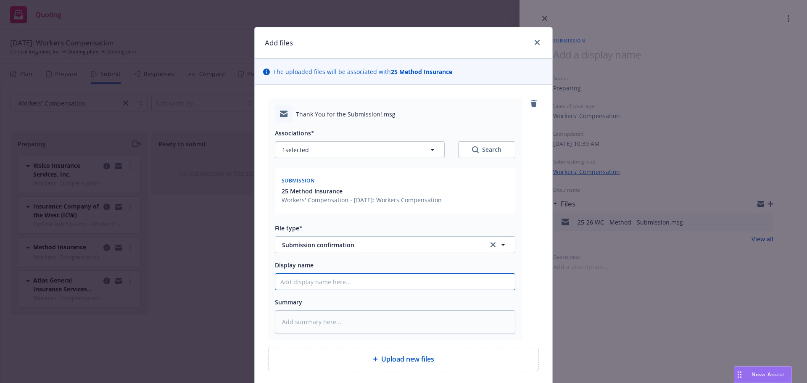
click at [353, 284] on input "Display name" at bounding box center [394, 282] width 239 height 16
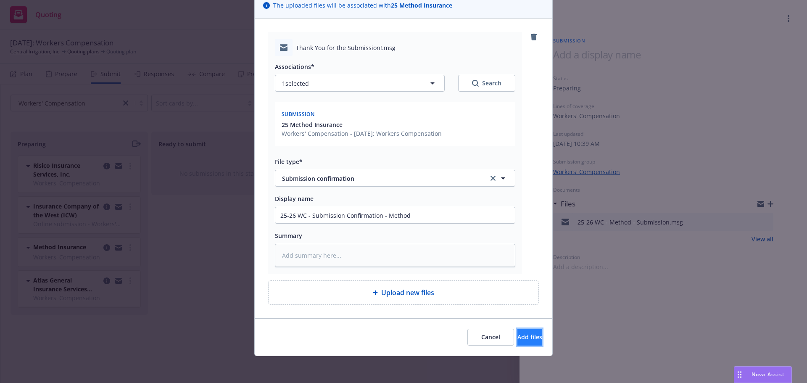
click at [517, 333] on span "Add files" at bounding box center [529, 337] width 25 height 8
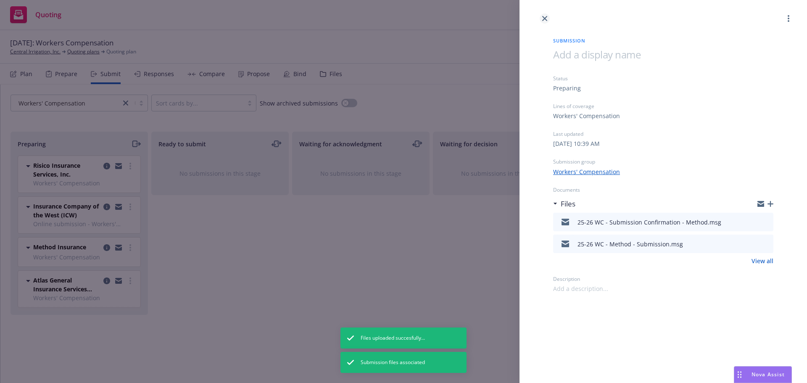
click at [542, 16] on icon "close" at bounding box center [544, 18] width 5 height 5
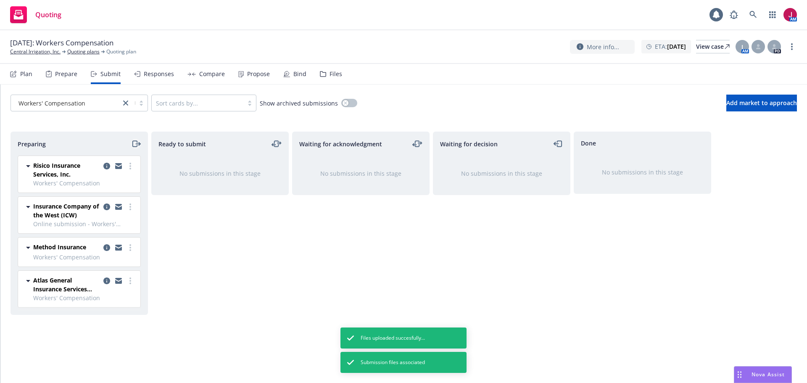
click at [133, 141] on icon "moveRight" at bounding box center [134, 144] width 5 height 6
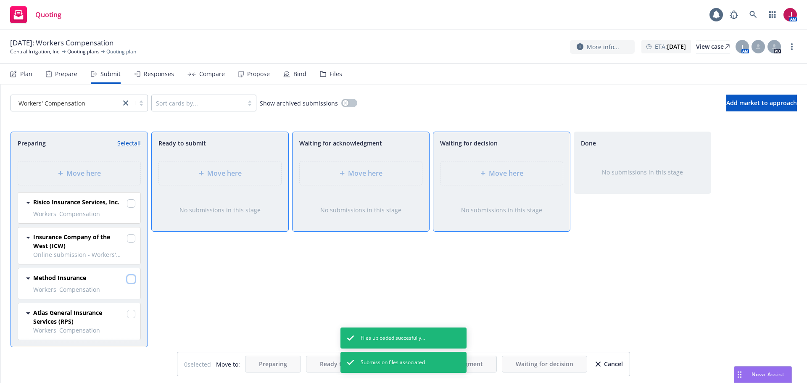
click at [131, 281] on input "checkbox" at bounding box center [131, 279] width 8 height 8
click at [459, 182] on div "Move here" at bounding box center [501, 173] width 122 height 24
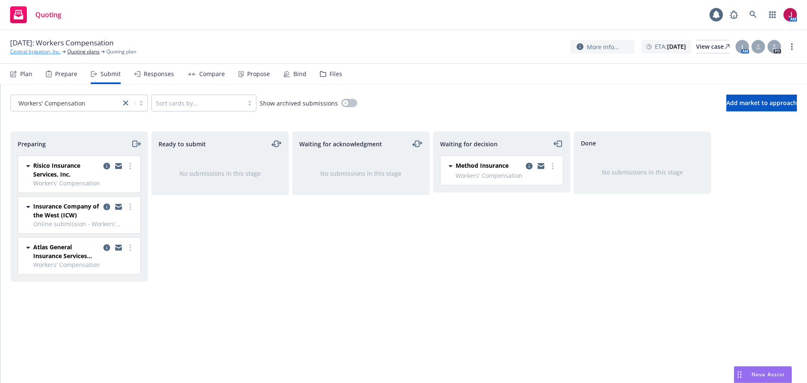
click at [26, 50] on link "Central Irrigation, Inc." at bounding box center [35, 52] width 50 height 8
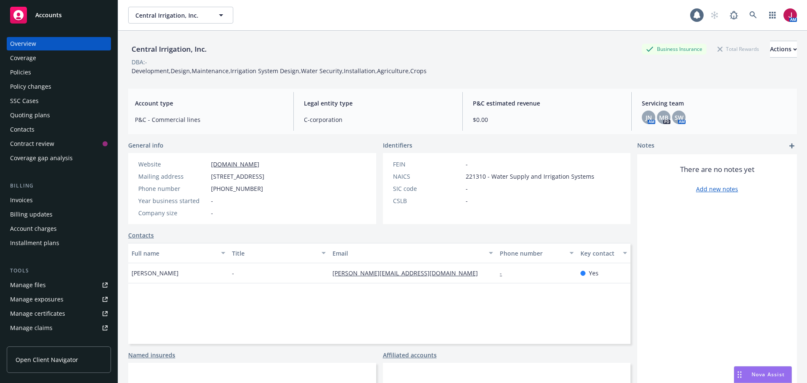
click at [53, 284] on link "Manage files" at bounding box center [59, 284] width 104 height 13
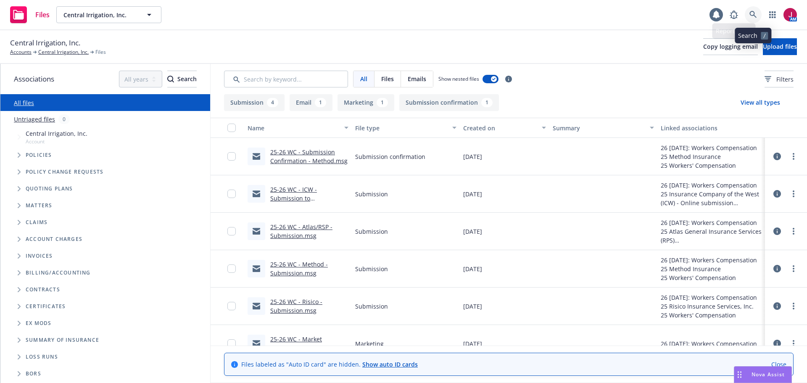
click at [752, 16] on icon at bounding box center [753, 15] width 8 height 8
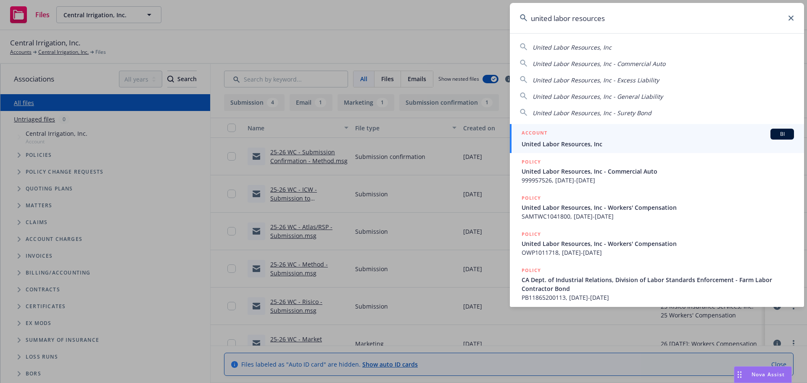
type input "united labor resources"
click at [721, 128] on link "ACCOUNT BI United Labor Resources, Inc" at bounding box center [657, 138] width 294 height 29
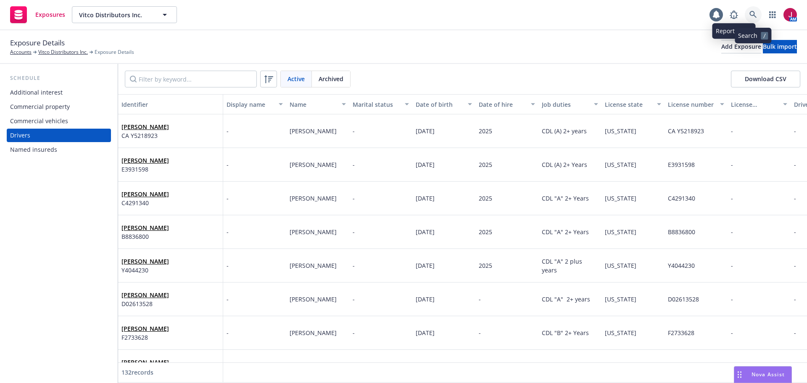
click at [752, 12] on icon at bounding box center [753, 15] width 8 height 8
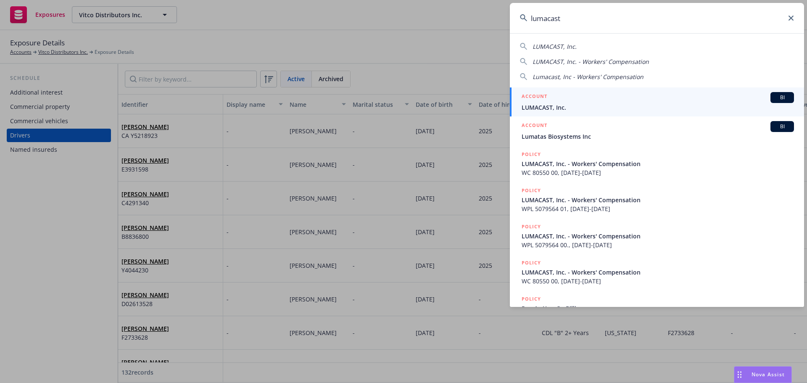
type input "lumacast"
click at [621, 105] on span "LUMACAST, Inc." at bounding box center [657, 107] width 272 height 9
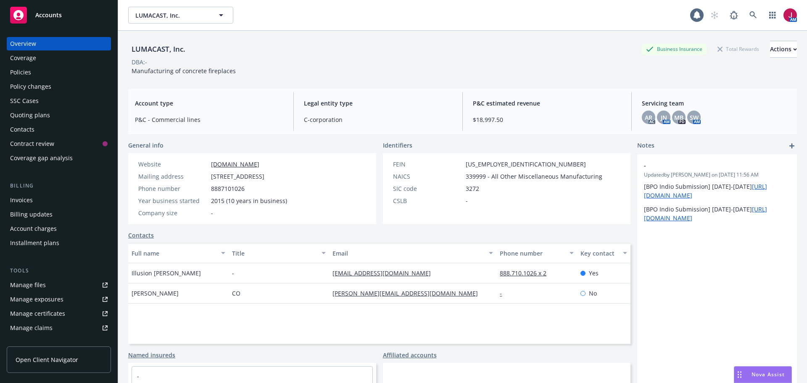
click at [43, 79] on div "Overview Coverage Policies Policy changes SSC Cases Quoting plans Contacts Cont…" at bounding box center [59, 101] width 104 height 128
click at [41, 73] on div "Policies" at bounding box center [58, 72] width 97 height 13
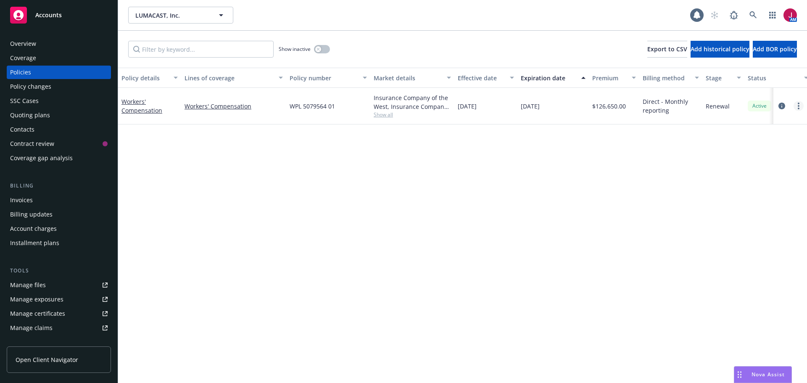
click at [797, 106] on link "more" at bounding box center [798, 106] width 10 height 10
click at [760, 223] on link "Copy logging email" at bounding box center [753, 224] width 99 height 17
click at [752, 16] on icon at bounding box center [752, 14] width 7 height 7
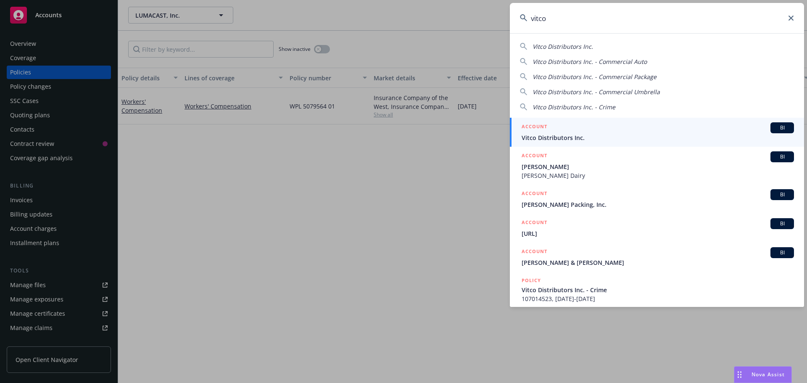
type input "vitco"
click at [716, 143] on link "ACCOUNT BI Vitco Distributors Inc." at bounding box center [657, 132] width 294 height 29
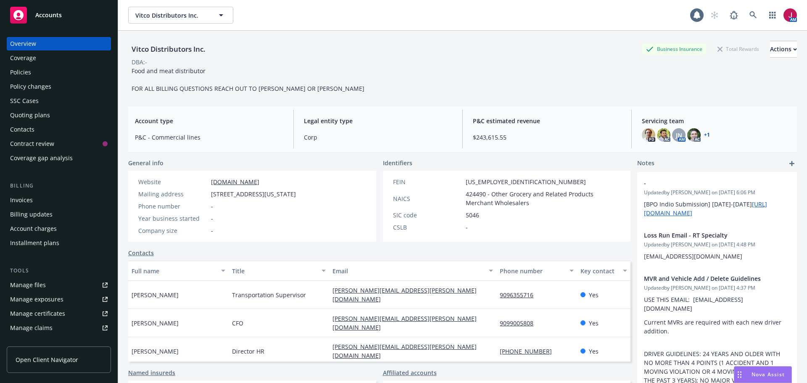
click at [16, 68] on div "Policies" at bounding box center [20, 72] width 21 height 13
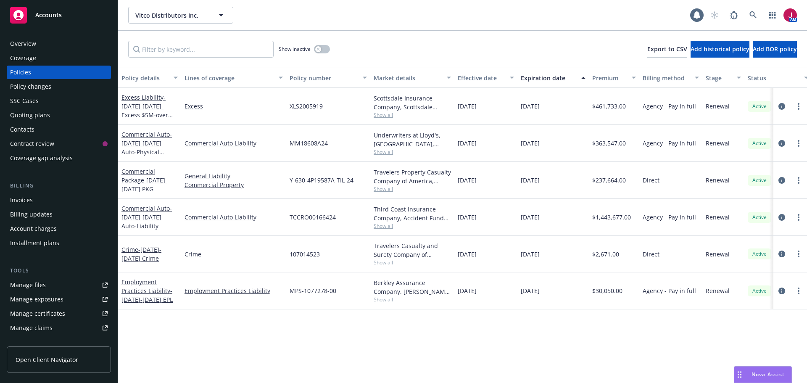
click at [44, 118] on div "Quoting plans" at bounding box center [30, 114] width 40 height 13
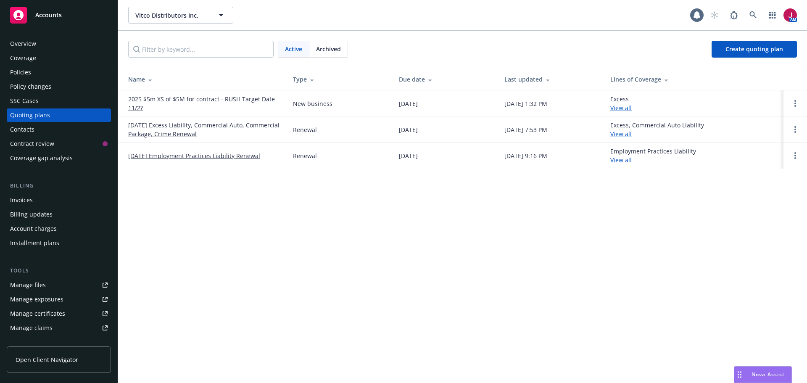
drag, startPoint x: 201, startPoint y: 96, endPoint x: 205, endPoint y: 100, distance: 4.8
click at [202, 97] on link "2025 $5m XS of $5M for contract - RUSH Target Date 11/2?" at bounding box center [203, 104] width 151 height 18
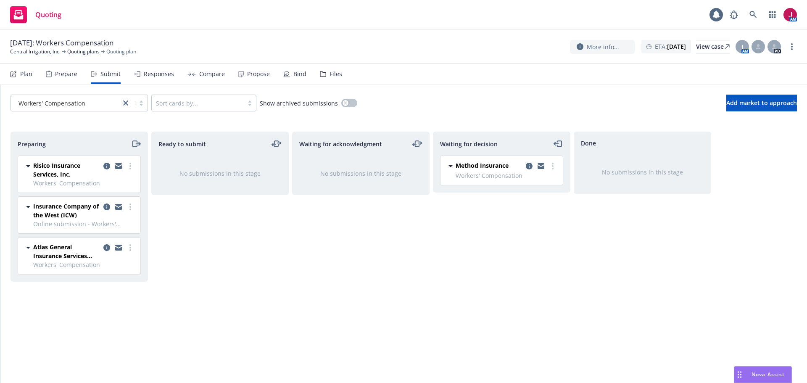
click at [326, 77] on div "Files" at bounding box center [331, 74] width 22 height 20
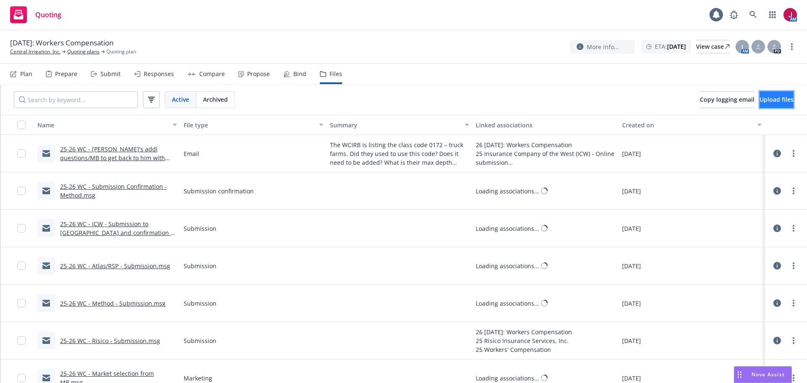
click at [771, 102] on span "Upload files" at bounding box center [776, 99] width 34 height 8
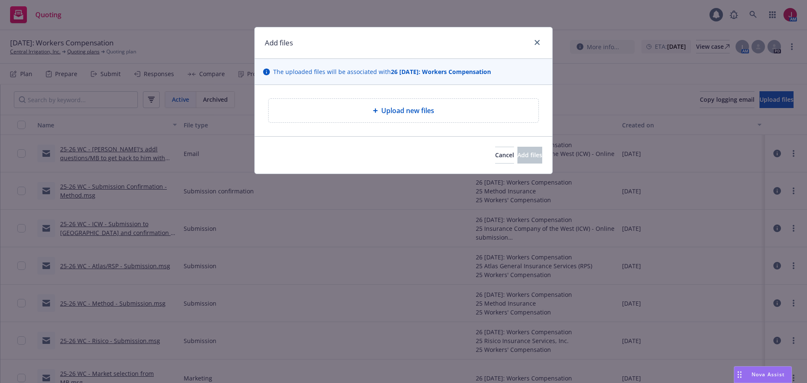
type textarea "x"
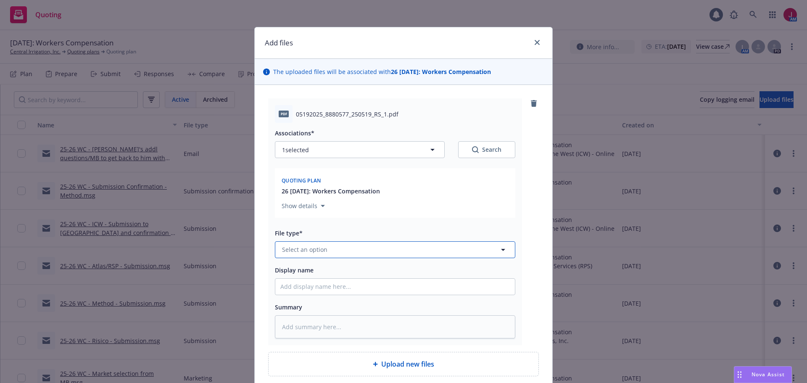
click at [354, 250] on button "Select an option" at bounding box center [395, 249] width 240 height 17
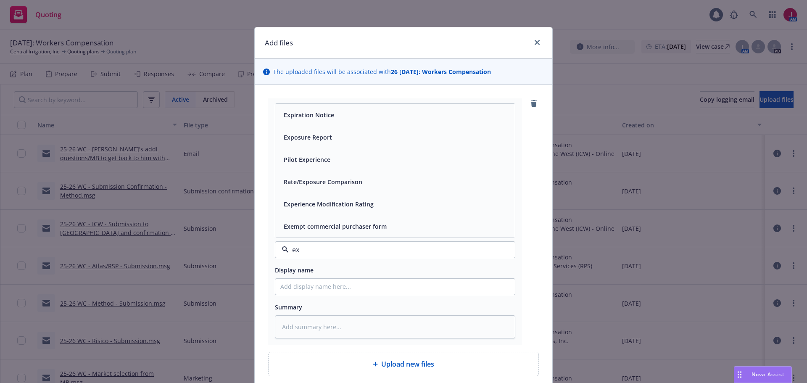
type input "exp"
click at [356, 232] on div "Experience Modification Rating" at bounding box center [394, 226] width 239 height 22
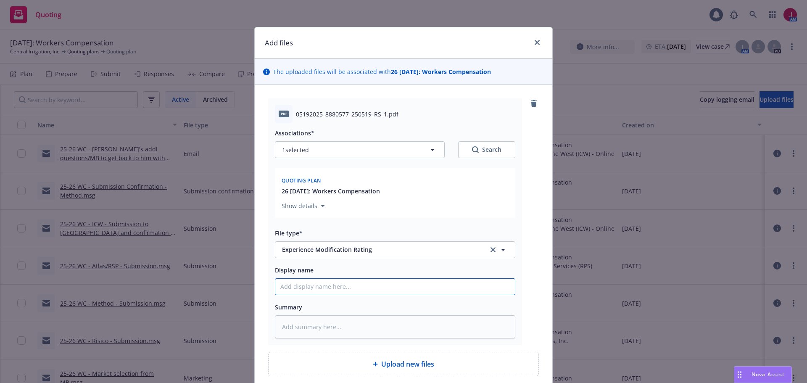
click at [339, 284] on input "Display name" at bounding box center [394, 287] width 239 height 16
type textarea "x"
type input "2"
type textarea "x"
type input "20"
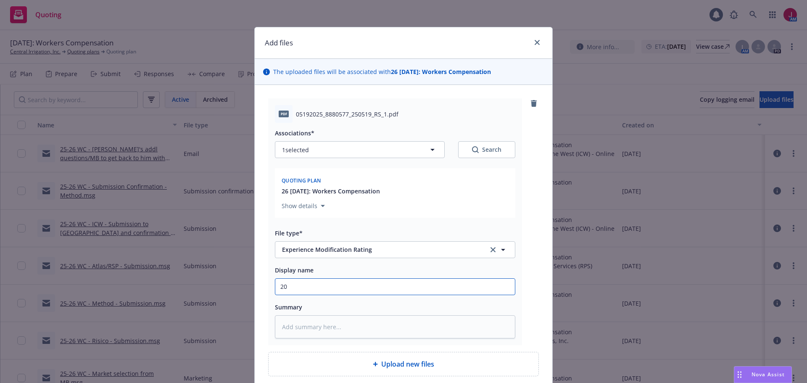
type textarea "x"
type input "202"
type textarea "x"
type input "2025"
type textarea "x"
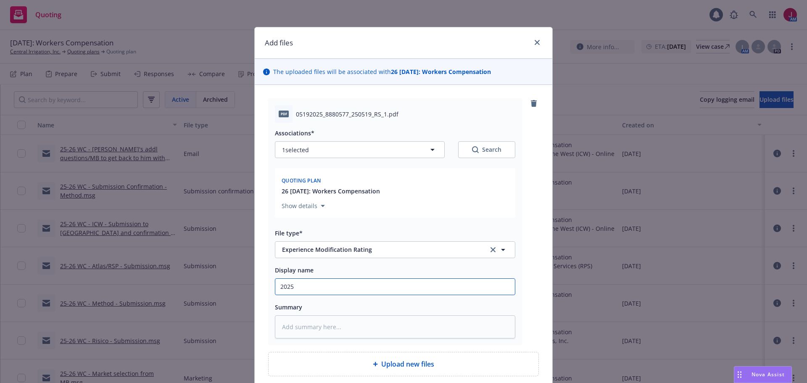
type input "2025"
type textarea "x"
type input "2025 X"
type textarea "x"
type input "2025 X"
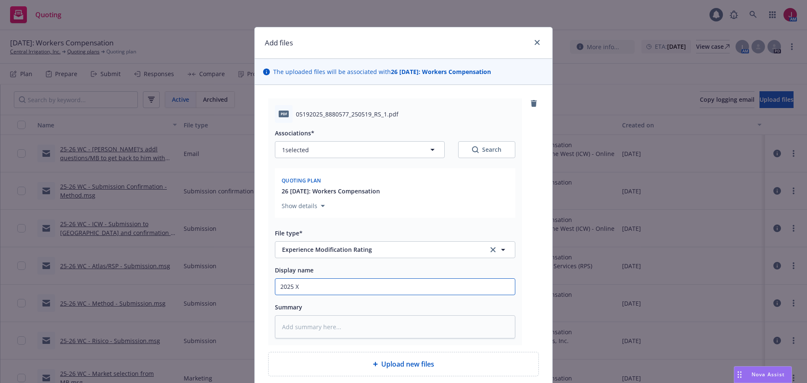
type textarea "x"
type input "2025 X M"
type textarea "x"
type input "2025 X Mo"
type textarea "x"
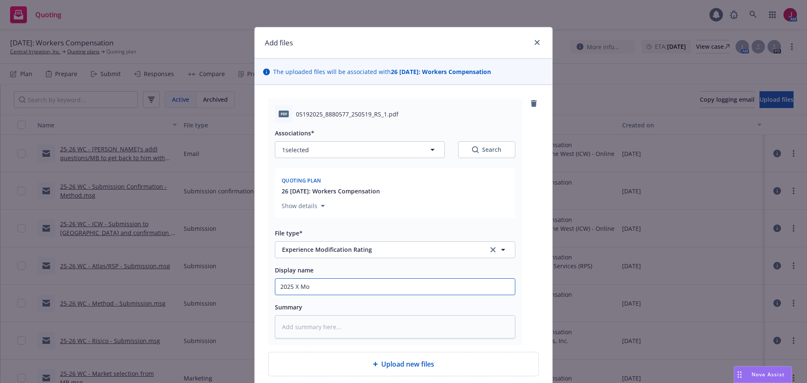
type input "2025 X Mod"
type textarea "x"
type input "2025 X Mod"
type textarea "x"
type input "2025 X Mod W"
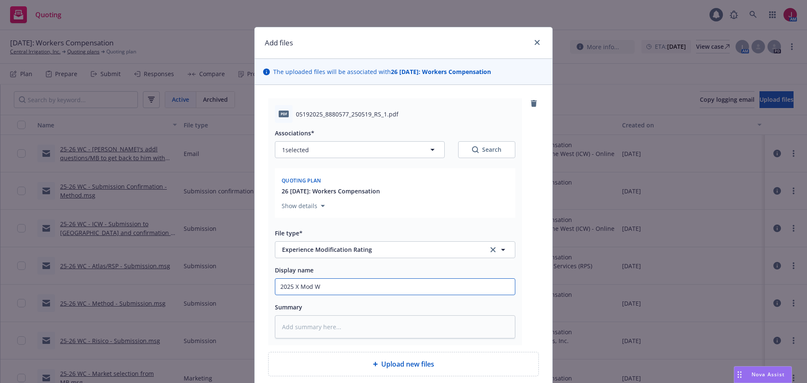
type textarea "x"
type input "2025 X Mod Wo"
type textarea "x"
type input "2025 X Mod Wor"
type textarea "x"
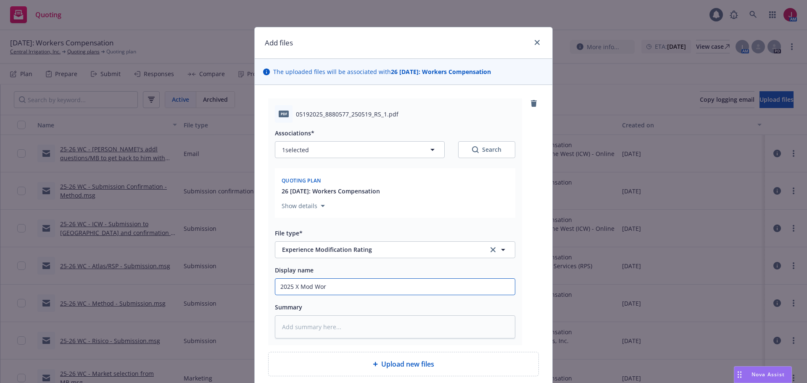
type input "2025 X Mod Work"
type textarea "x"
type input "2025 X Mod Works"
type textarea "x"
type input "2025 X Mod Worksh"
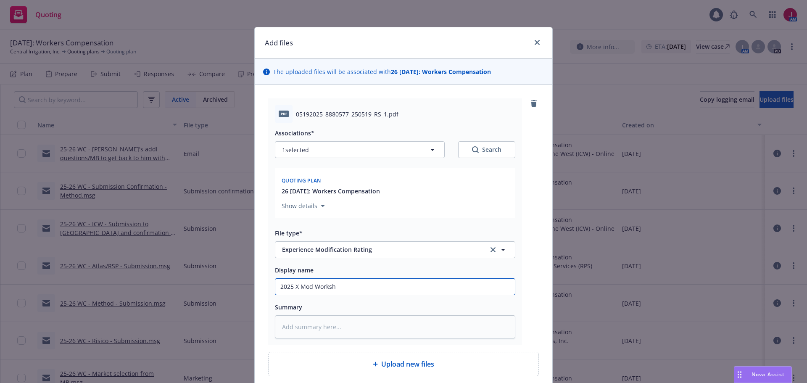
type textarea "x"
type input "2025 X Mod Workshe"
type textarea "x"
type input "2025 X Mod Workshee"
type textarea "x"
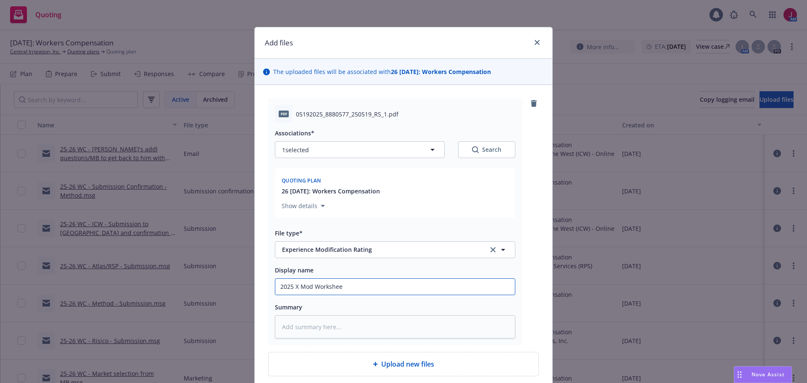
type input "2025 X Mod Worksheet"
type textarea "x"
type input "2025 X Mod Worksheet"
type textarea "x"
type input "2025 X Mod Worksheet -"
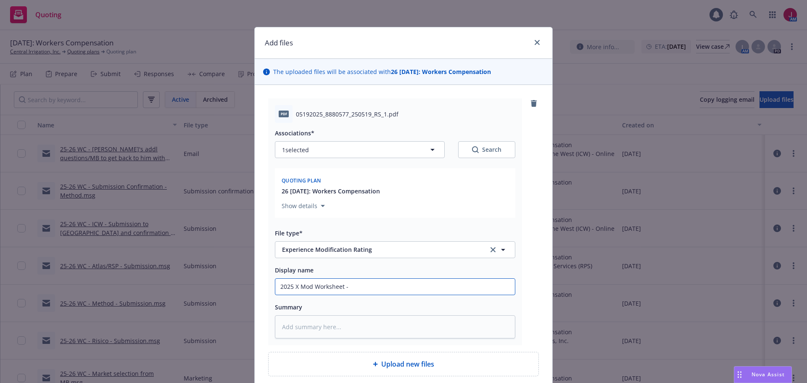
type textarea "x"
type input "2025 X Mod Worksheet -"
type textarea "x"
type input "2025 X Mod Worksheet - ."
type textarea "x"
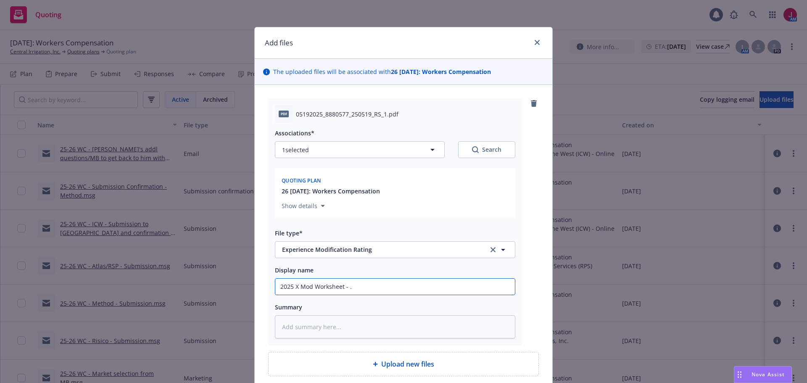
type input "2025 X Mod Worksheet - .9"
type textarea "x"
type input "2025 X Mod Worksheet - .93"
type textarea "x"
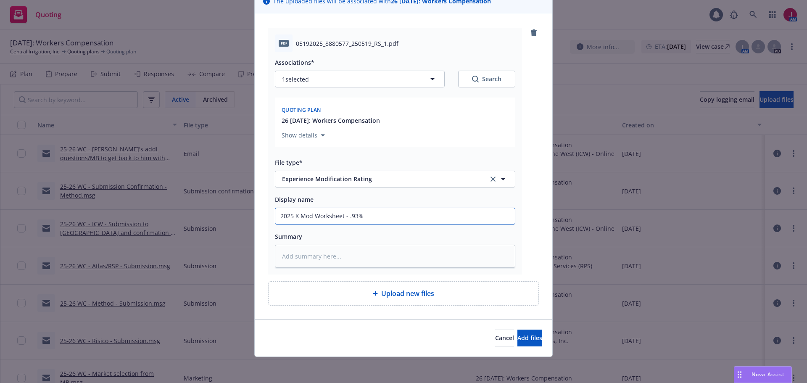
scroll to position [71, 0]
type input "2025 X Mod Worksheet - .93%"
click at [526, 339] on button "Add files" at bounding box center [529, 337] width 25 height 17
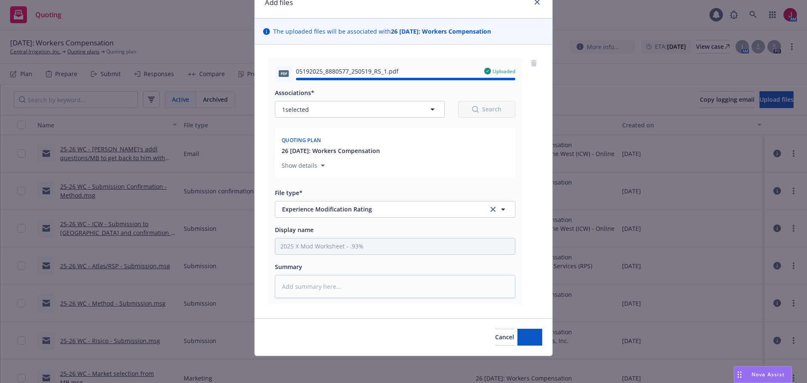
type textarea "x"
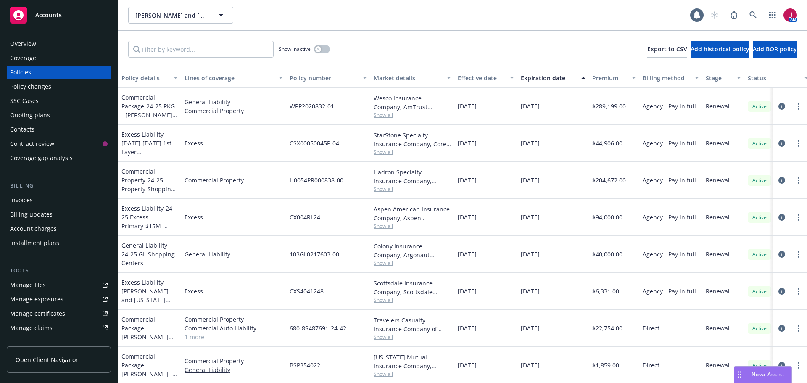
click at [382, 114] on span "Show all" at bounding box center [411, 114] width 77 height 7
click at [34, 117] on div "Quoting plans" at bounding box center [30, 114] width 40 height 13
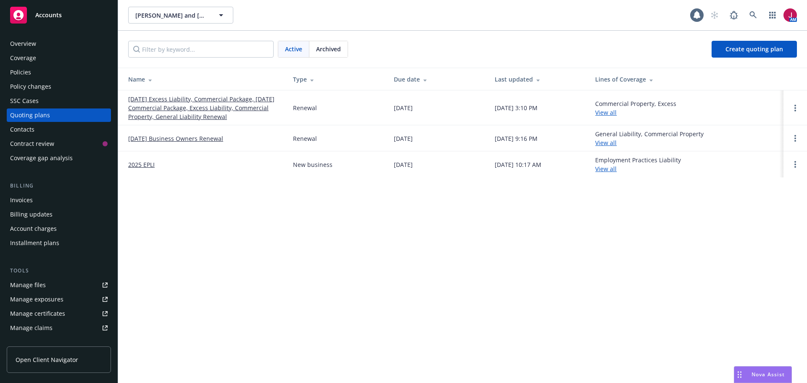
click at [239, 116] on link "[DATE] Excess Liability, Commercial Package, [DATE] Commercial Package, Excess …" at bounding box center [203, 108] width 151 height 26
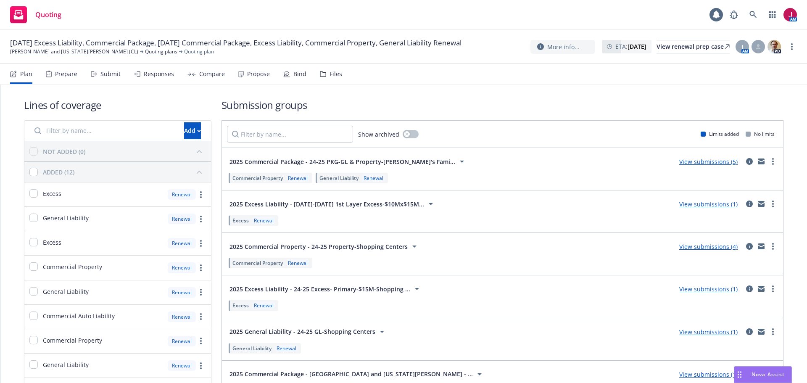
click at [380, 164] on span "2025 Commercial Package - 24-25 PKG-GL & Property-[PERSON_NAME]'s Fami..." at bounding box center [342, 161] width 226 height 9
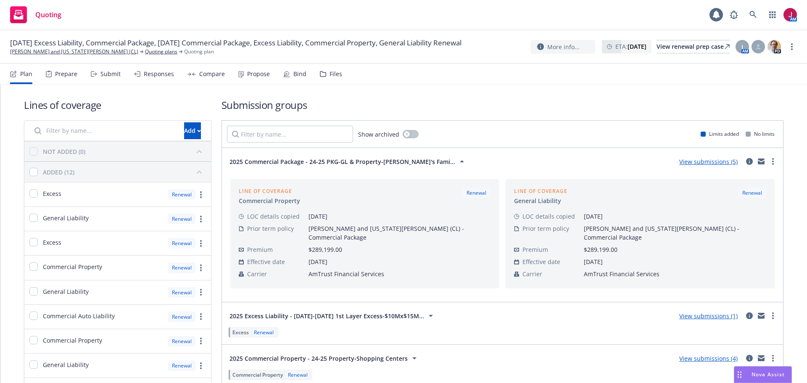
click at [694, 162] on link "View submissions (5)" at bounding box center [708, 162] width 58 height 8
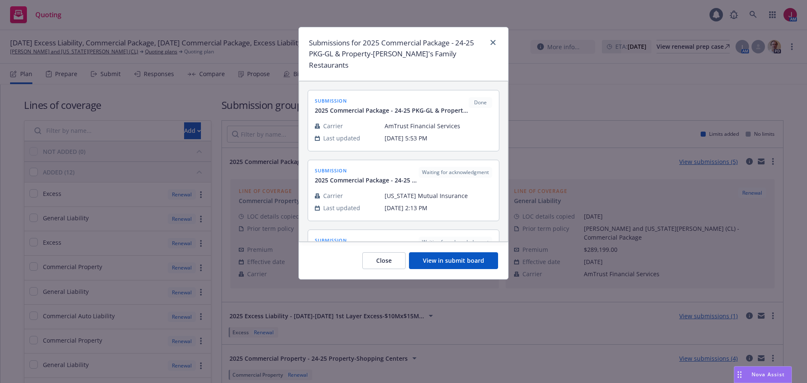
click at [462, 256] on button "View in submit board" at bounding box center [453, 260] width 89 height 17
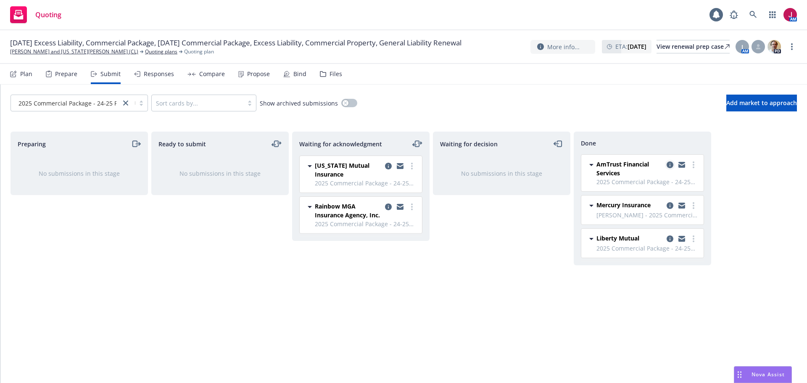
click at [671, 165] on icon "copy logging email" at bounding box center [669, 164] width 7 height 7
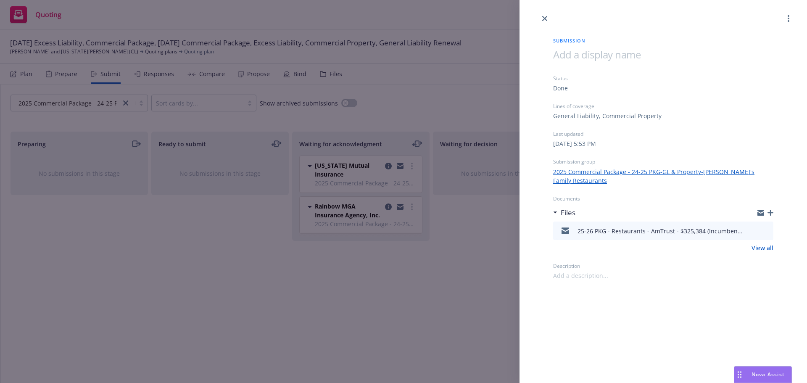
click at [764, 227] on icon "preview file" at bounding box center [765, 230] width 8 height 6
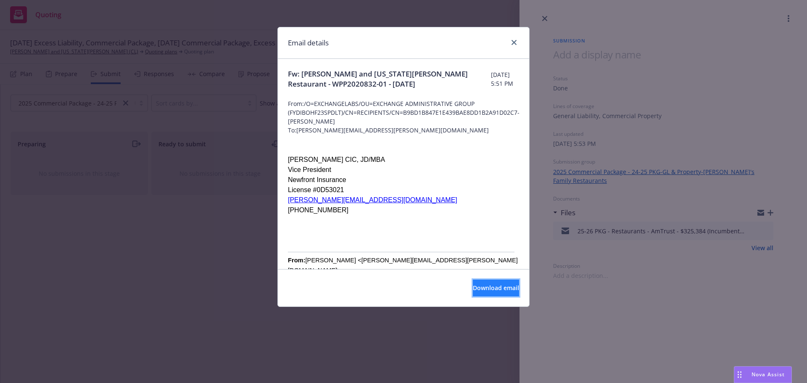
click at [473, 287] on span "Download email" at bounding box center [496, 288] width 46 height 8
drag, startPoint x: 508, startPoint y: 43, endPoint x: 531, endPoint y: 55, distance: 25.6
click at [508, 43] on div at bounding box center [511, 42] width 13 height 11
click at [516, 42] on icon "close" at bounding box center [513, 42] width 5 height 5
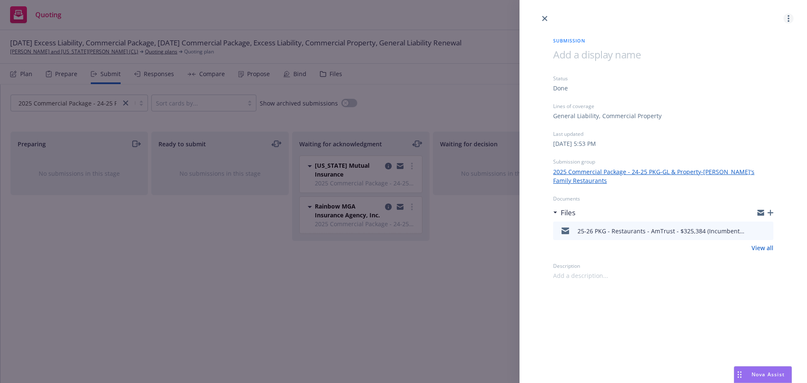
click at [786, 21] on link "more" at bounding box center [788, 18] width 10 height 10
click at [754, 73] on span "Copy logging email" at bounding box center [755, 72] width 74 height 8
click at [545, 21] on link "close" at bounding box center [544, 18] width 10 height 10
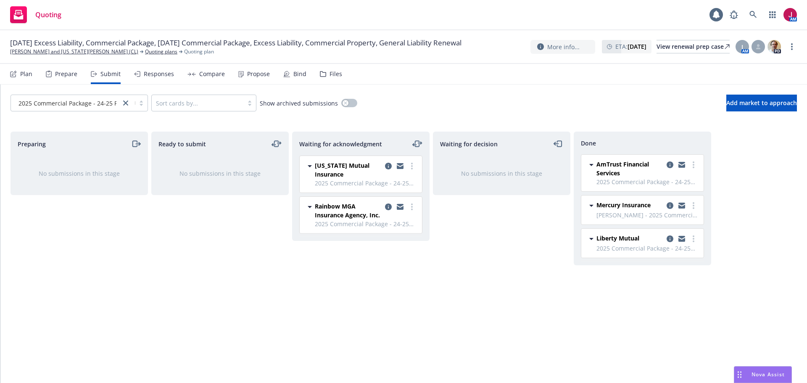
click at [329, 74] on div "Files" at bounding box center [335, 74] width 13 height 7
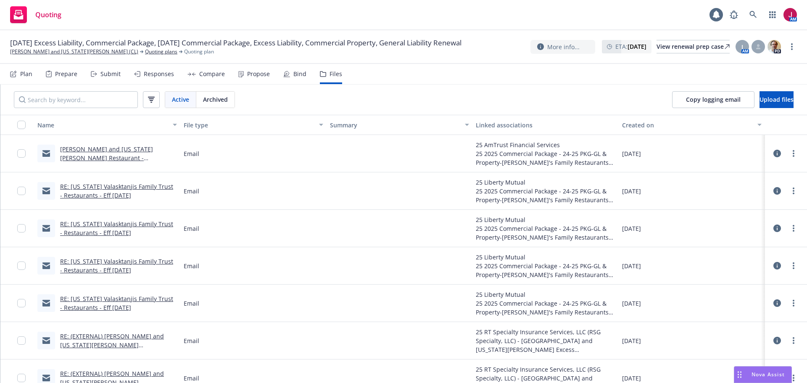
click at [129, 157] on link "[PERSON_NAME] and [US_STATE][PERSON_NAME] Restaurant - WPP2020832-01 - [DATE]" at bounding box center [106, 158] width 93 height 26
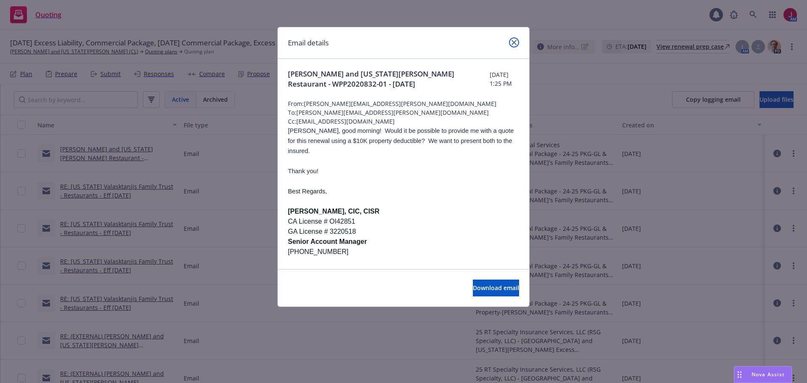
click at [515, 45] on link "close" at bounding box center [514, 42] width 10 height 10
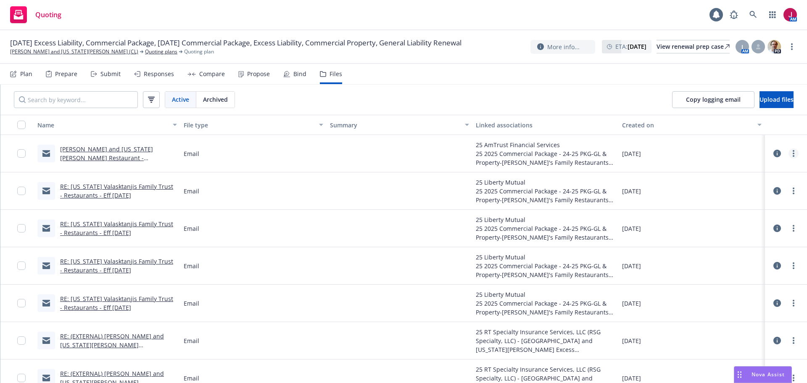
click at [792, 155] on icon "more" at bounding box center [793, 153] width 2 height 7
click at [730, 204] on link "Edit" at bounding box center [750, 204] width 84 height 17
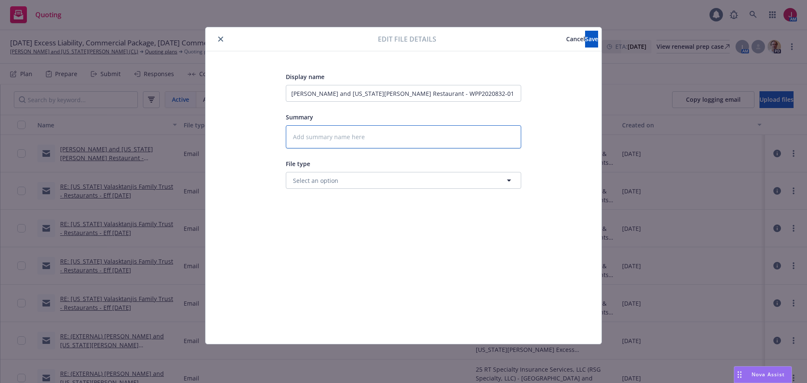
click at [384, 147] on textarea at bounding box center [403, 136] width 235 height 23
type textarea "x"
type textarea "R"
type textarea "x"
type textarea "Re"
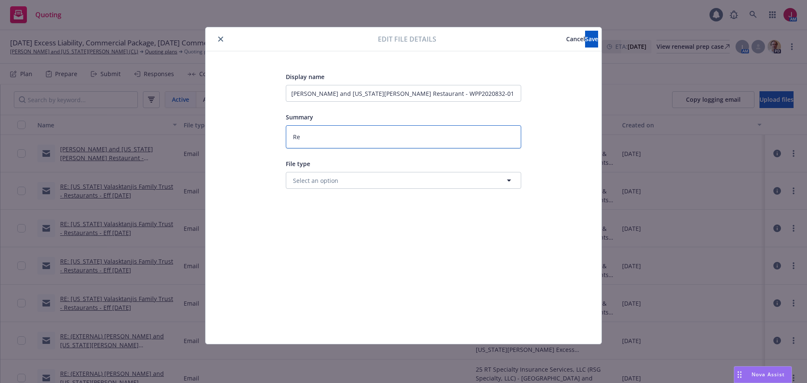
type textarea "x"
type textarea "Req"
type textarea "x"
type textarea "Requ"
type textarea "x"
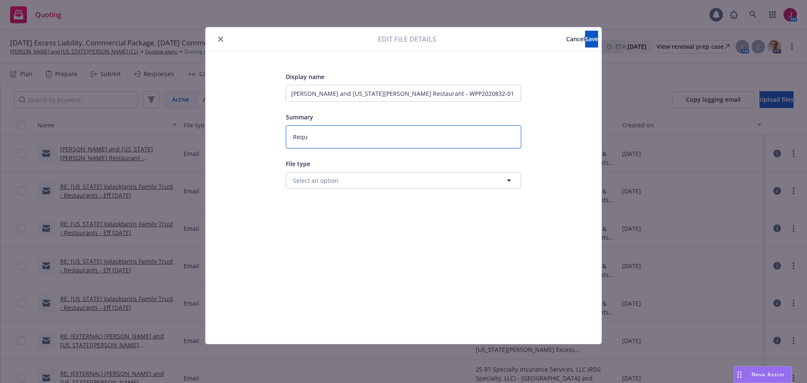
type textarea "Reque"
type textarea "x"
type textarea "Reques"
type textarea "x"
type textarea "Request"
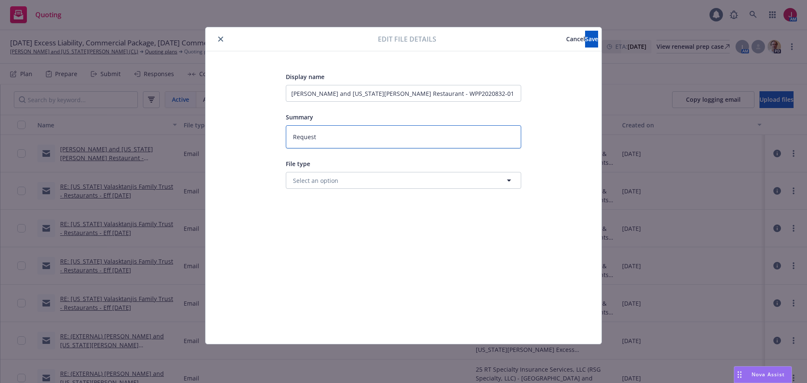
type textarea "x"
type textarea "Requesti"
type textarea "x"
type textarea "Requestin"
type textarea "x"
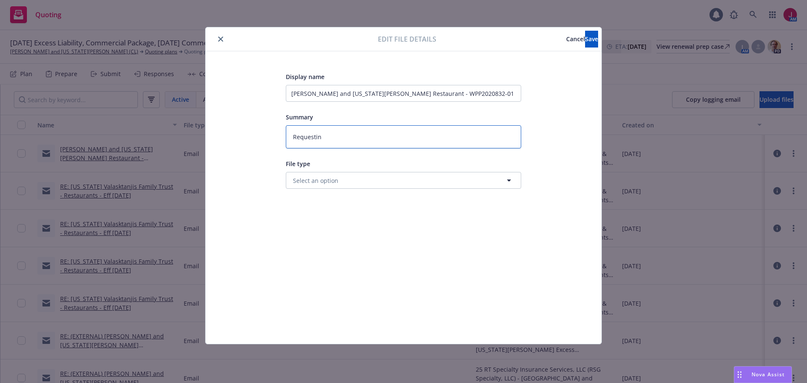
type textarea "Requesting"
type textarea "x"
type textarea "Requesting"
type textarea "x"
type textarea "Requesting al"
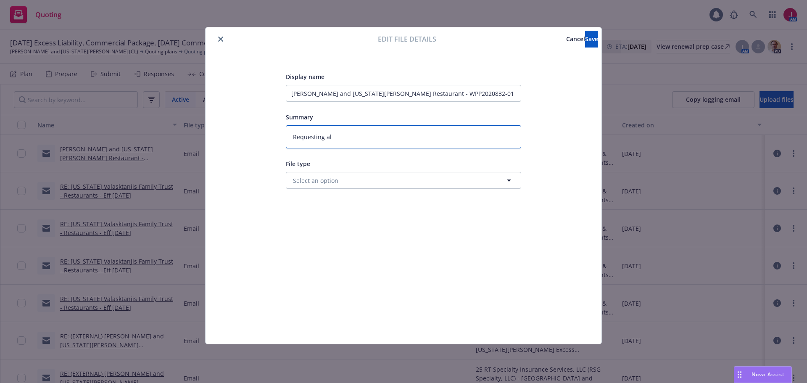
type textarea "x"
type textarea "Requesting alt"
type textarea "x"
type textarea "Requesting alt"
type textarea "x"
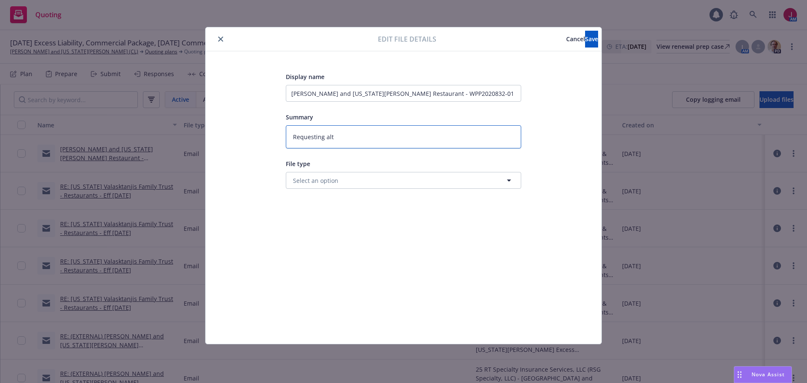
type textarea "Requesting alt q"
type textarea "x"
type textarea "Requesting alt qu"
type textarea "x"
type textarea "Requesting alt quo"
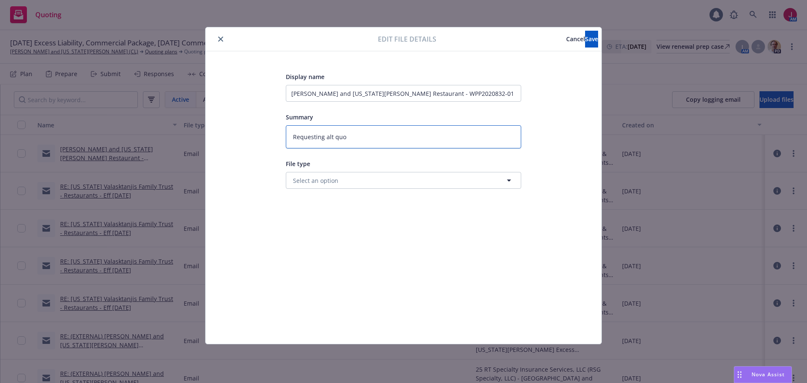
type textarea "x"
type textarea "Requesting alt quot"
type textarea "x"
type textarea "Requesting alt quote"
type textarea "x"
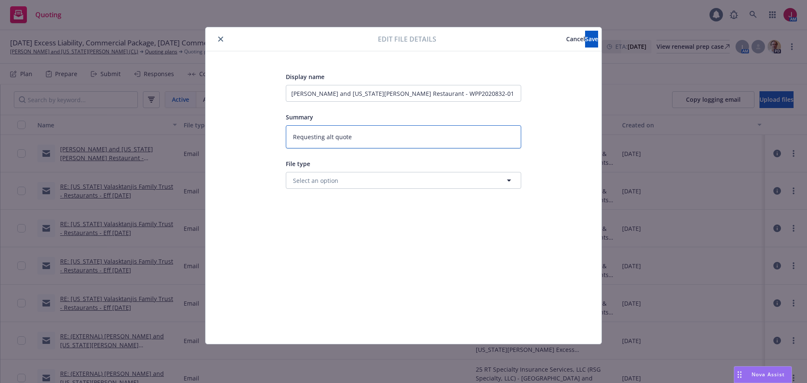
type textarea "Requesting alt quote"
type textarea "x"
type textarea "Requesting alt quote w"
type textarea "x"
type textarea "Requesting alt quote wi"
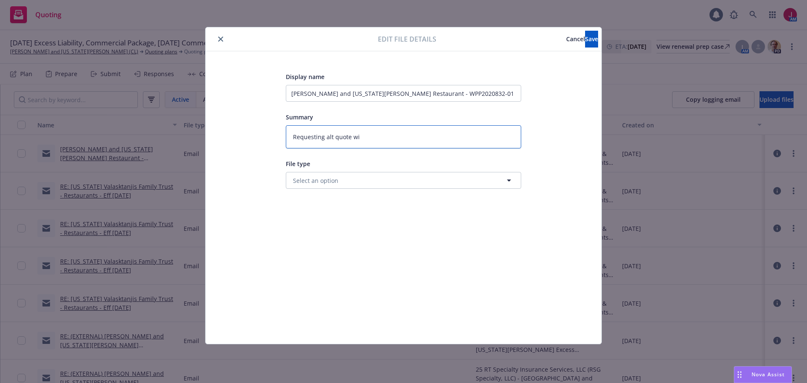
type textarea "x"
type textarea "Requesting alt quote wit"
type textarea "x"
type textarea "Requesting alt quote with"
type textarea "x"
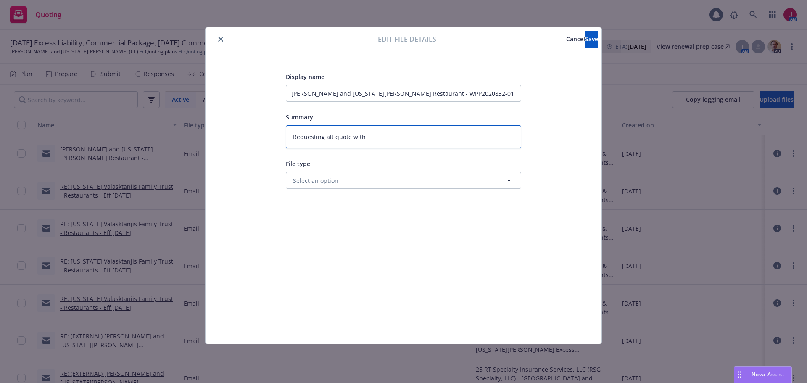
type textarea "Requesting alt quote with"
type textarea "x"
type textarea "Requesting alt quote with $"
type textarea "x"
type textarea "Requesting alt quote with $1"
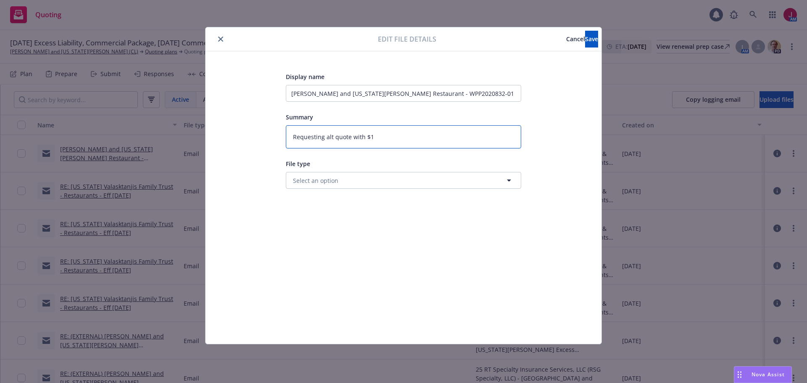
type textarea "x"
type textarea "Requesting alt quote with $10"
type textarea "x"
type textarea "Requesting alt quote with $10,"
type textarea "x"
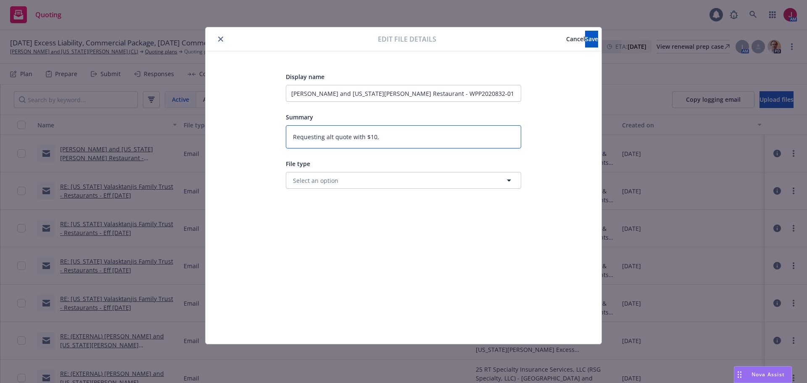
type textarea "Requesting alt quote with $10,0"
type textarea "x"
type textarea "Requesting alt quote with $10,00"
type textarea "x"
type textarea "Requesting alt quote with $10,000"
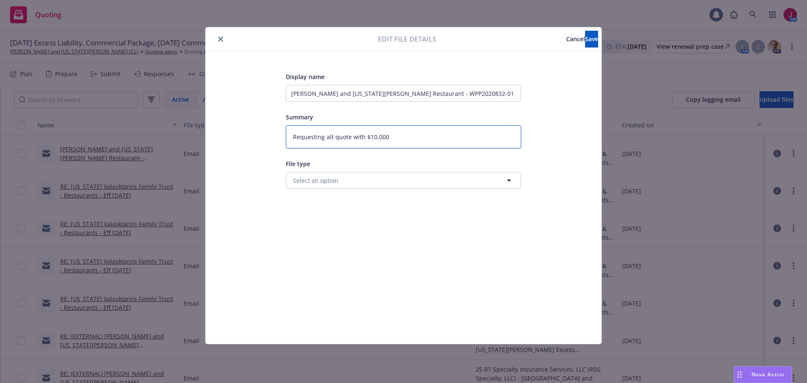
type textarea "x"
type textarea "Requesting alt quote with $10,000"
type textarea "x"
type textarea "Requesting alt quote with $10,000 d"
type textarea "x"
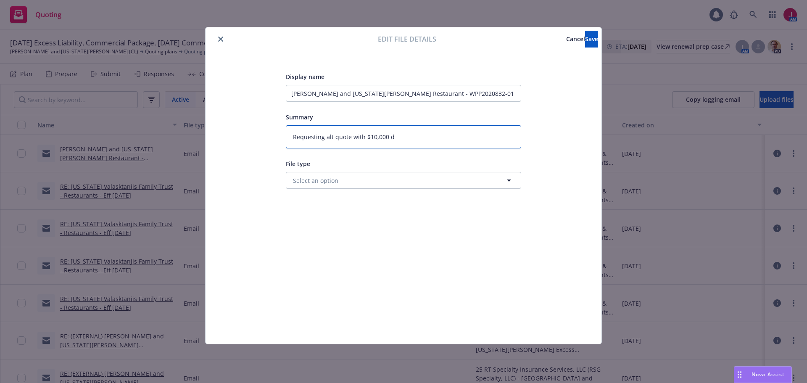
type textarea "Requesting alt quote with $10,000 de"
type textarea "x"
type textarea "Requesting alt quote with $10,000 ded"
type textarea "x"
type textarea "Requesting alt quote with $10,000 dedu"
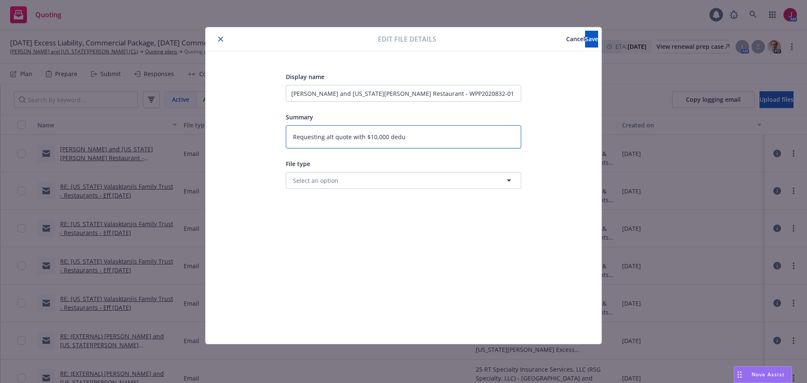
type textarea "x"
type textarea "Requesting alt quote with $10,000 deduc"
type textarea "x"
type textarea "Requesting alt quote with $10,000 deduct"
type textarea "x"
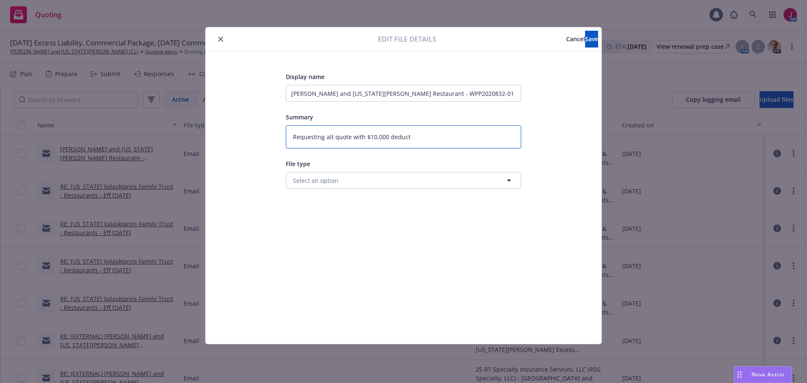
type textarea "Requesting alt quote with $10,000 deducti"
type textarea "x"
type textarea "Requesting alt quote with $10,000 deductib"
type textarea "x"
type textarea "Requesting alt quote with $10,000 deductibl"
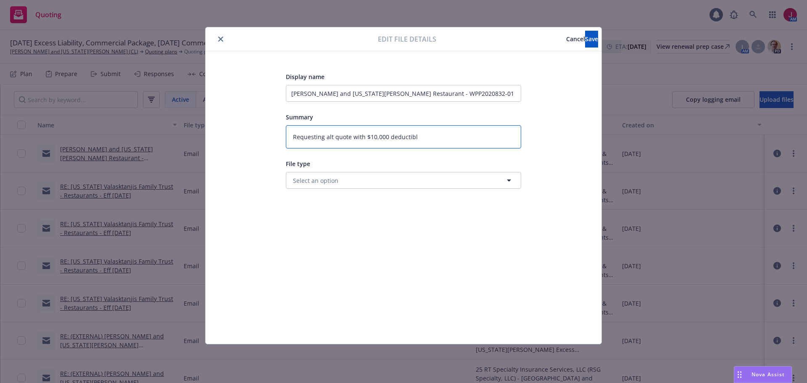
type textarea "x"
type textarea "Requesting alt quote with $10,000 deductible"
click at [398, 178] on button "Select an option" at bounding box center [403, 180] width 235 height 17
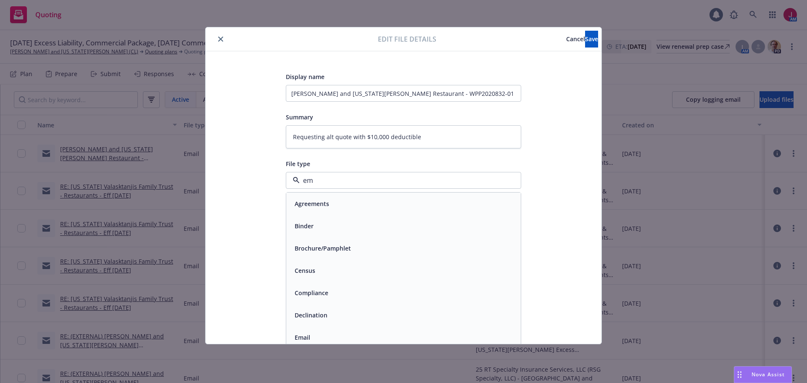
type input "ema"
click at [393, 205] on div "Email" at bounding box center [403, 203] width 224 height 12
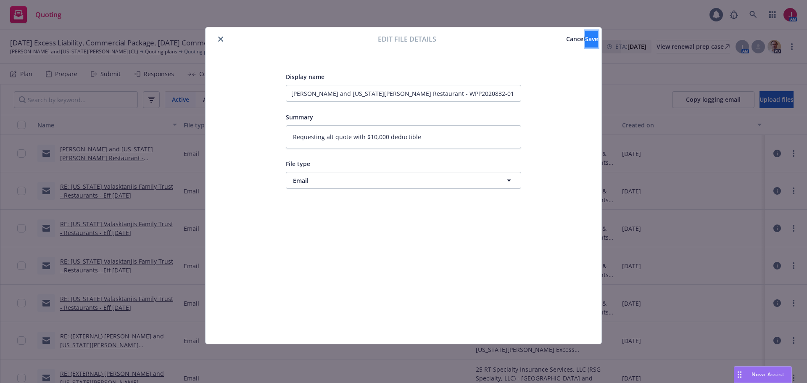
click at [585, 45] on button "Save" at bounding box center [591, 39] width 13 height 17
type textarea "x"
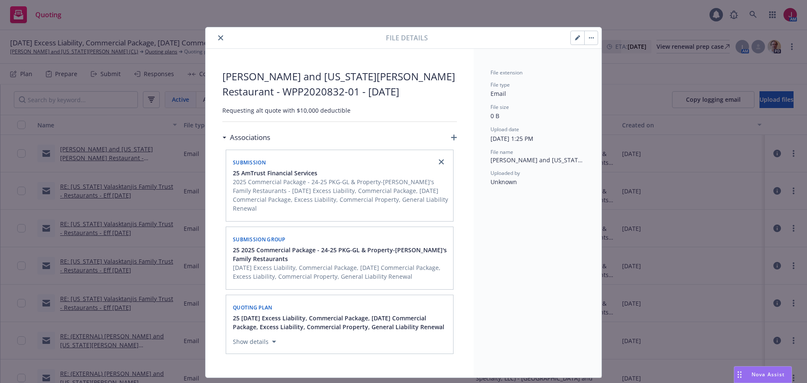
drag, startPoint x: 217, startPoint y: 41, endPoint x: 211, endPoint y: 25, distance: 17.2
click at [217, 41] on button "close" at bounding box center [221, 38] width 10 height 10
